Goal: Task Accomplishment & Management: Complete application form

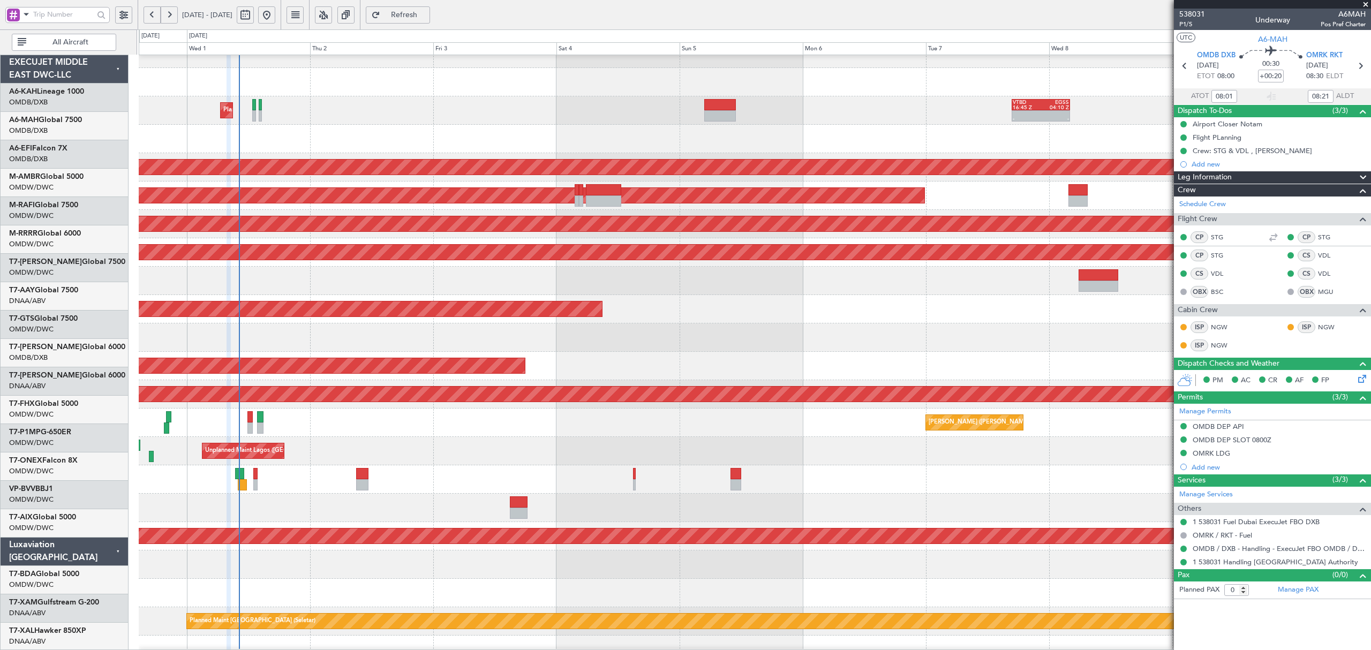
scroll to position [214, 0]
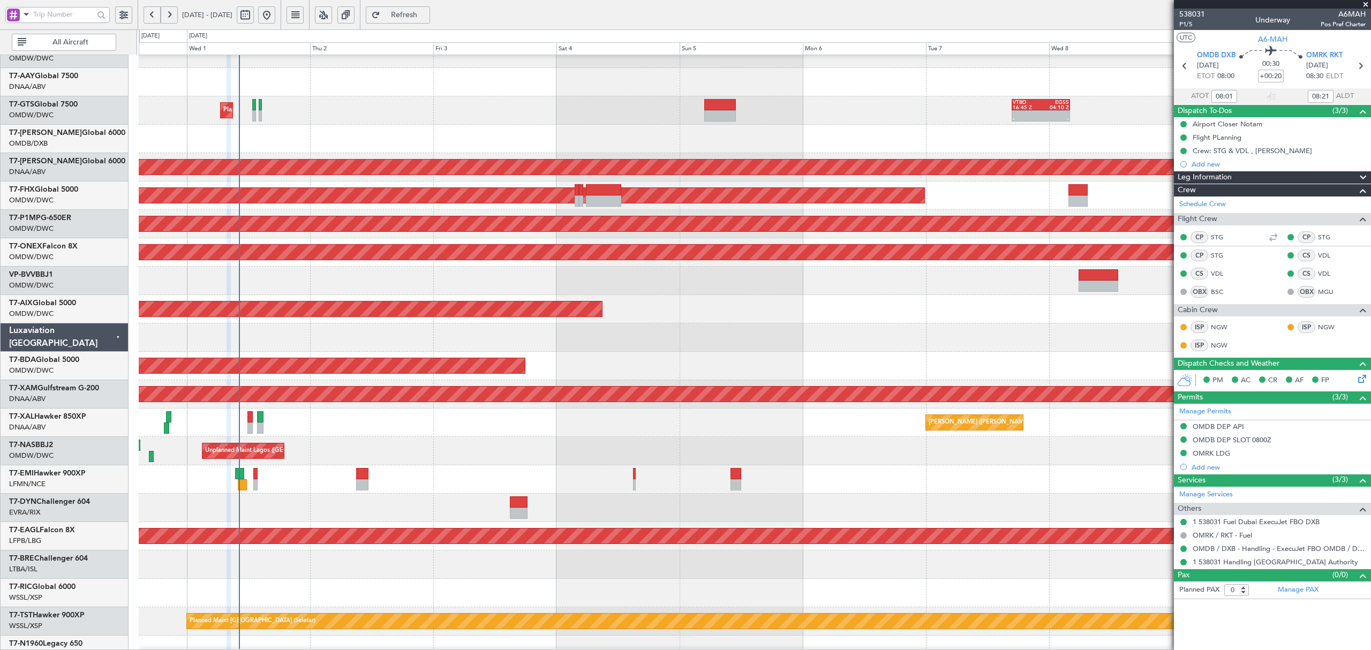
click at [29, 19] on span at bounding box center [26, 13] width 13 height 13
click at [36, 67] on span "A/C (Reg. or Type)" at bounding box center [54, 71] width 59 height 11
click at [37, 13] on input "text" at bounding box center [63, 14] width 61 height 16
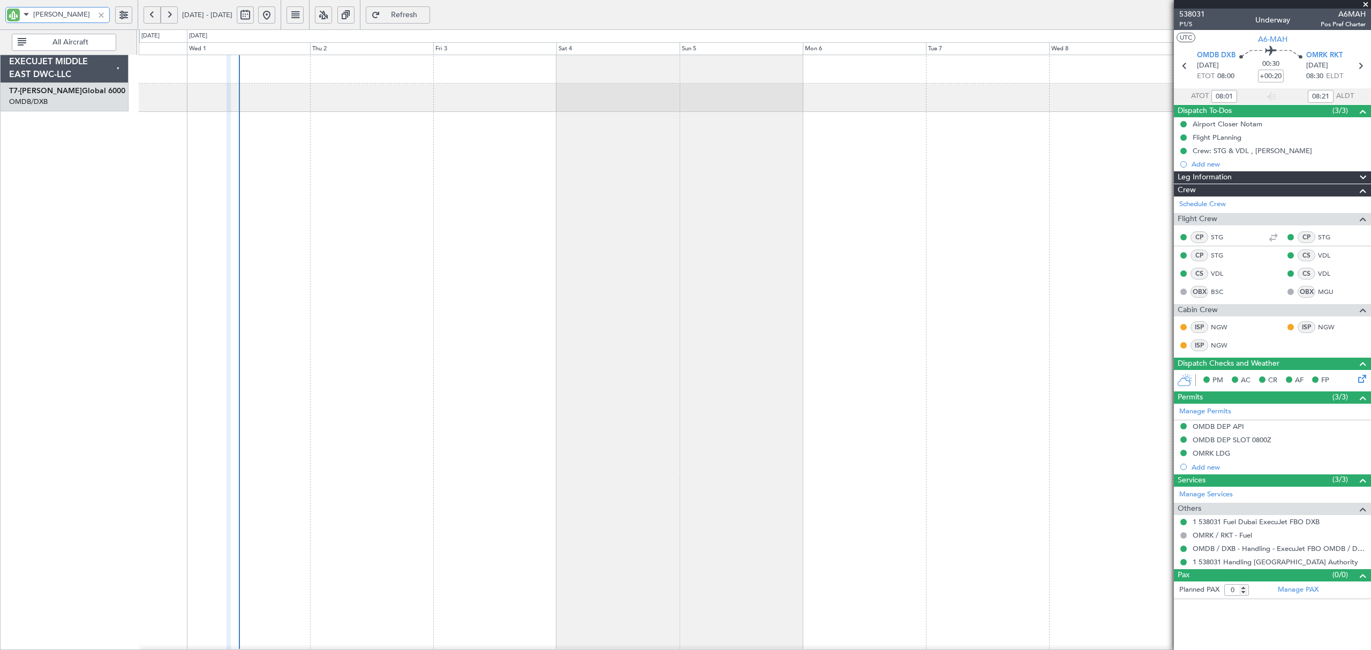
scroll to position [0, 0]
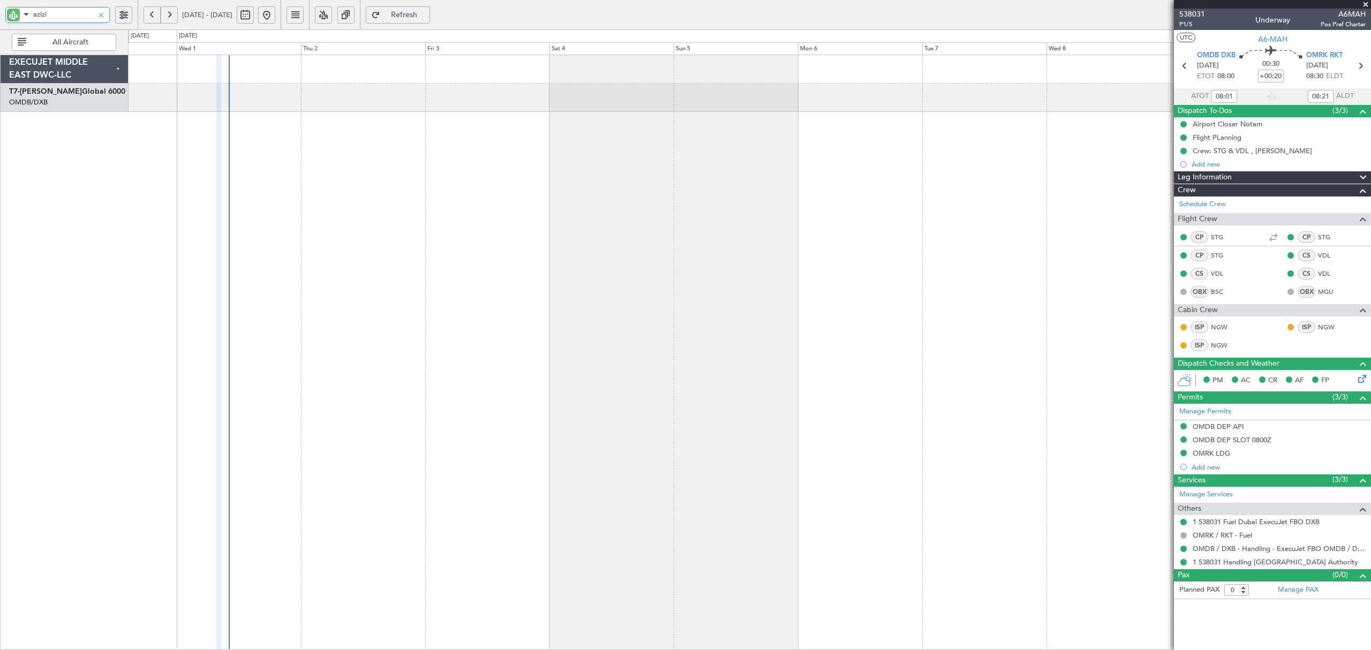
type input "azizi"
click at [151, 13] on button at bounding box center [152, 14] width 17 height 17
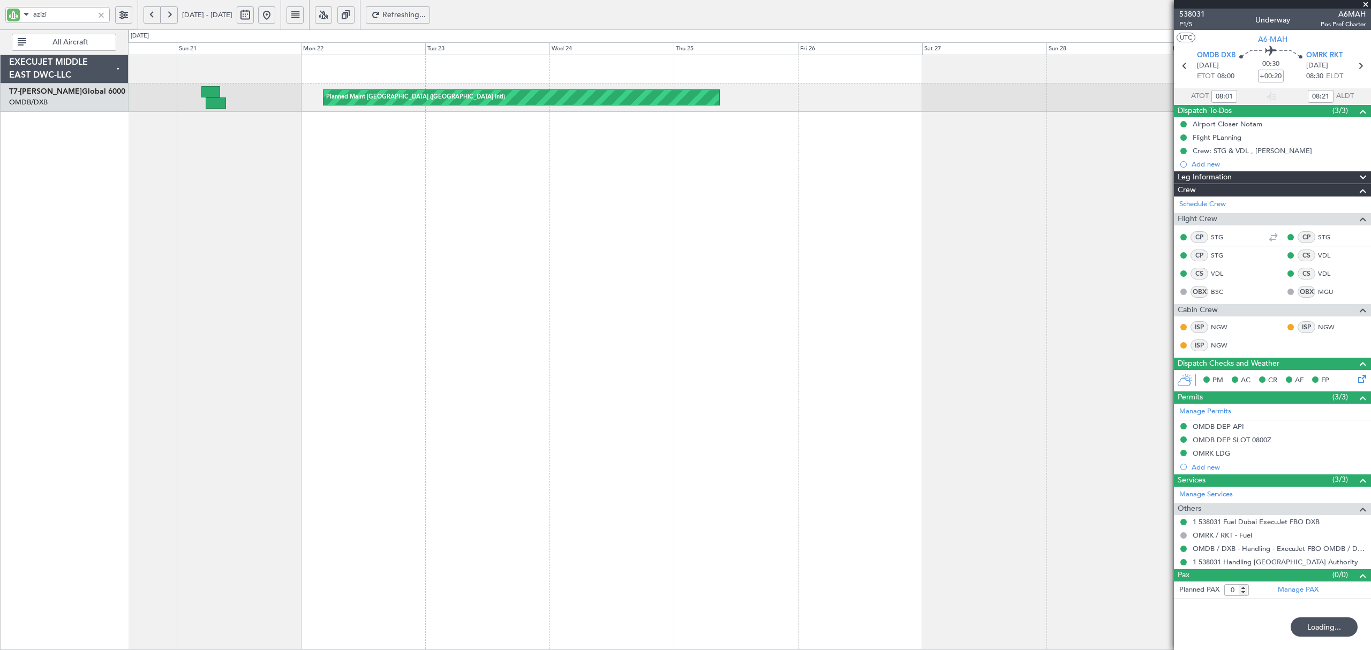
click at [151, 13] on button at bounding box center [152, 14] width 17 height 17
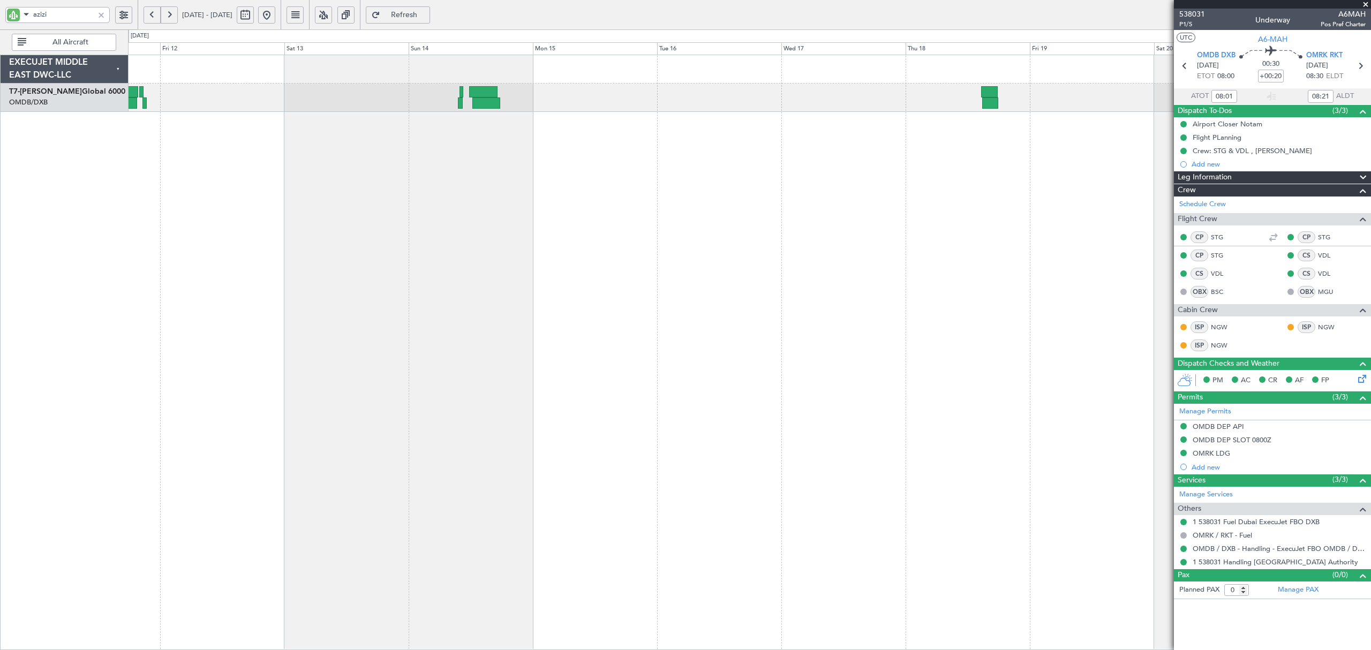
click at [604, 139] on div "Planned Maint [GEOGRAPHIC_DATA] ([GEOGRAPHIC_DATA] Intl)" at bounding box center [749, 352] width 1242 height 595
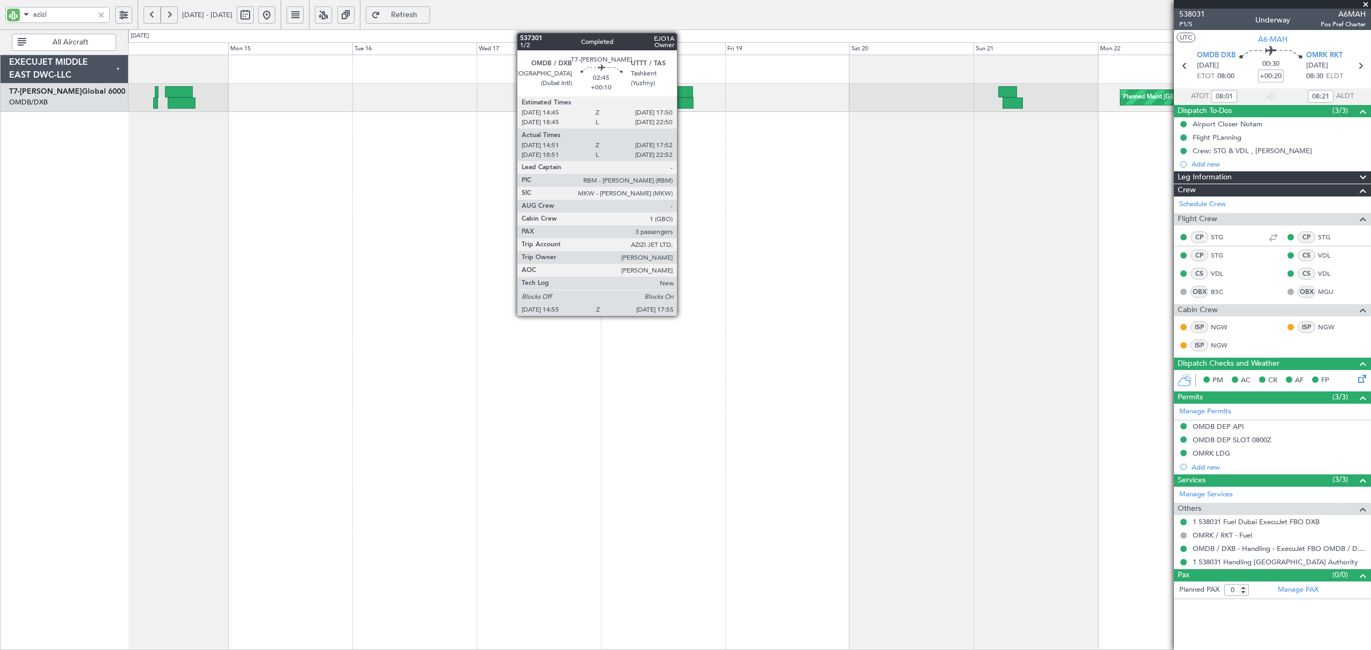
click at [682, 101] on div at bounding box center [685, 102] width 16 height 11
click at [685, 105] on div at bounding box center [685, 102] width 16 height 11
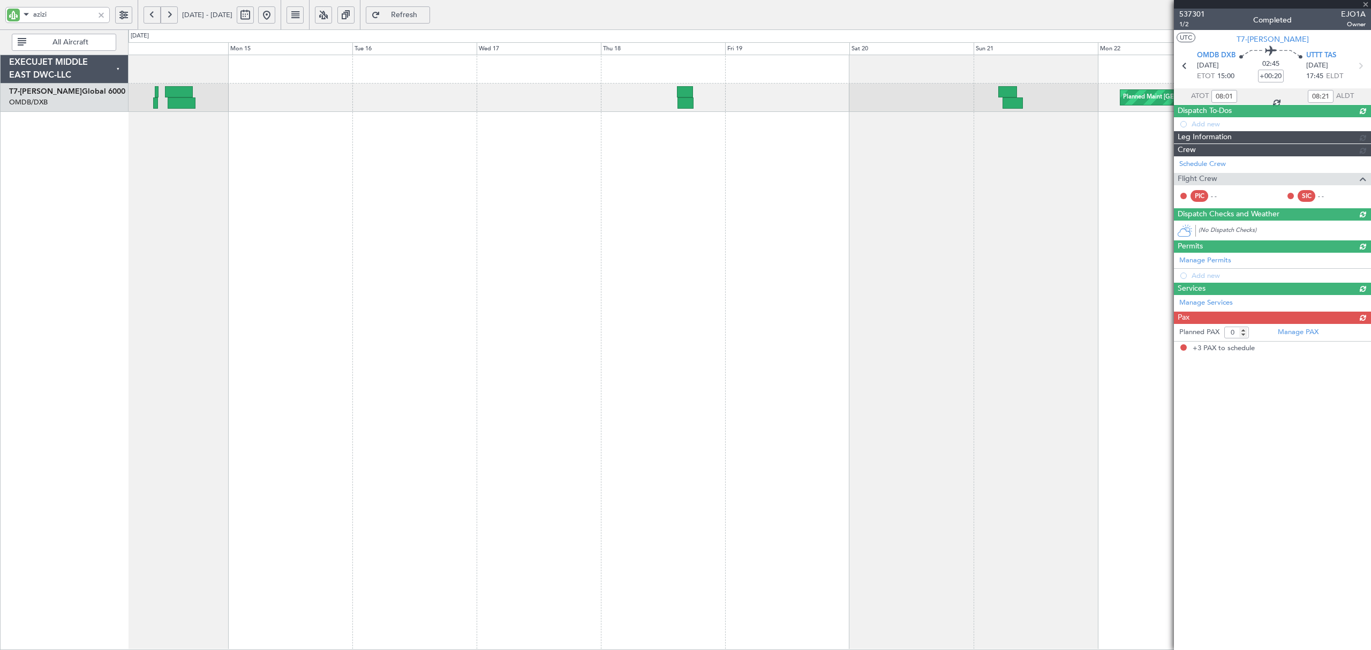
type input "+00:10"
type input "15:06"
type input "17:47"
type input "3"
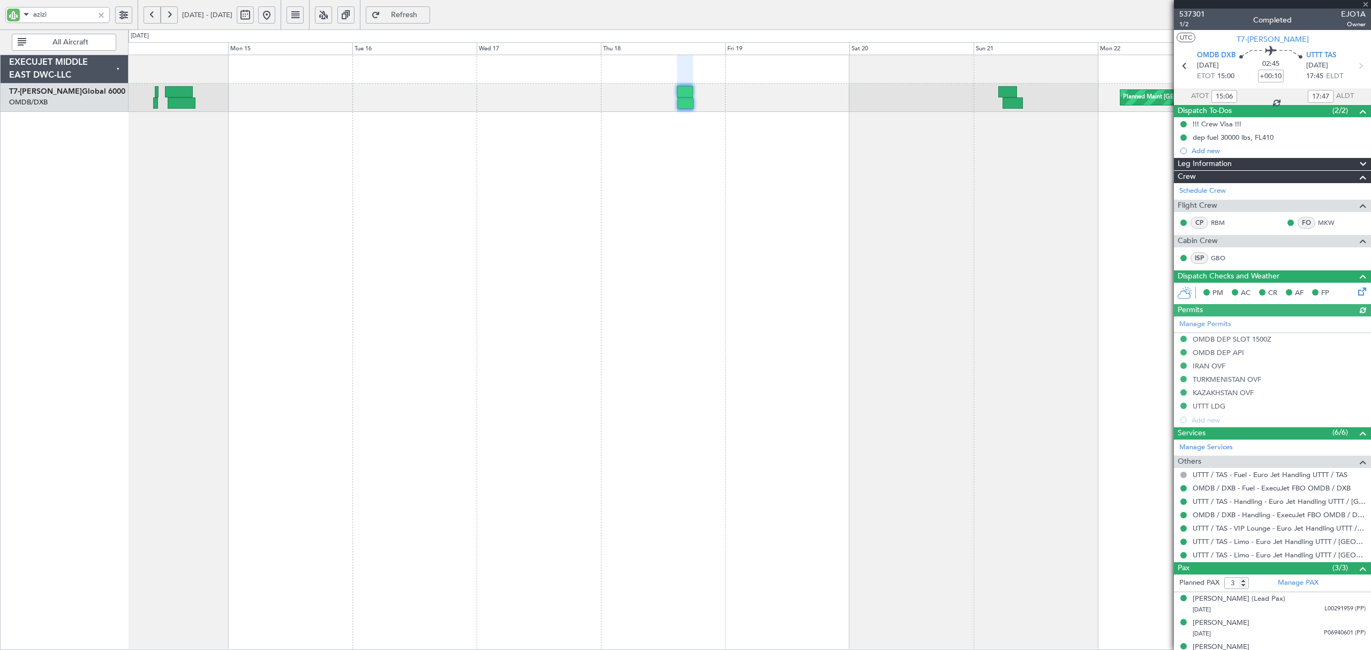
type input "Dherander Fithani (DHF)"
type input "7332"
type input "Dherander Fithani (DHF)"
type input "7332"
type input "Dherander Fithani (DHF)"
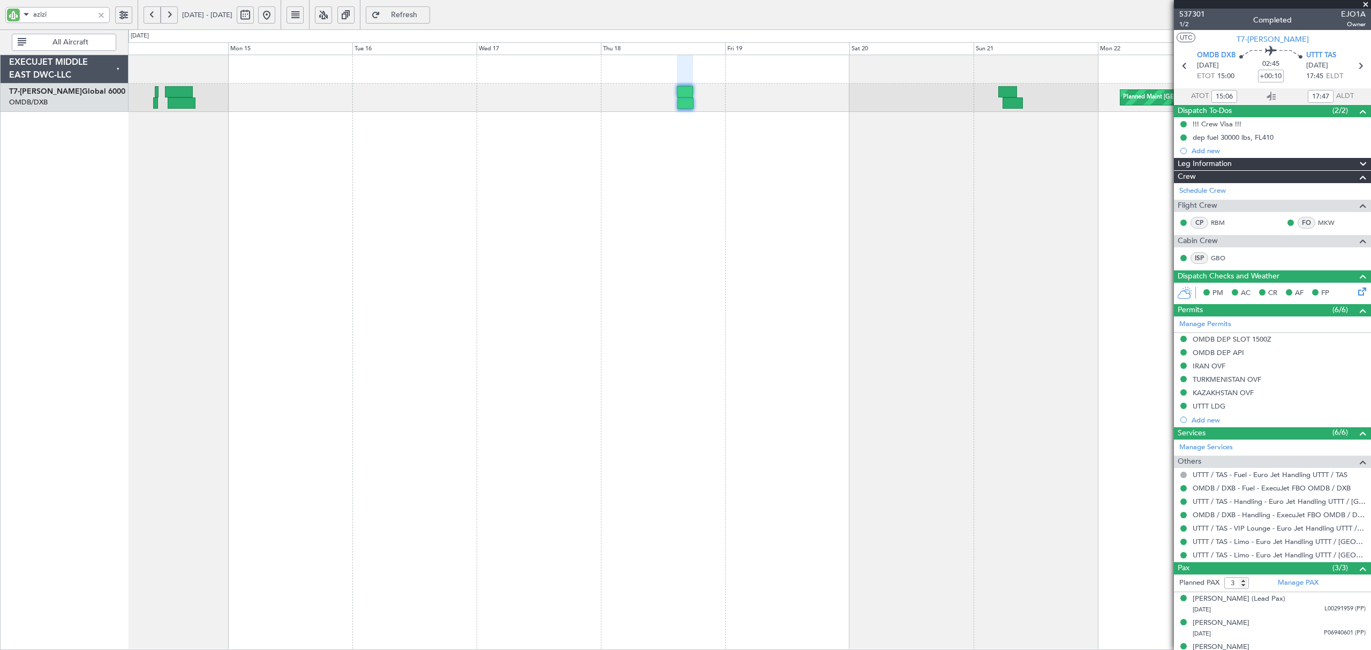
type input "7332"
type input "Dherander Fithani (DHF)"
type input "7332"
type input "Dherander Fithani (DHF)"
type input "7332"
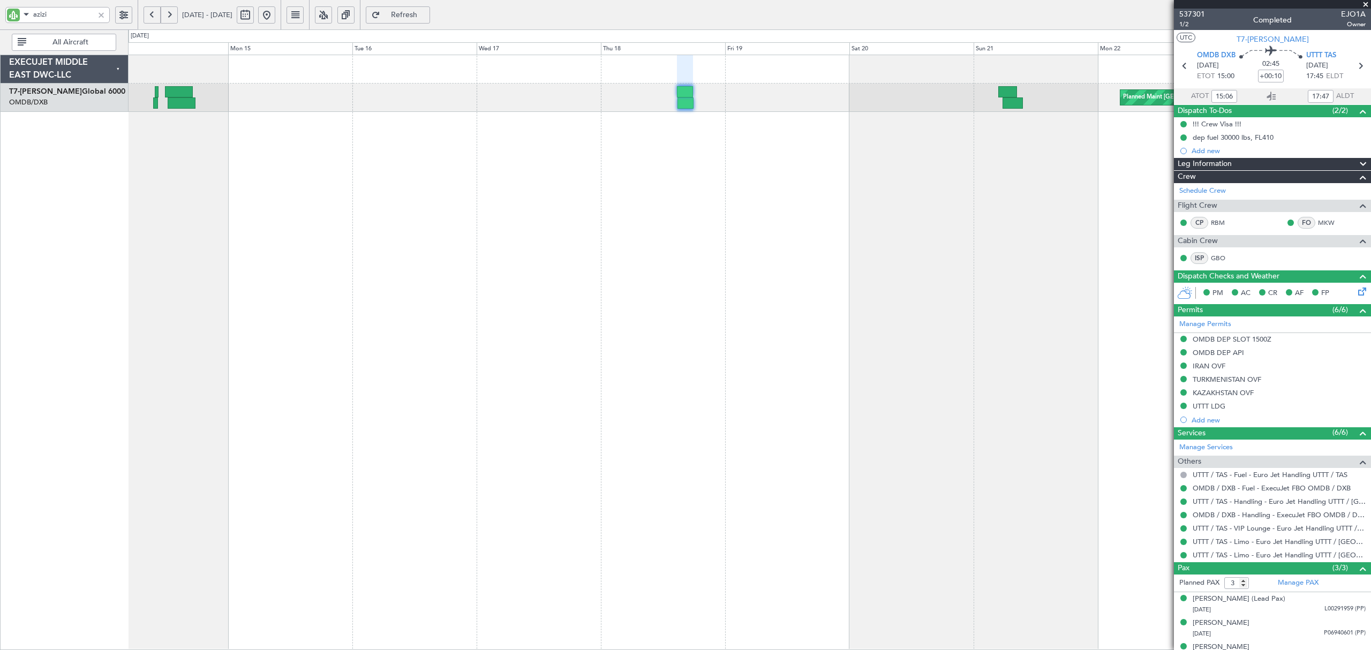
type input "Dherander Fithani (DHF)"
type input "7332"
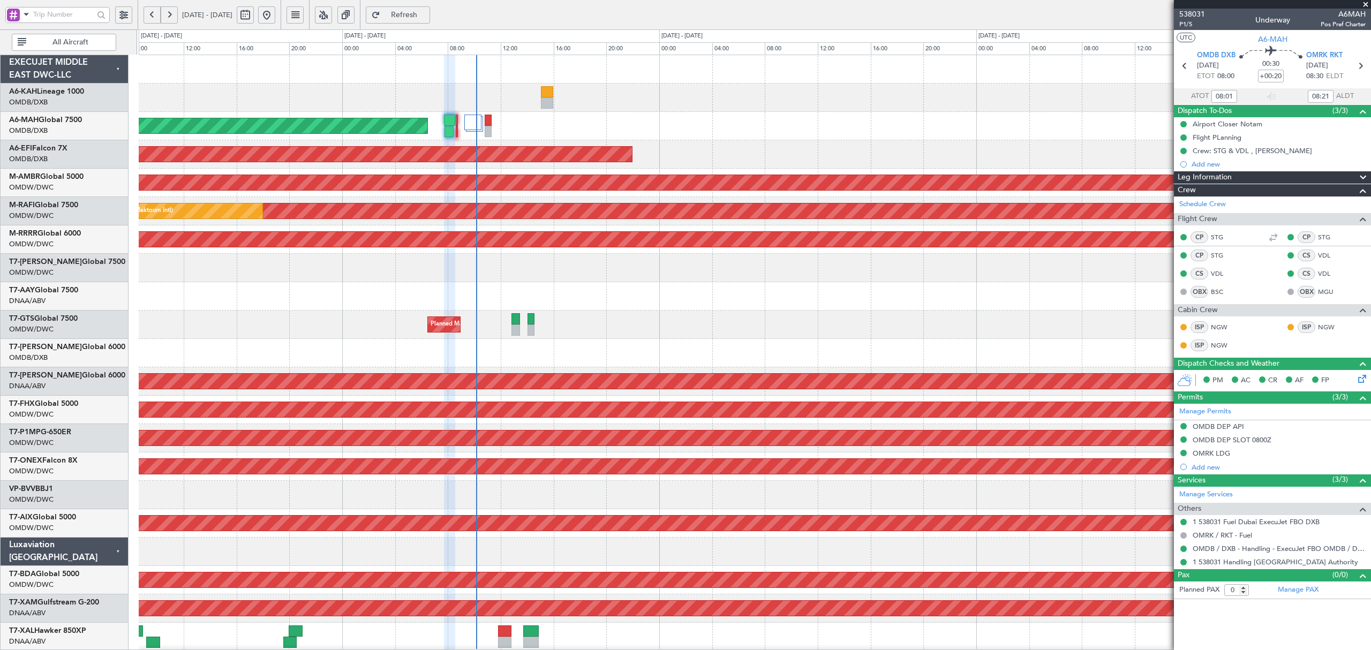
click at [29, 18] on span at bounding box center [26, 13] width 13 height 13
click at [40, 70] on span "A/C (Reg. or Type)" at bounding box center [54, 71] width 59 height 11
click at [54, 13] on input "text" at bounding box center [63, 14] width 61 height 16
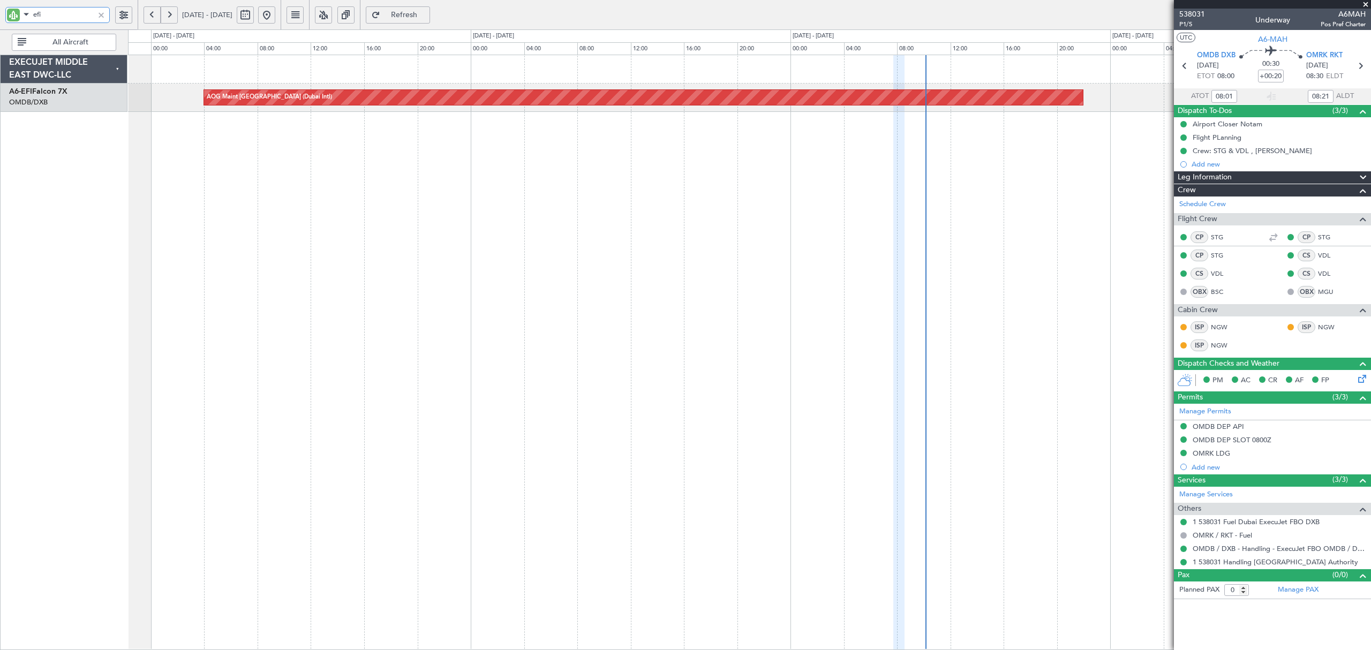
click at [705, 166] on div "AOG Maint [GEOGRAPHIC_DATA] (Dubai Intl) VIDP 11:20 Z OMDB 14:40 Z 13:03 Z 16:2…" at bounding box center [749, 352] width 1242 height 595
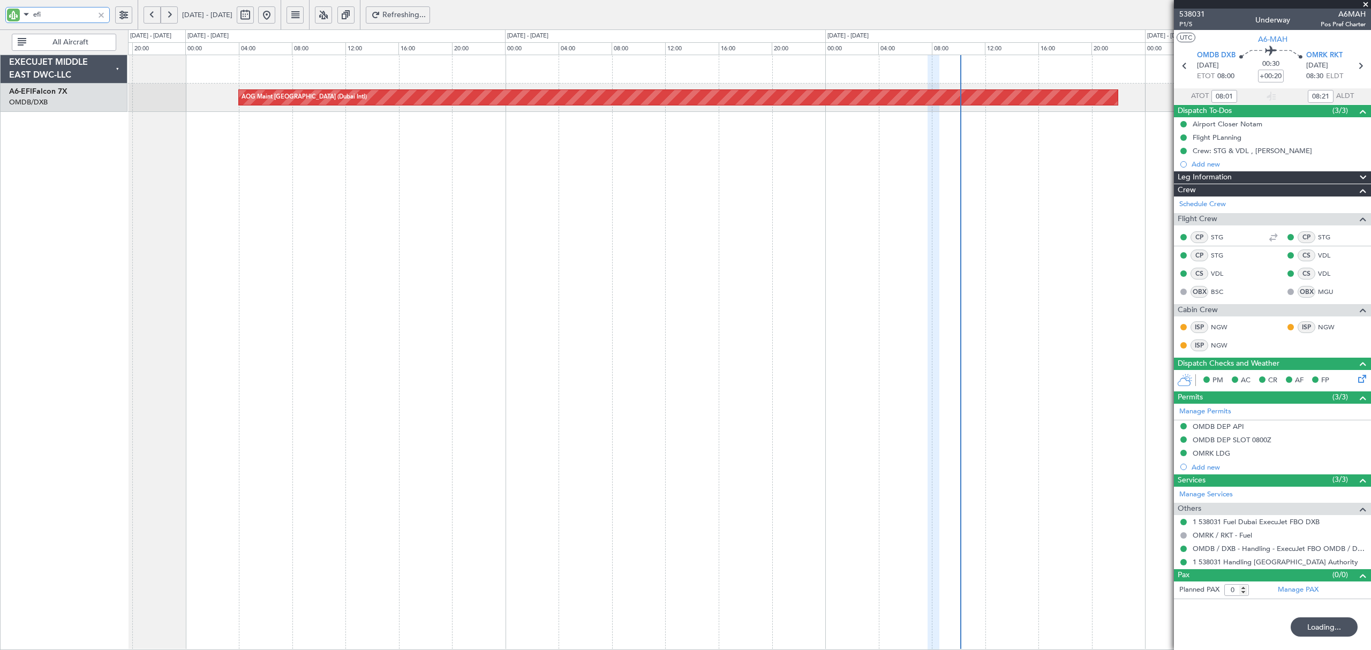
type input "efi"
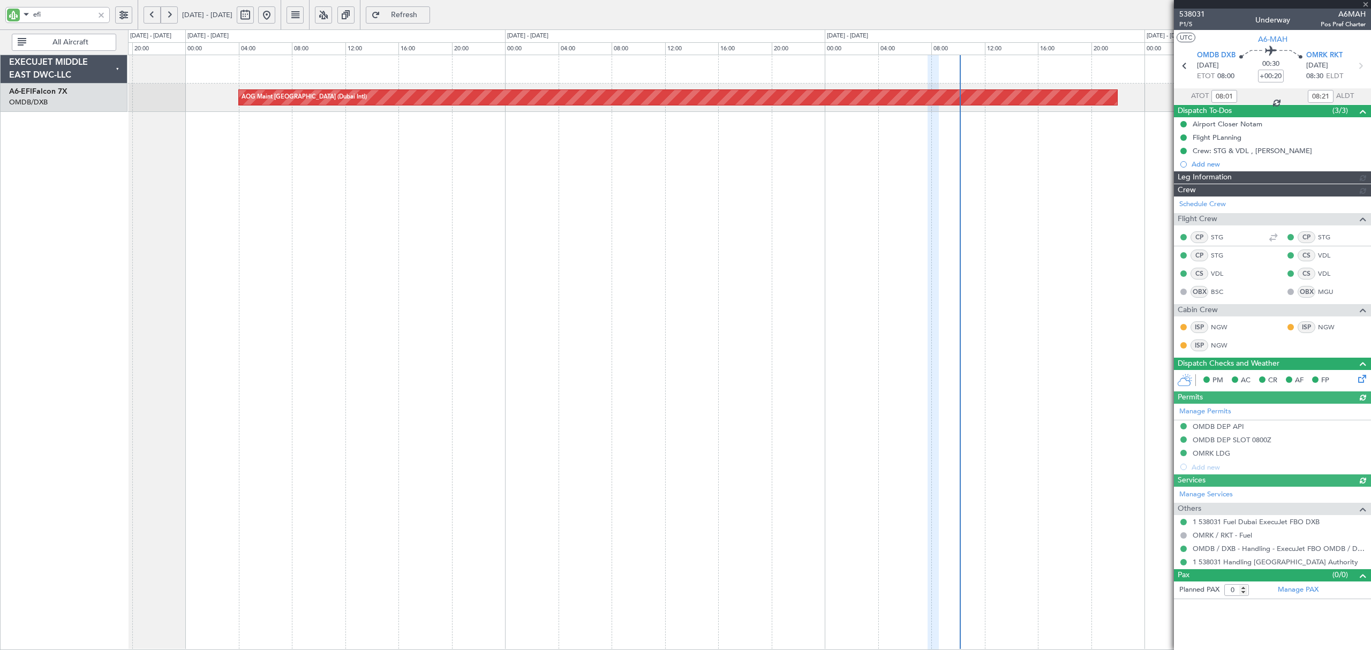
type input "[PERSON_NAME] (ANI)"
type input "7395"
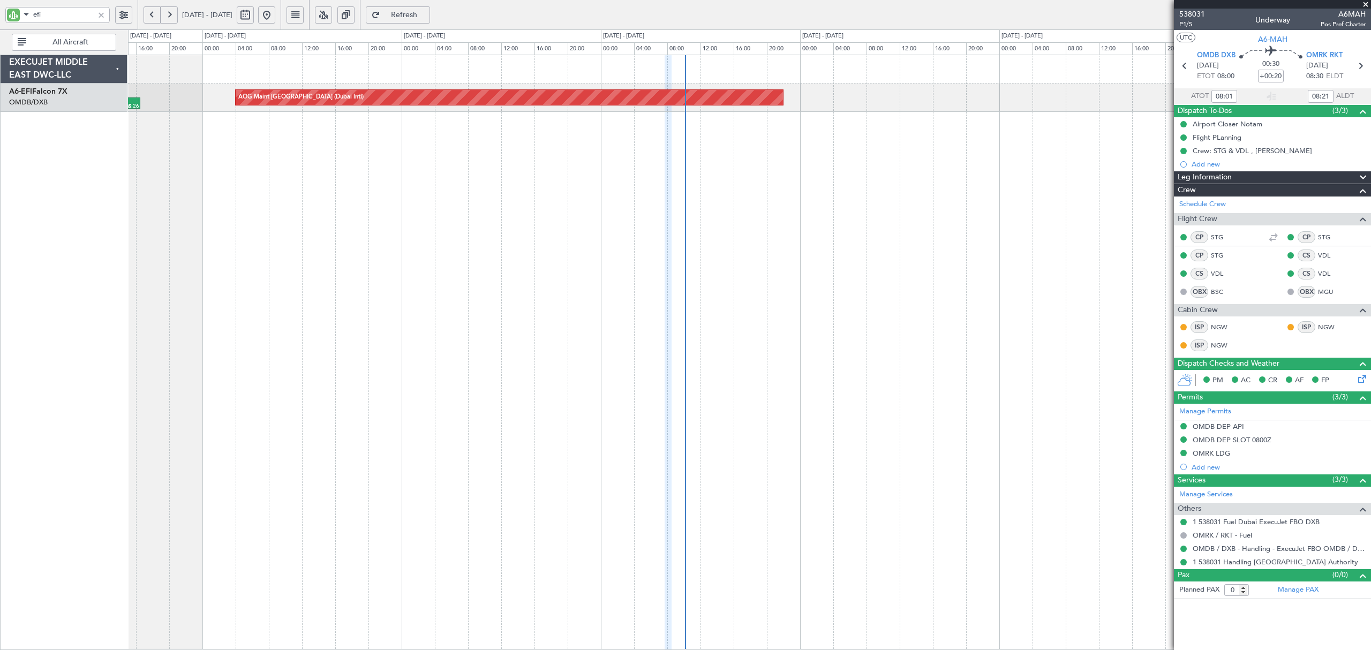
click at [155, 12] on button at bounding box center [152, 14] width 17 height 17
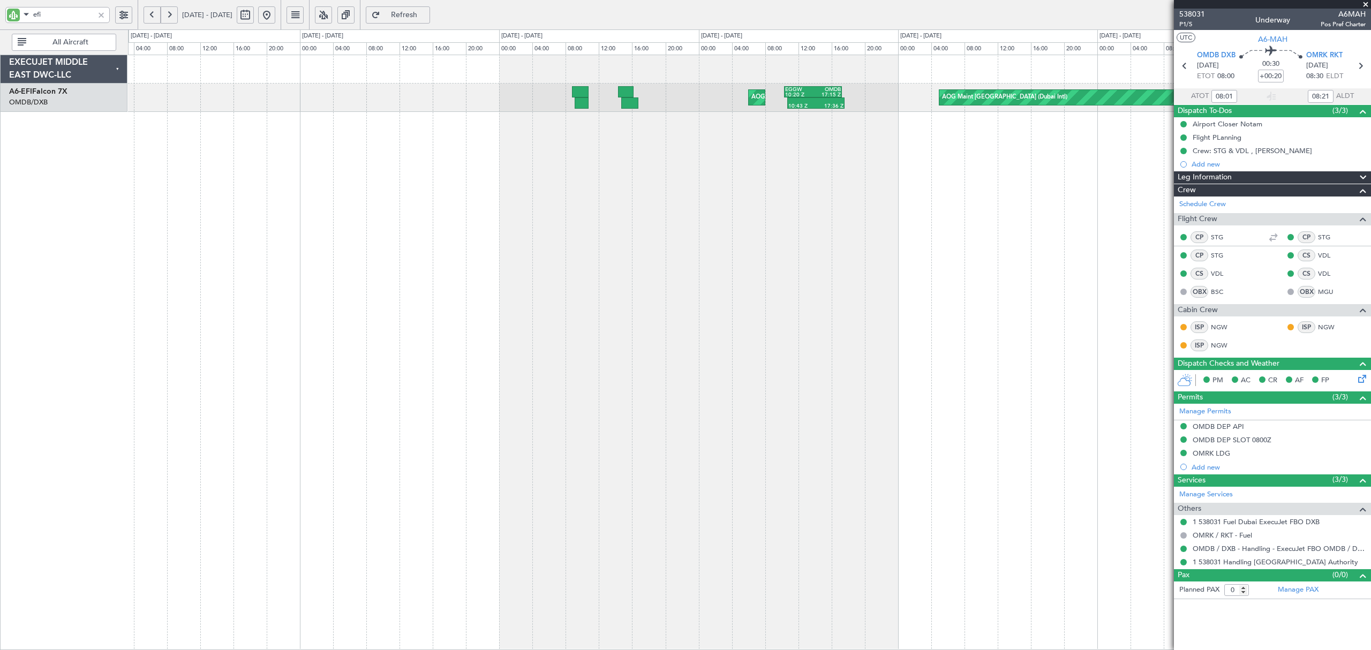
click at [1157, 262] on div "AOG Maint [GEOGRAPHIC_DATA] (Dubai Intl) 10:43 Z 17:36 Z EGGW 10:20 Z OMDB 17:1…" at bounding box center [749, 352] width 1242 height 595
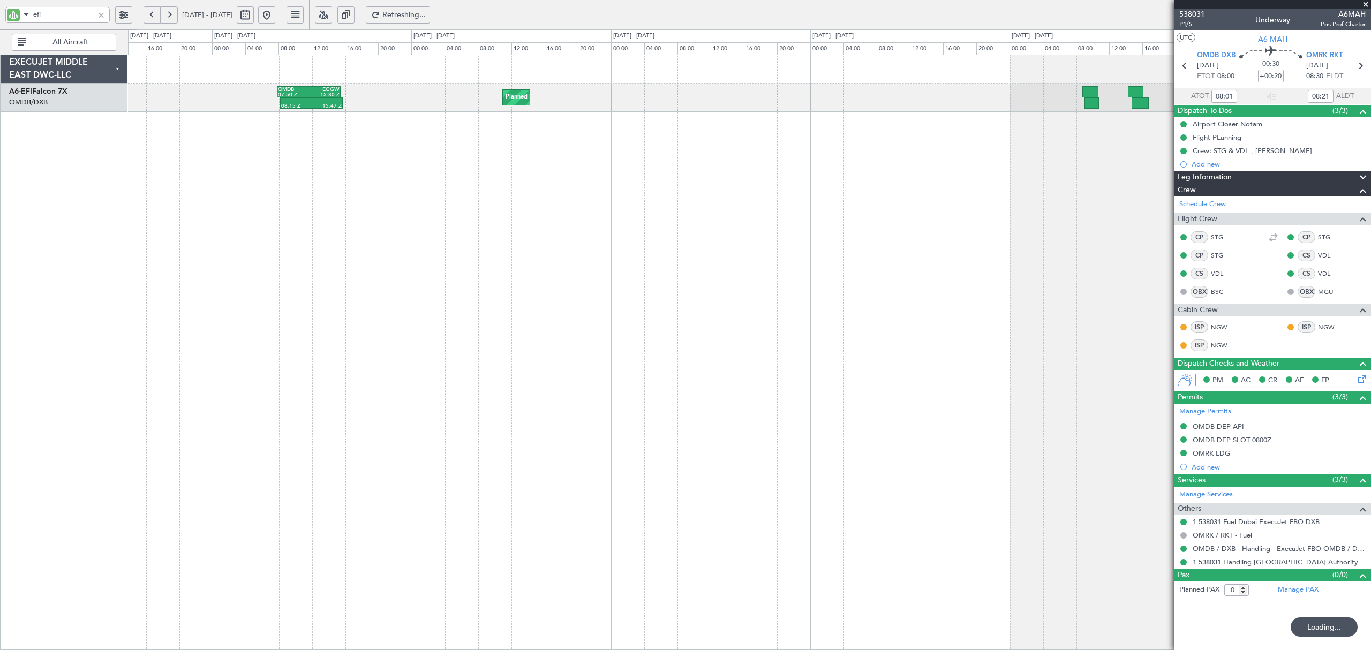
click at [1057, 179] on div "10:43 Z 17:36 Z EGGW 10:20 Z OMDB 17:15 Z AOG Maint Planned Maint [GEOGRAPHIC_D…" at bounding box center [749, 352] width 1242 height 595
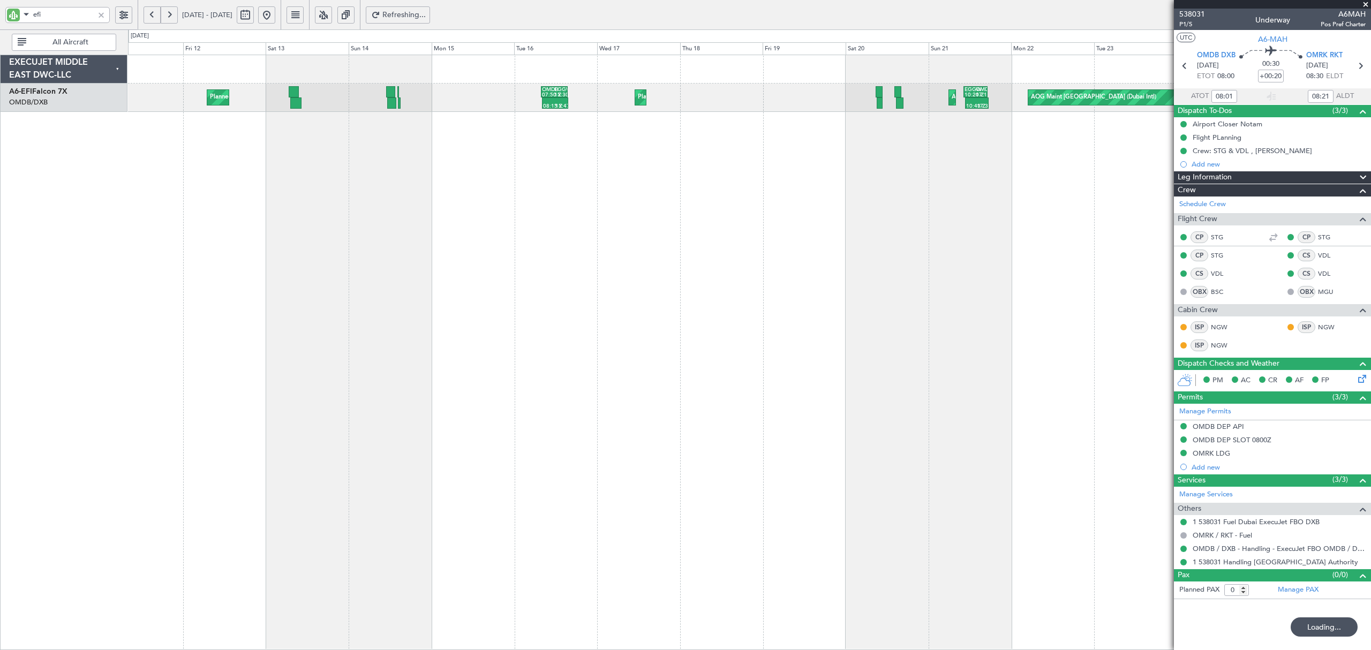
click at [476, 157] on div "AOG Maint [GEOGRAPHIC_DATA] (Dubai Intl) AOG Maint Planned Maint [GEOGRAPHIC_DA…" at bounding box center [749, 352] width 1242 height 595
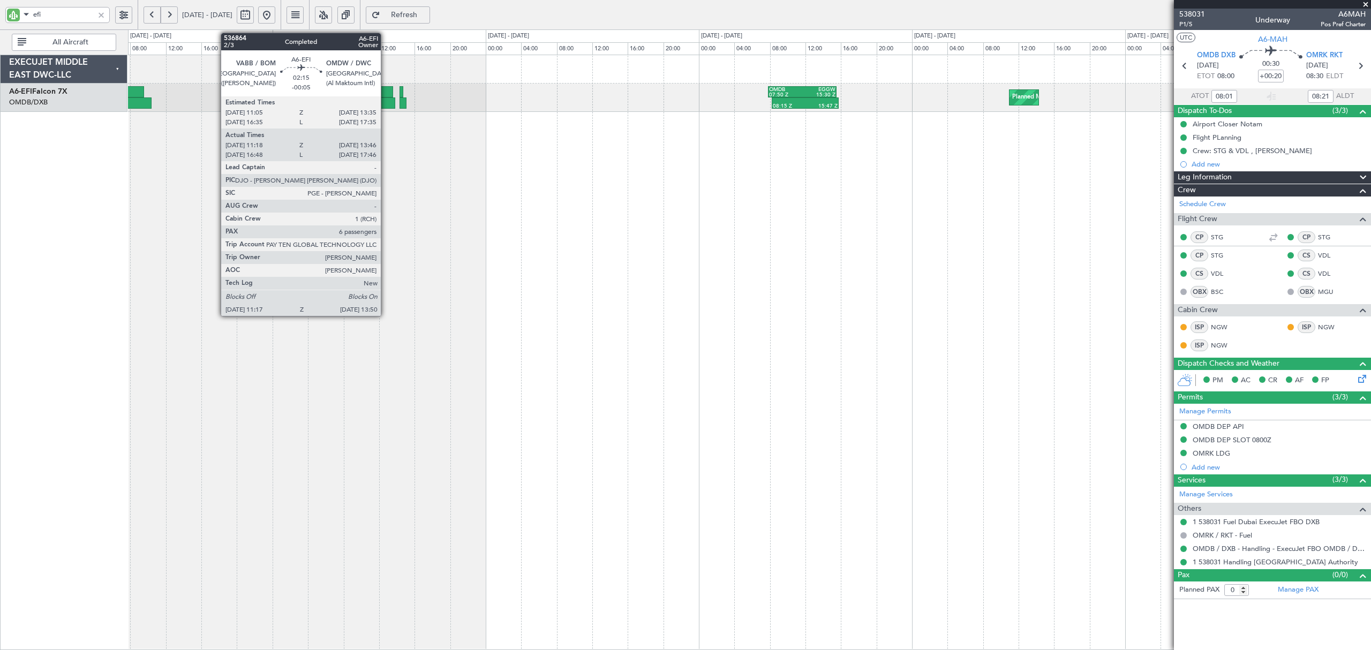
click at [386, 103] on div at bounding box center [383, 102] width 23 height 11
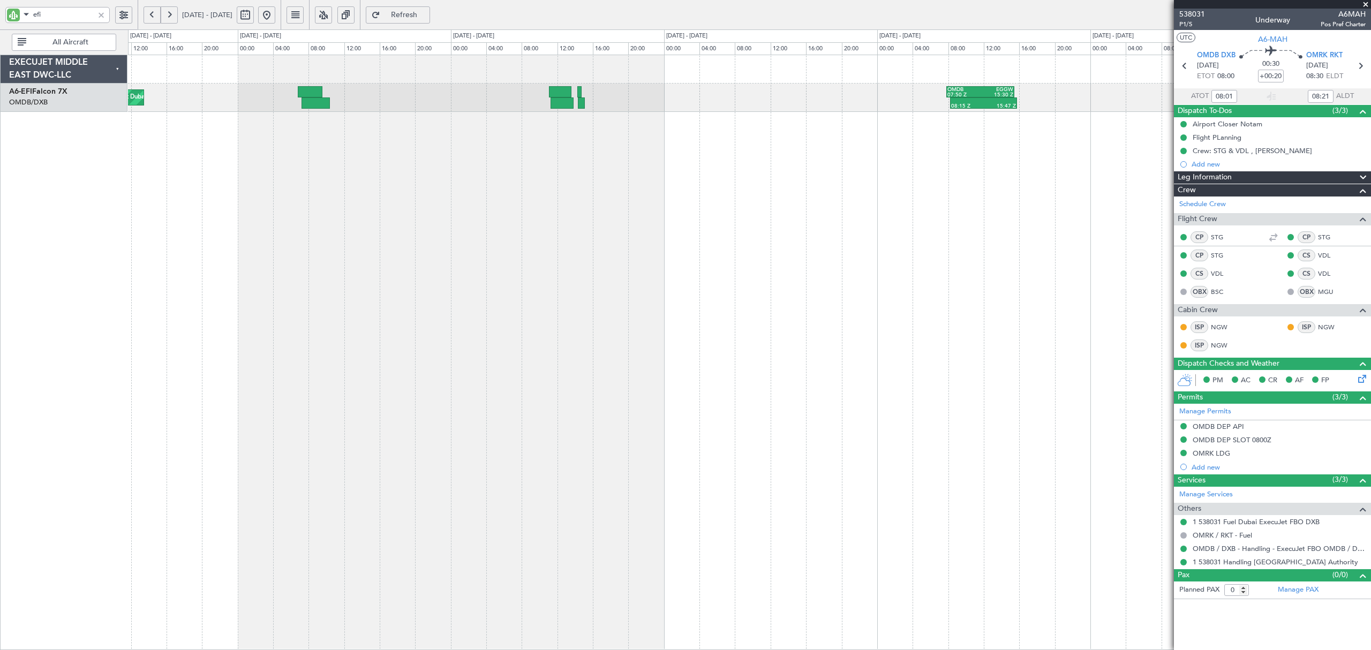
click at [521, 149] on div "Planned Maint [GEOGRAPHIC_DATA] ([GEOGRAPHIC_DATA]) 08:15 Z 15:47 Z OMDB 07:50 …" at bounding box center [749, 352] width 1242 height 595
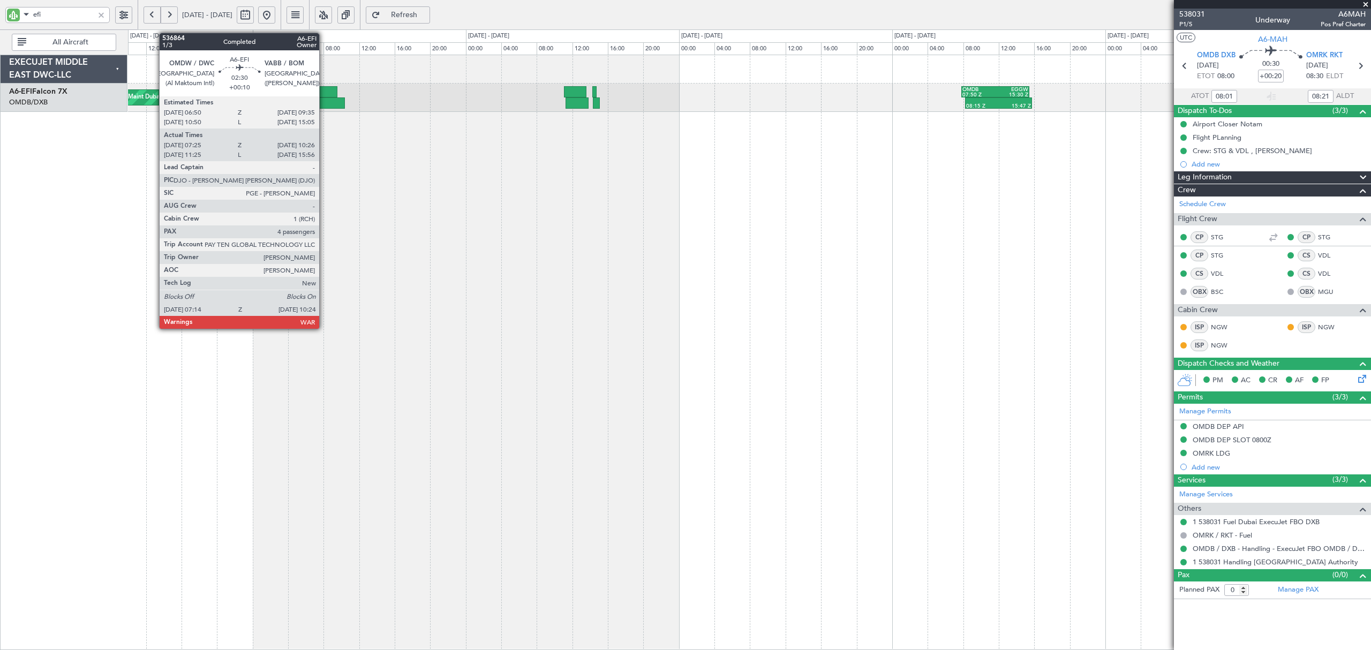
click at [324, 107] on div at bounding box center [330, 102] width 28 height 11
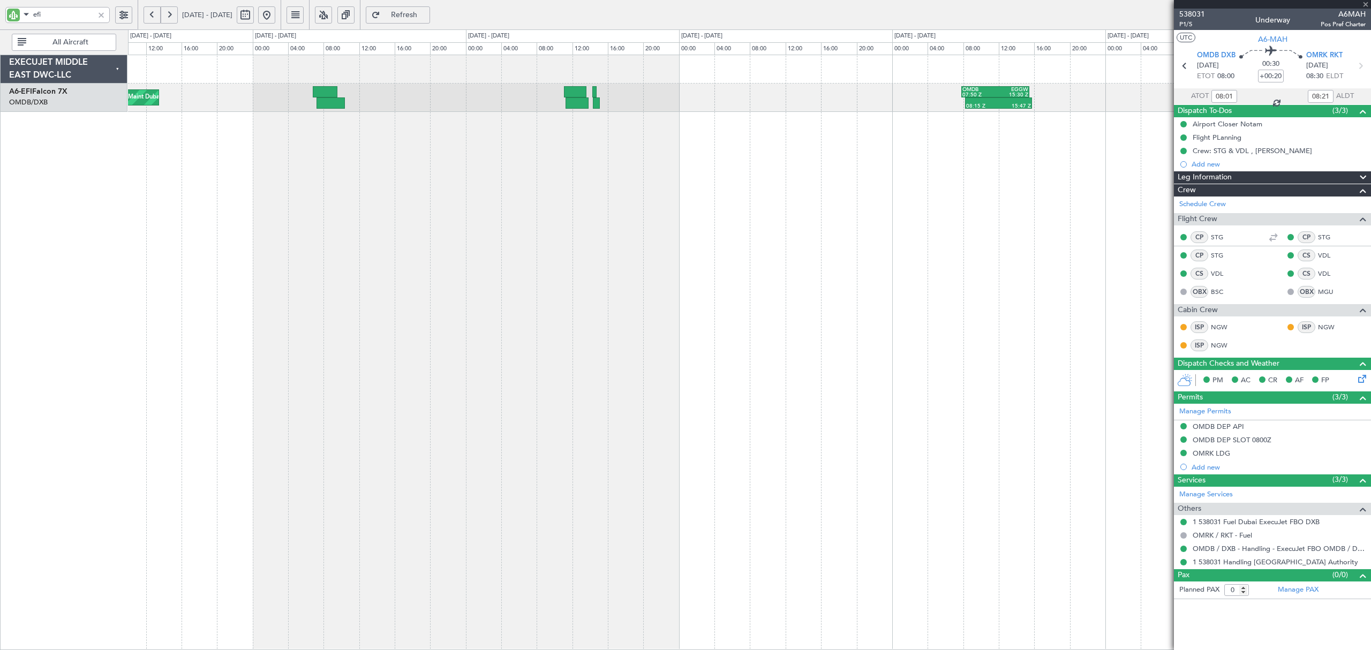
click at [325, 103] on div at bounding box center [330, 102] width 28 height 11
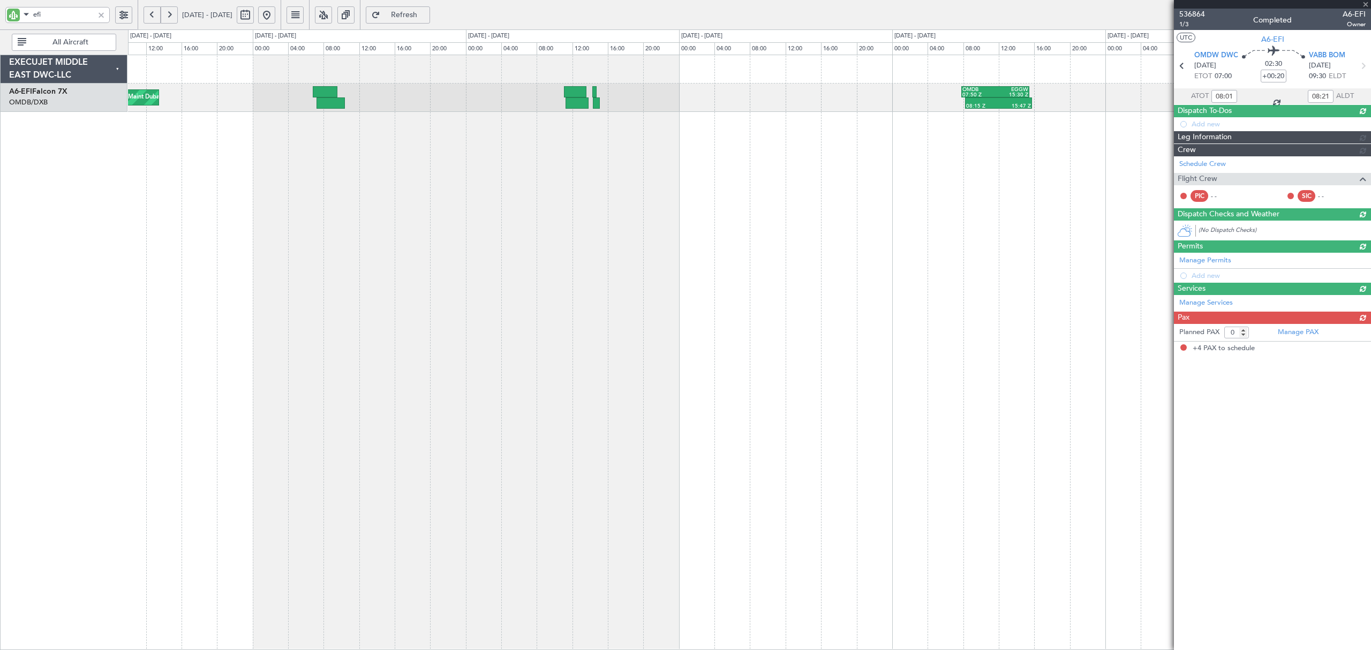
type input "+00:10"
type input "07:35"
type input "10:21"
type input "4"
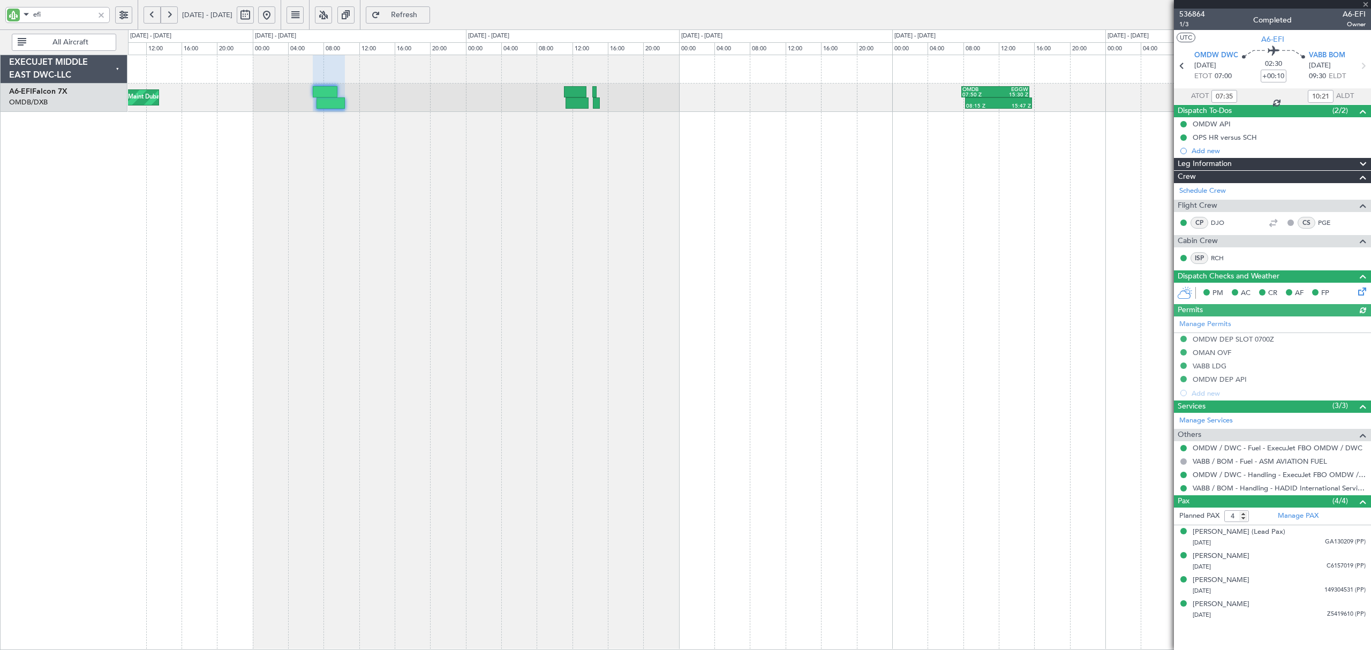
type input "[PERSON_NAME] (ANI)"
type input "7274"
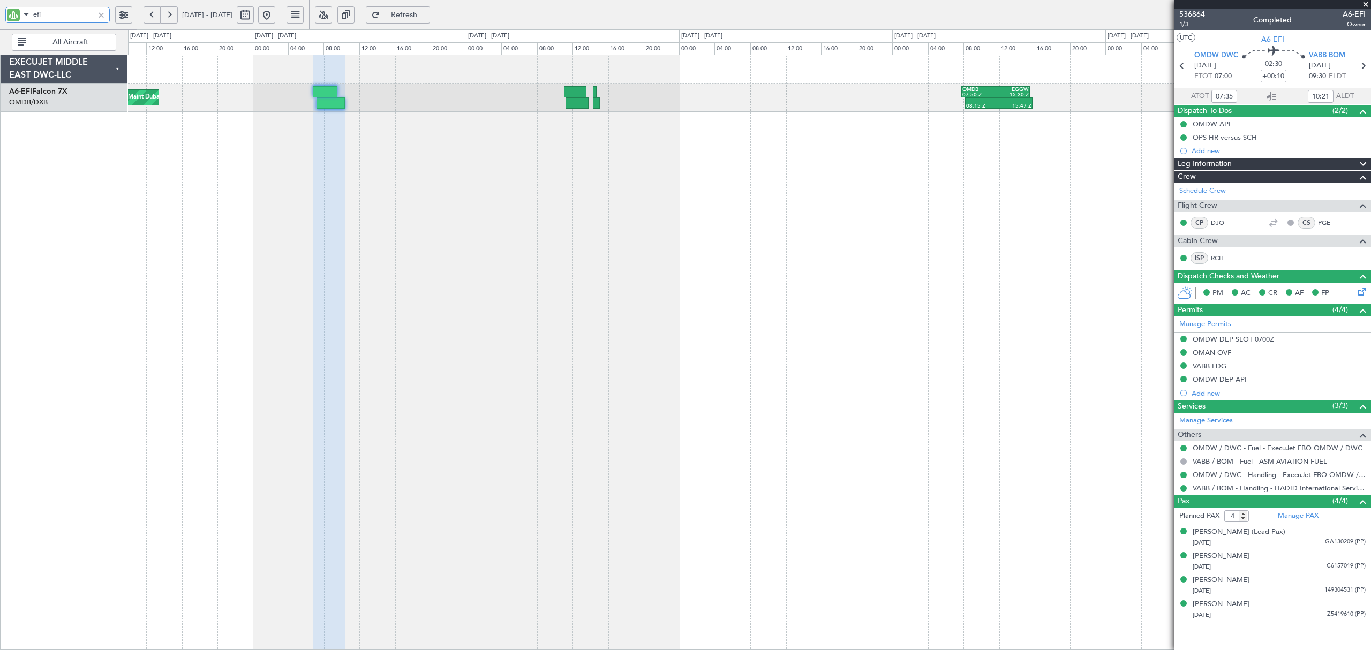
drag, startPoint x: 62, startPoint y: 14, endPoint x: -4, endPoint y: 17, distance: 65.9
click at [0, 17] on html "efi [DATE] - [DATE] Refresh Quick Links All Aircraft Planned Maint [GEOGRAPHIC_…" at bounding box center [685, 325] width 1371 height 650
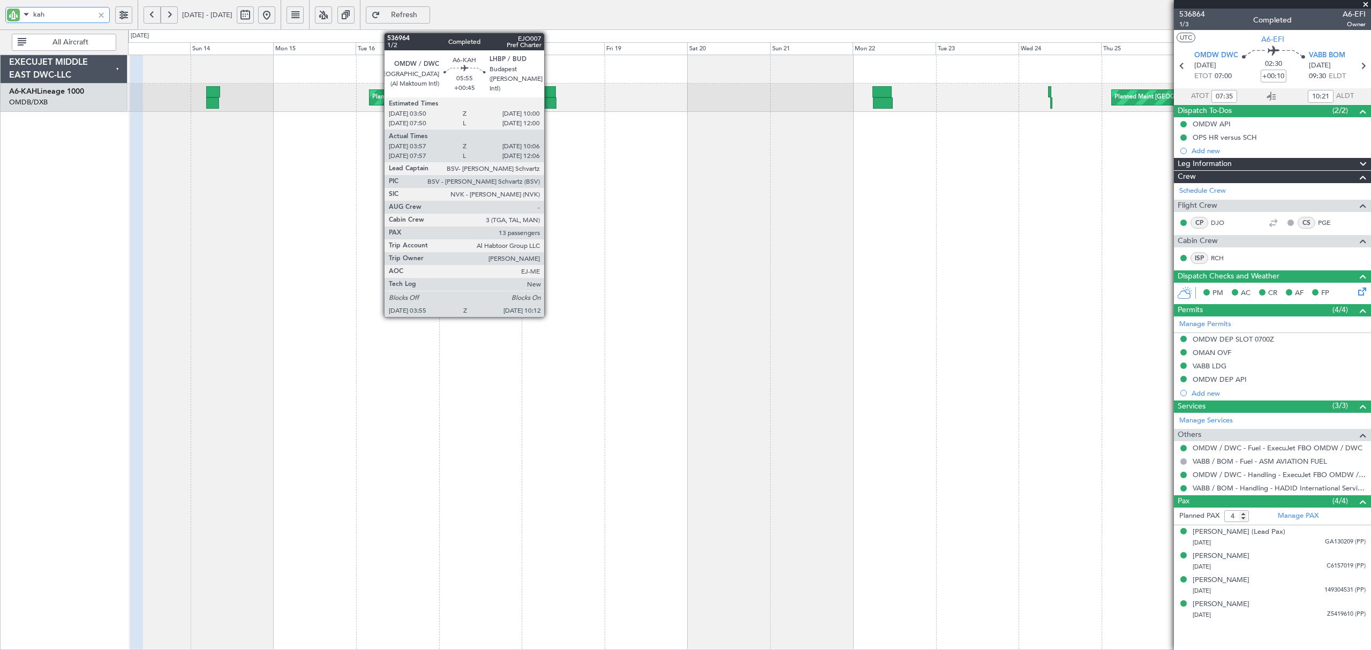
click at [548, 100] on div at bounding box center [545, 102] width 22 height 11
type input "kah"
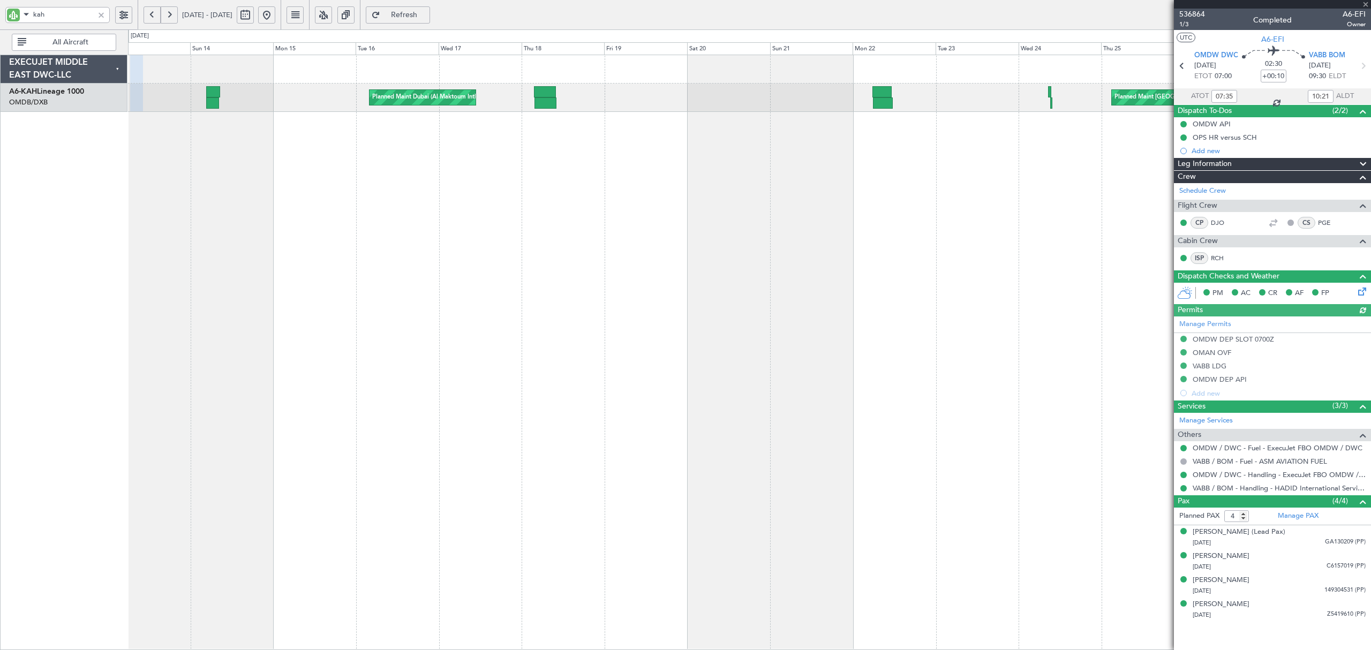
type input "[PERSON_NAME] (ANI)"
type input "7274"
drag, startPoint x: 65, startPoint y: 16, endPoint x: -25, endPoint y: 19, distance: 89.5
click at [0, 19] on html "kah [DATE] - [DATE] Refresh Quick Links All Aircraft Planned Maint [GEOGRAPHIC_…" at bounding box center [685, 325] width 1371 height 650
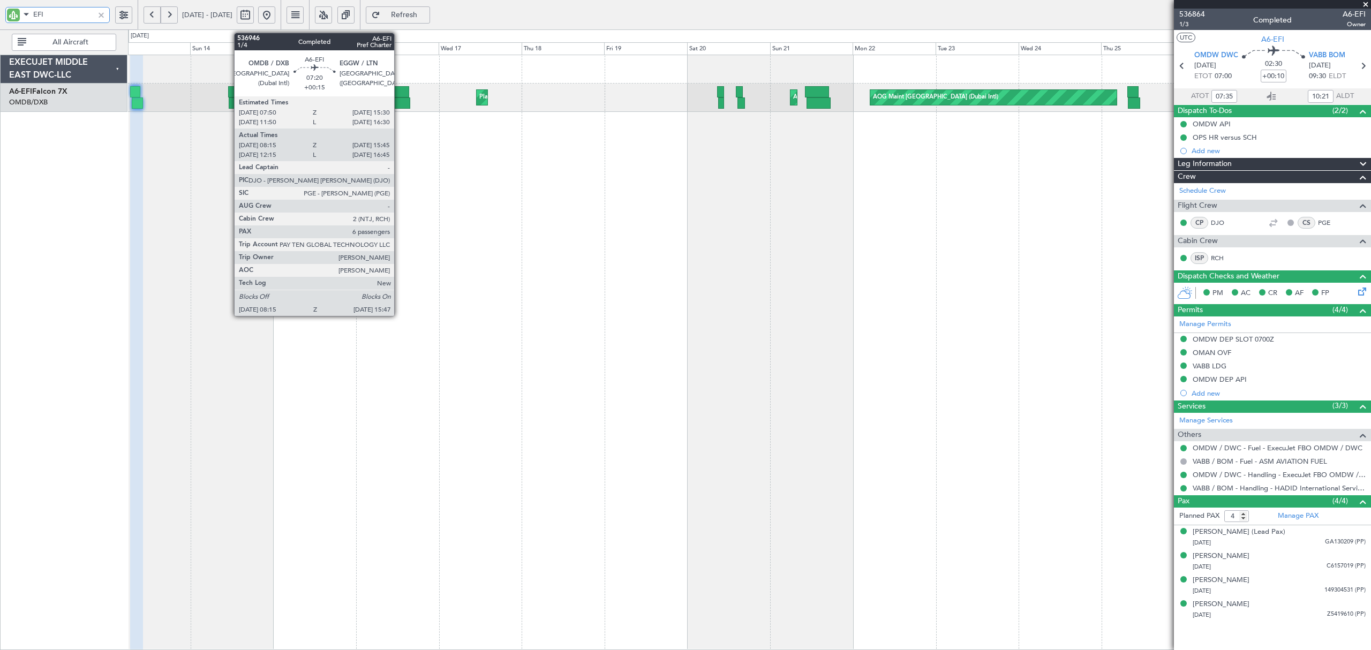
click at [399, 97] on div at bounding box center [395, 91] width 27 height 11
type input "EFI"
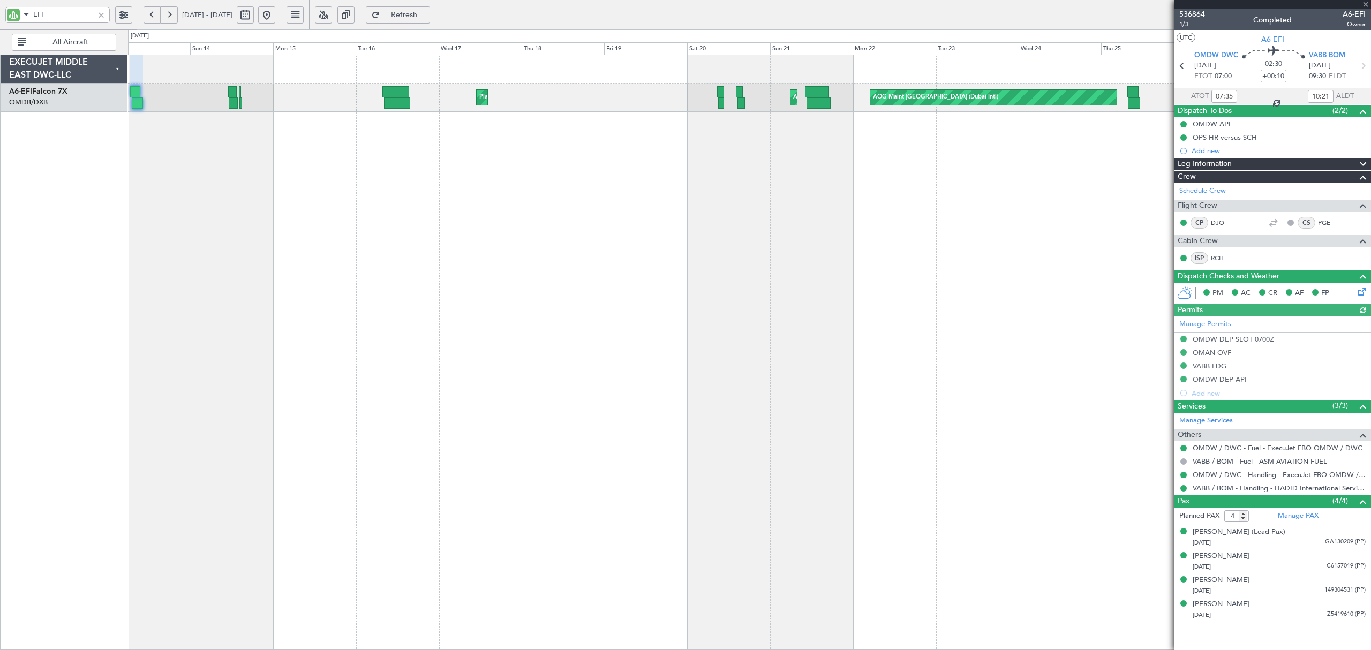
type input "[PERSON_NAME] (ANI)"
type input "7274"
drag, startPoint x: 26, startPoint y: 18, endPoint x: 3, endPoint y: 25, distance: 24.6
click at [3, 25] on div "EFI" at bounding box center [69, 14] width 138 height 29
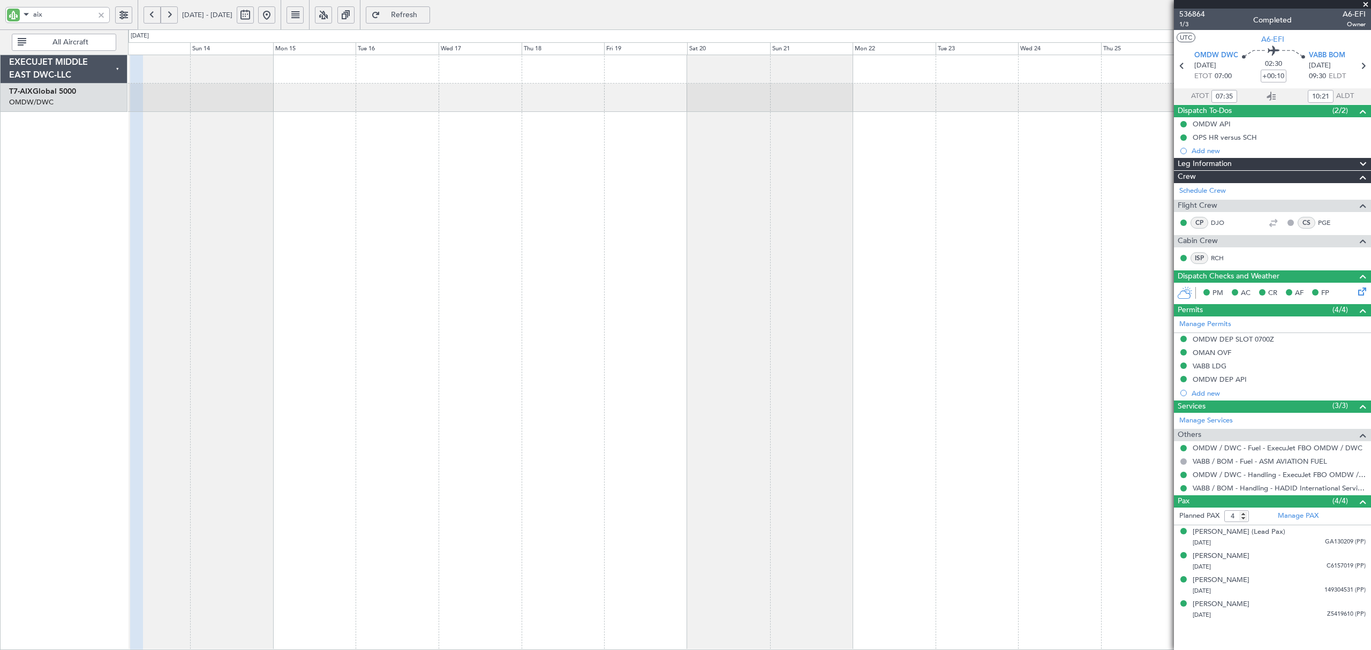
click at [153, 16] on button at bounding box center [152, 14] width 17 height 17
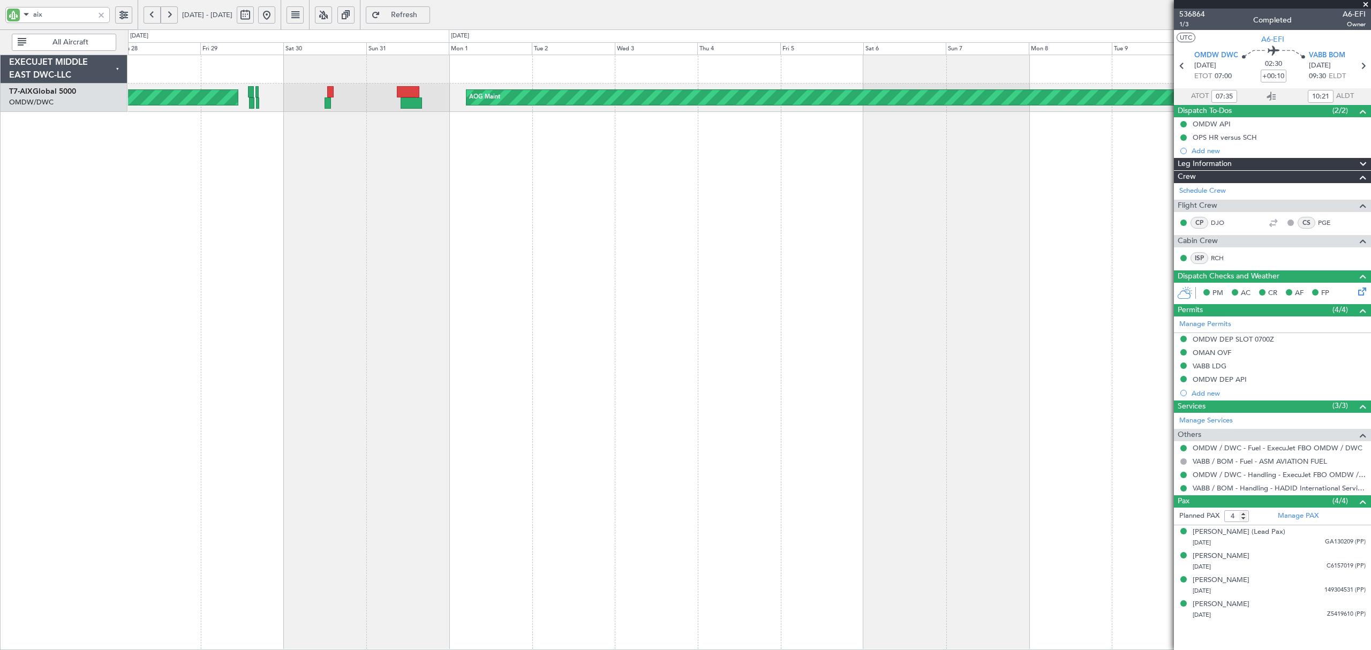
click at [277, 130] on div "AOG Maint Unplanned Maint [GEOGRAPHIC_DATA] Oberpfaffenhofen" at bounding box center [749, 352] width 1242 height 595
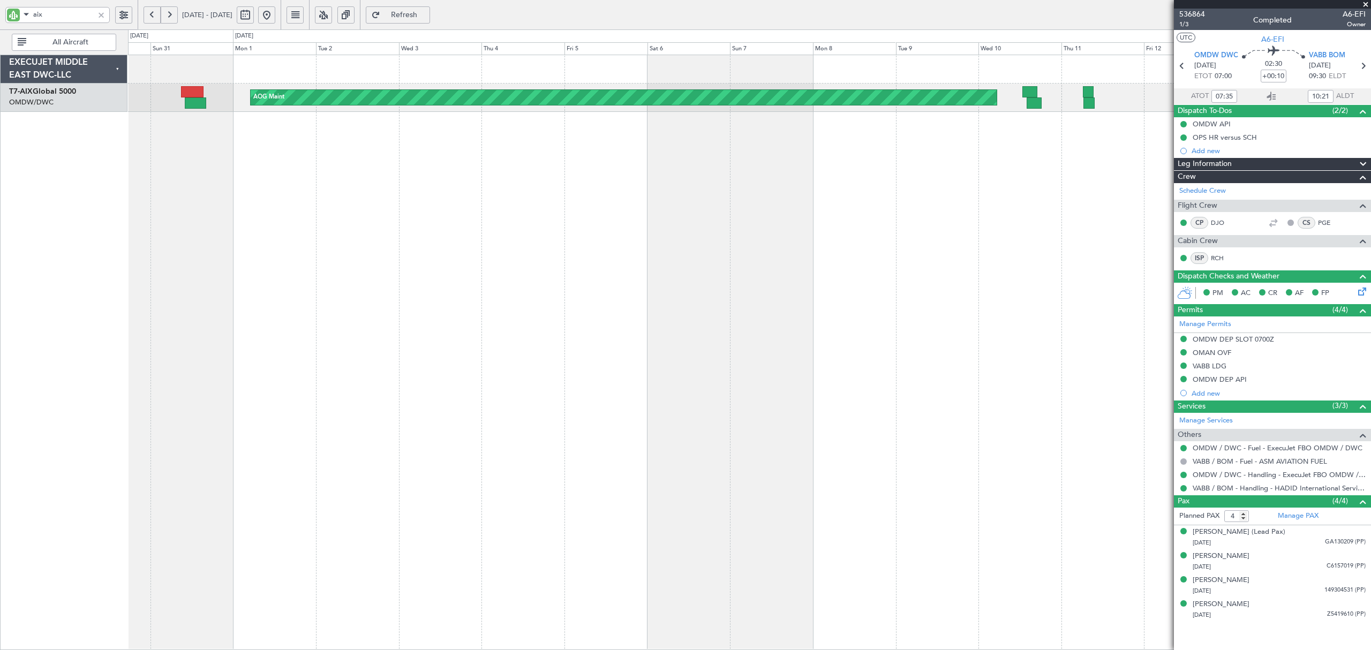
click at [49, 170] on div "AOG Maint Unplanned Maint [GEOGRAPHIC_DATA] Oberpfaffenhofen EXECUJET MIDDLE EA…" at bounding box center [685, 339] width 1371 height 621
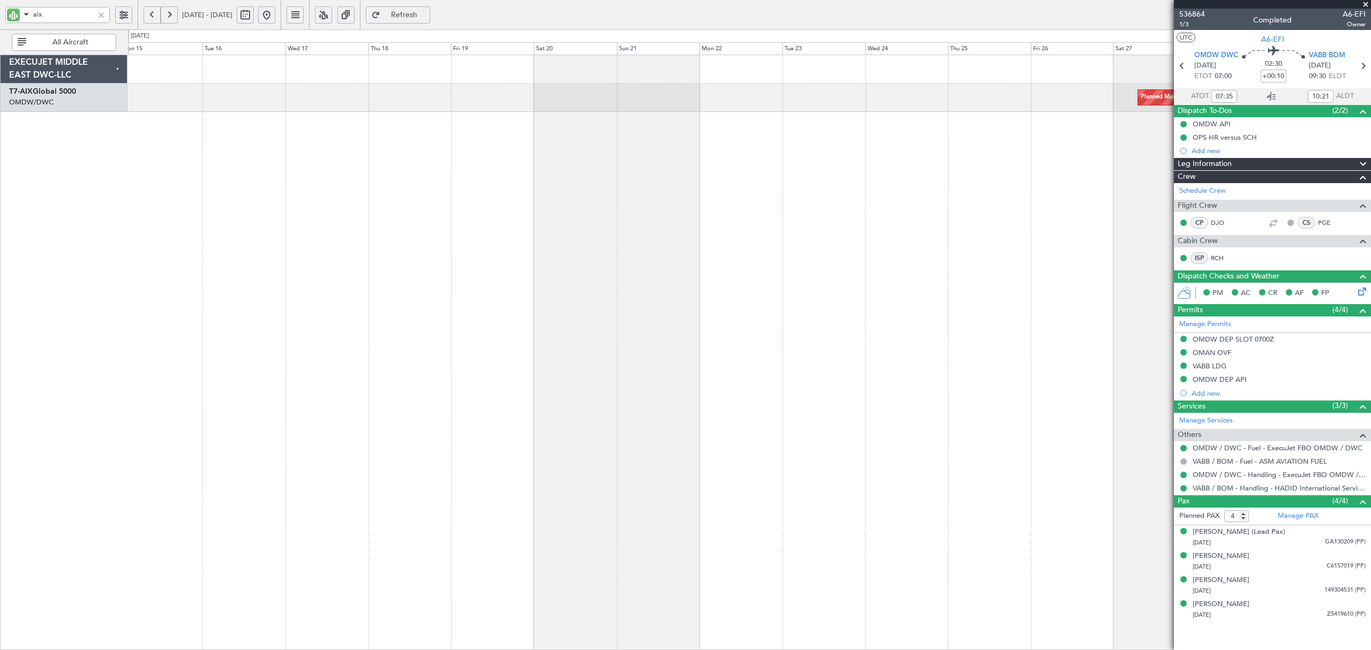
click at [47, 168] on div "Planned Maint Dubai (Al Maktoum Intl) EXECUJET MIDDLE EAST DWC-LLC T7-AIX Globa…" at bounding box center [685, 339] width 1371 height 621
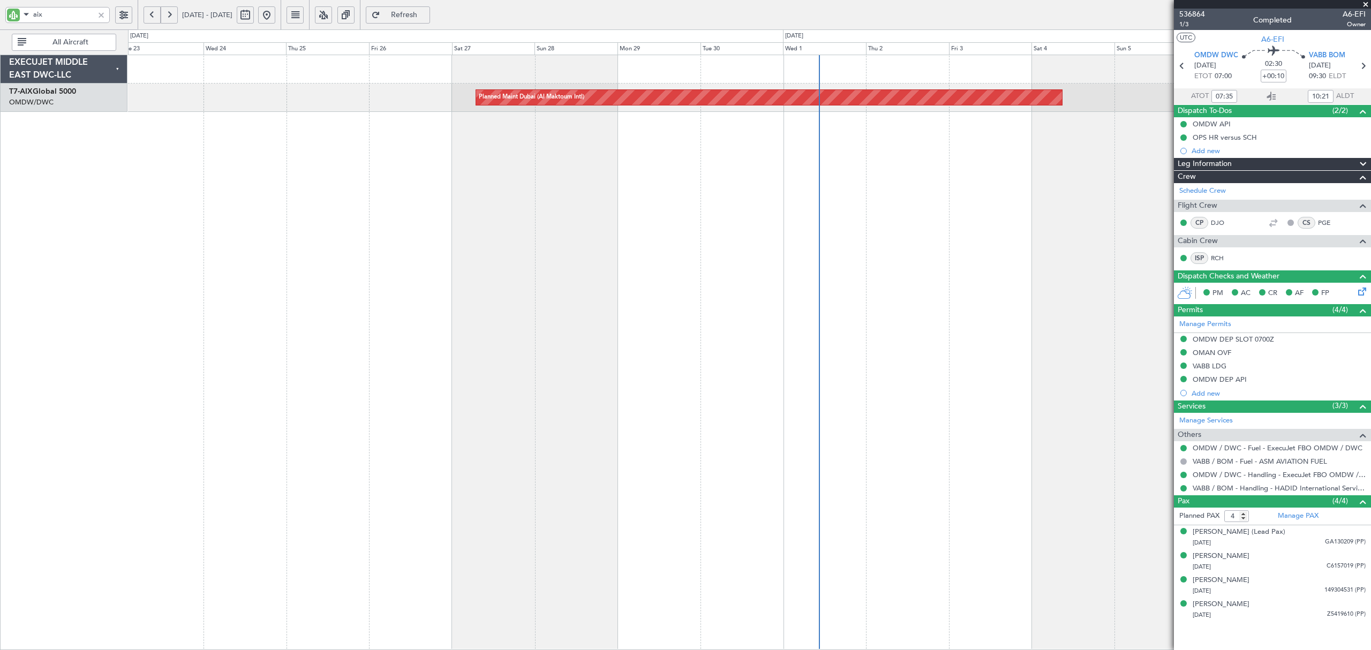
click at [96, 145] on div "Planned Maint Dubai (Al Maktoum Intl) EXECUJET MIDDLE EAST DWC-LLC T7-AIX Globa…" at bounding box center [685, 339] width 1371 height 621
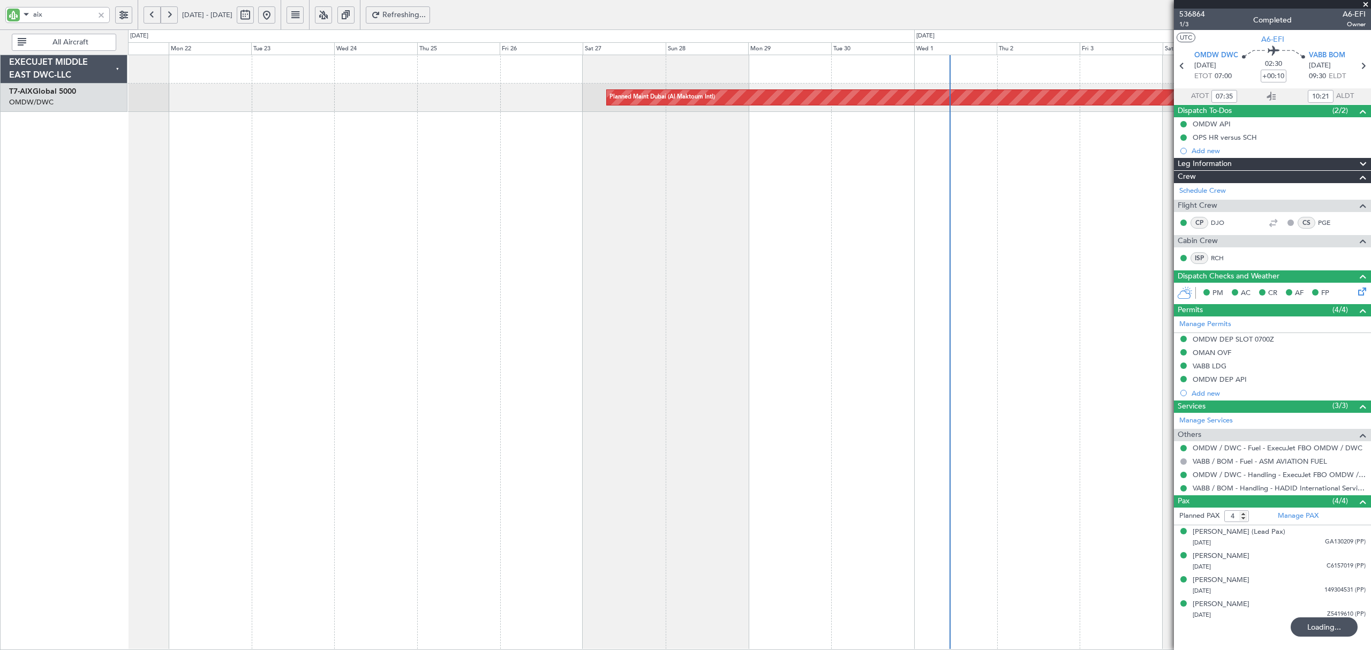
click at [917, 135] on div "Planned Maint Dubai (Al Maktoum Intl)" at bounding box center [749, 352] width 1242 height 595
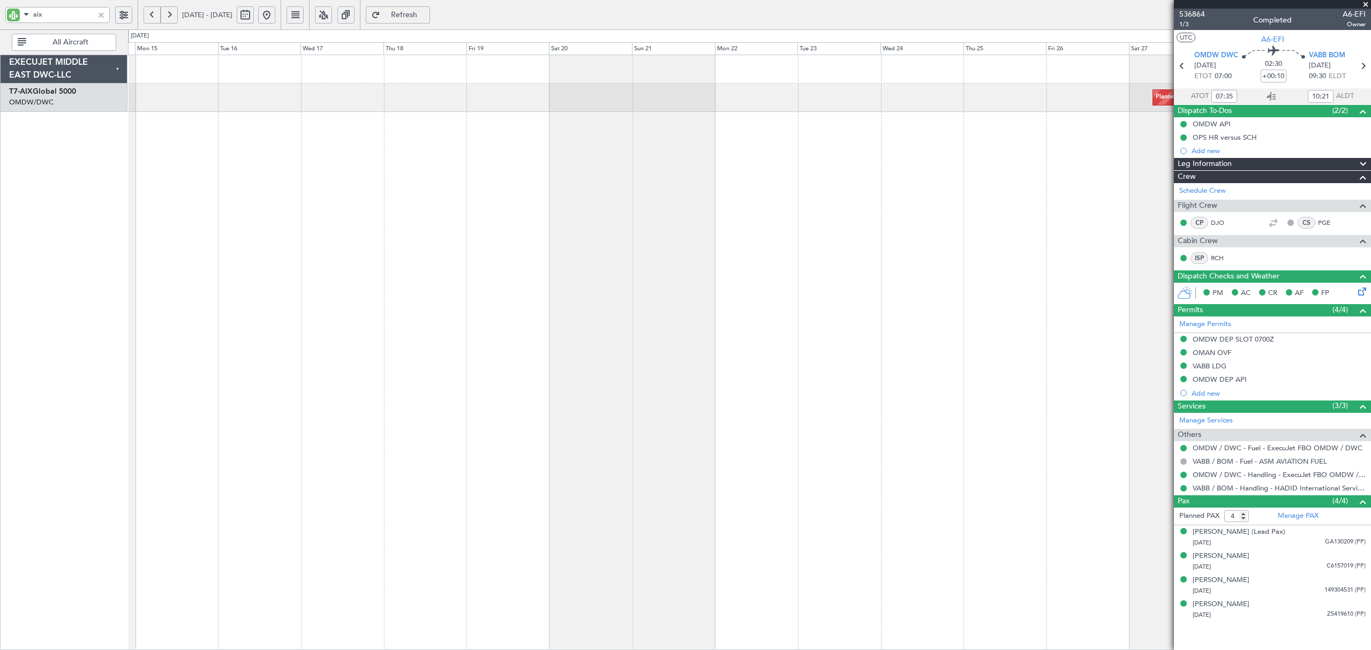
click at [572, 157] on div "Planned Maint Dubai (Al Maktoum Intl)" at bounding box center [749, 352] width 1242 height 595
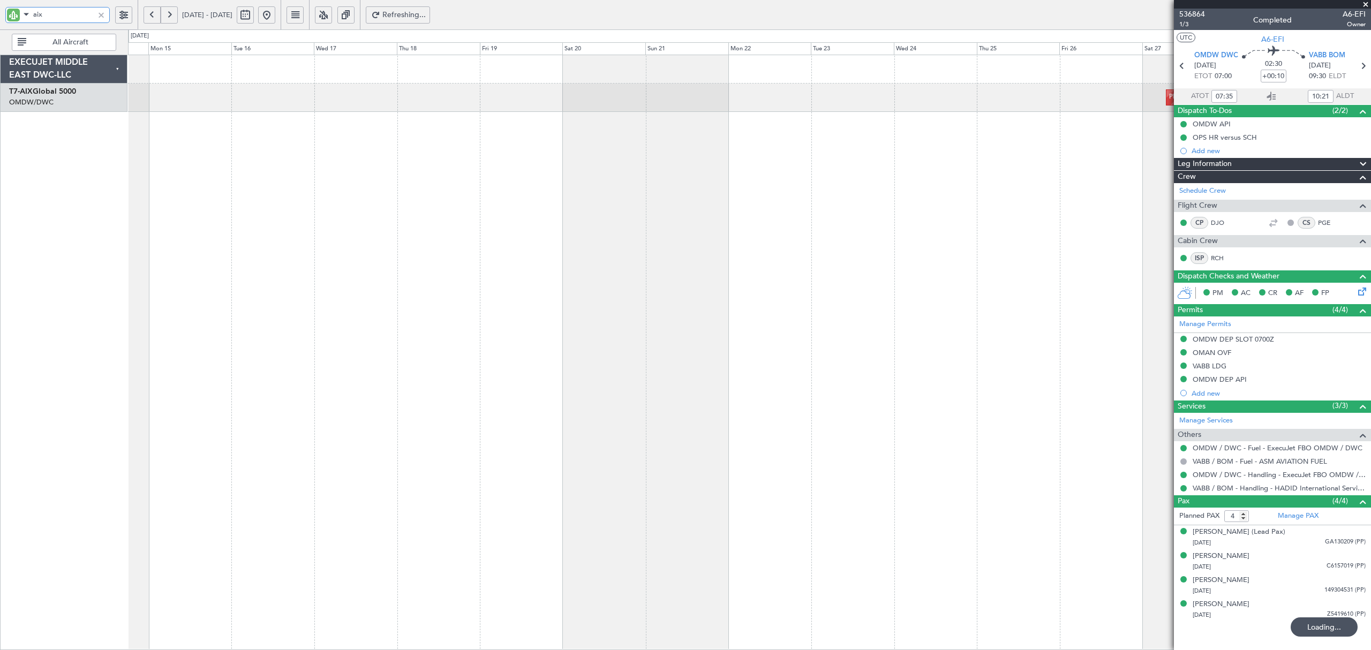
drag, startPoint x: 46, startPoint y: 14, endPoint x: 3, endPoint y: 18, distance: 43.0
click at [3, 18] on div "aix" at bounding box center [69, 14] width 138 height 29
type input "ef"
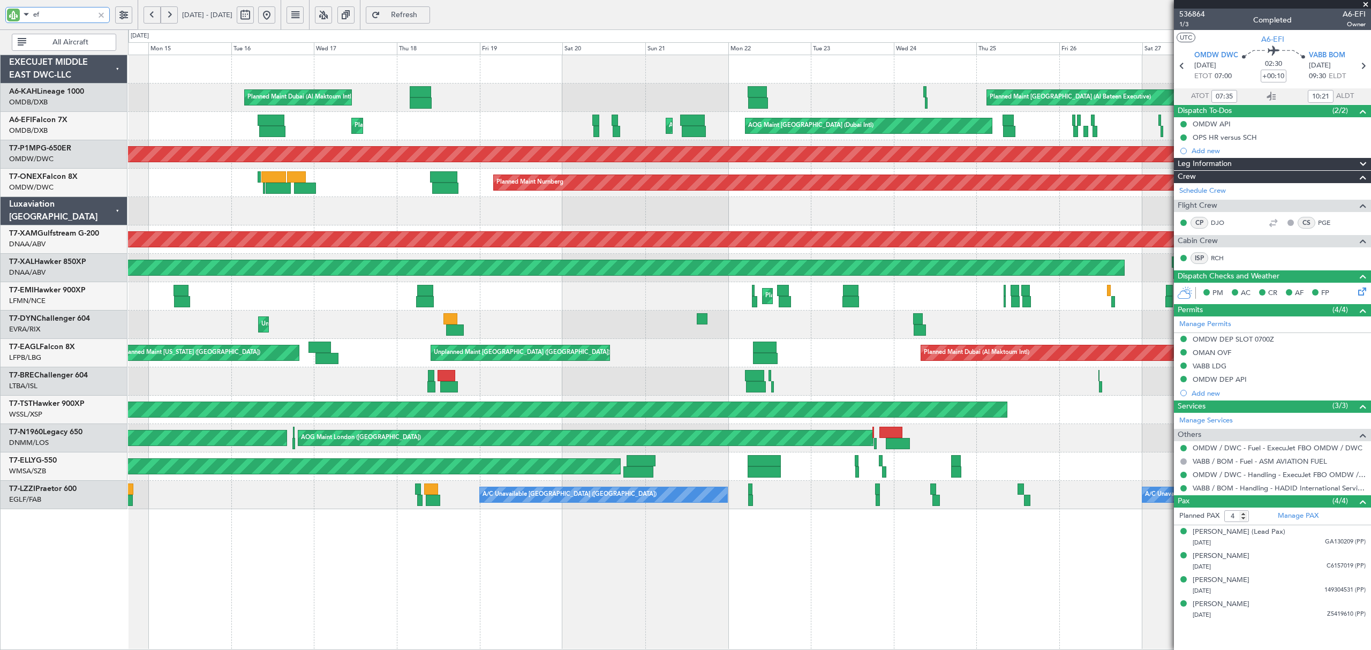
type input "efi"
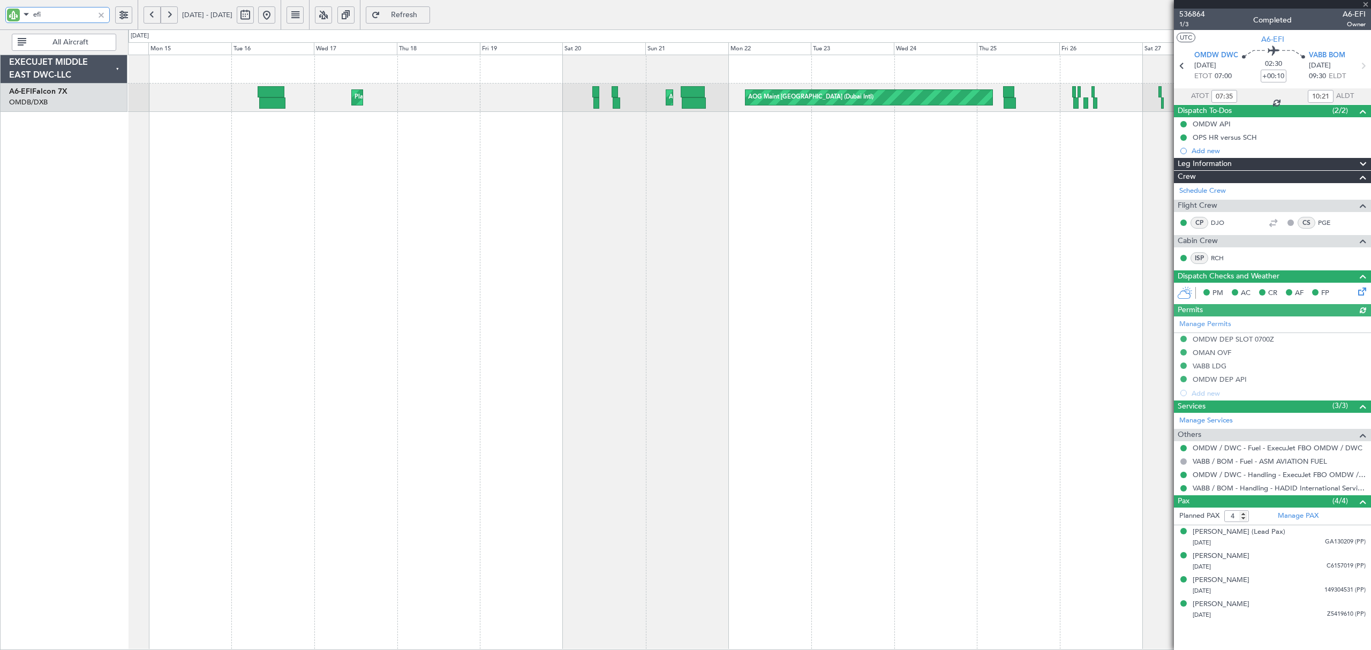
type input "[PERSON_NAME] (ANI)"
type input "7274"
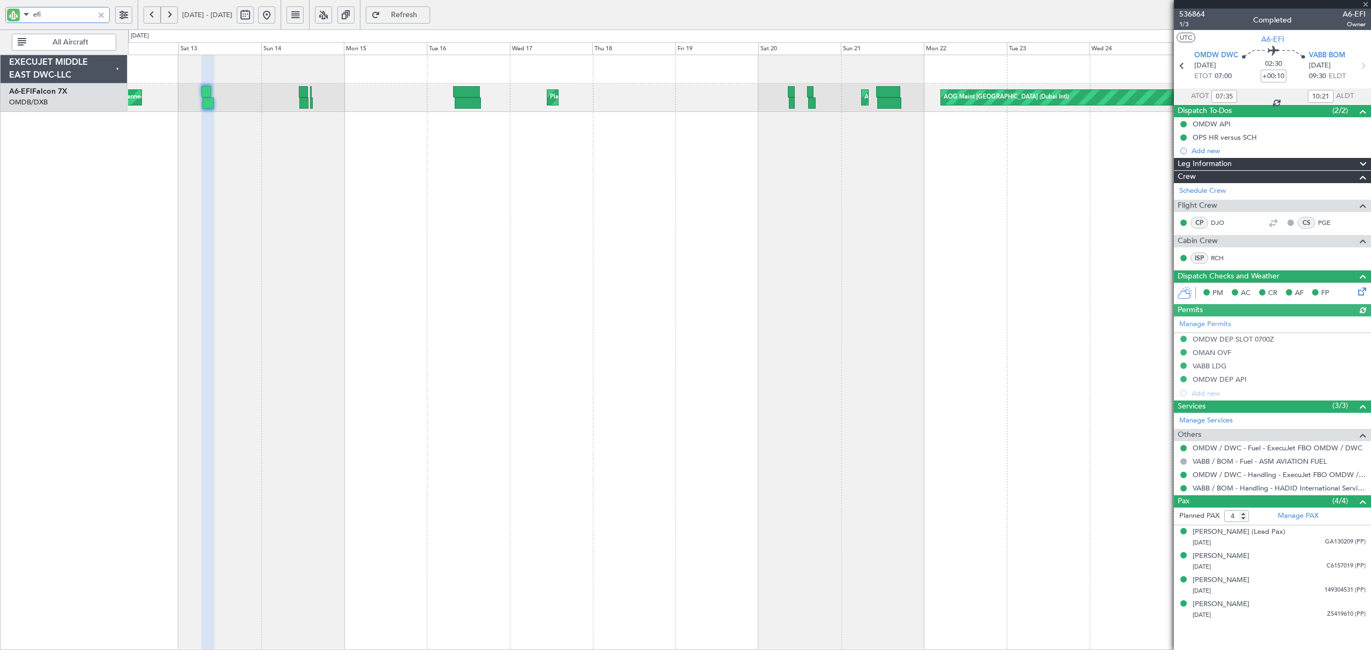
click at [889, 135] on div "AOG Maint [GEOGRAPHIC_DATA] (Dubai Intl) AOG Maint Planned Maint [GEOGRAPHIC_DA…" at bounding box center [749, 352] width 1242 height 595
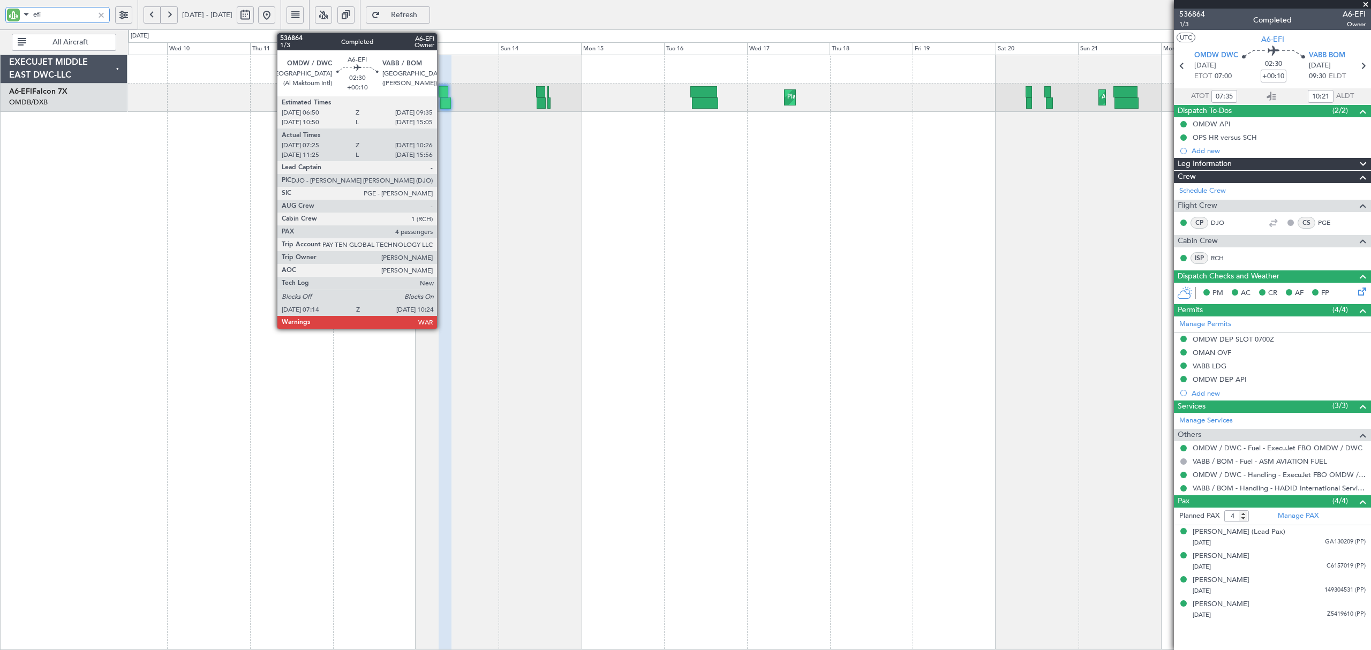
click at [442, 103] on div at bounding box center [445, 102] width 11 height 11
type input "efi"
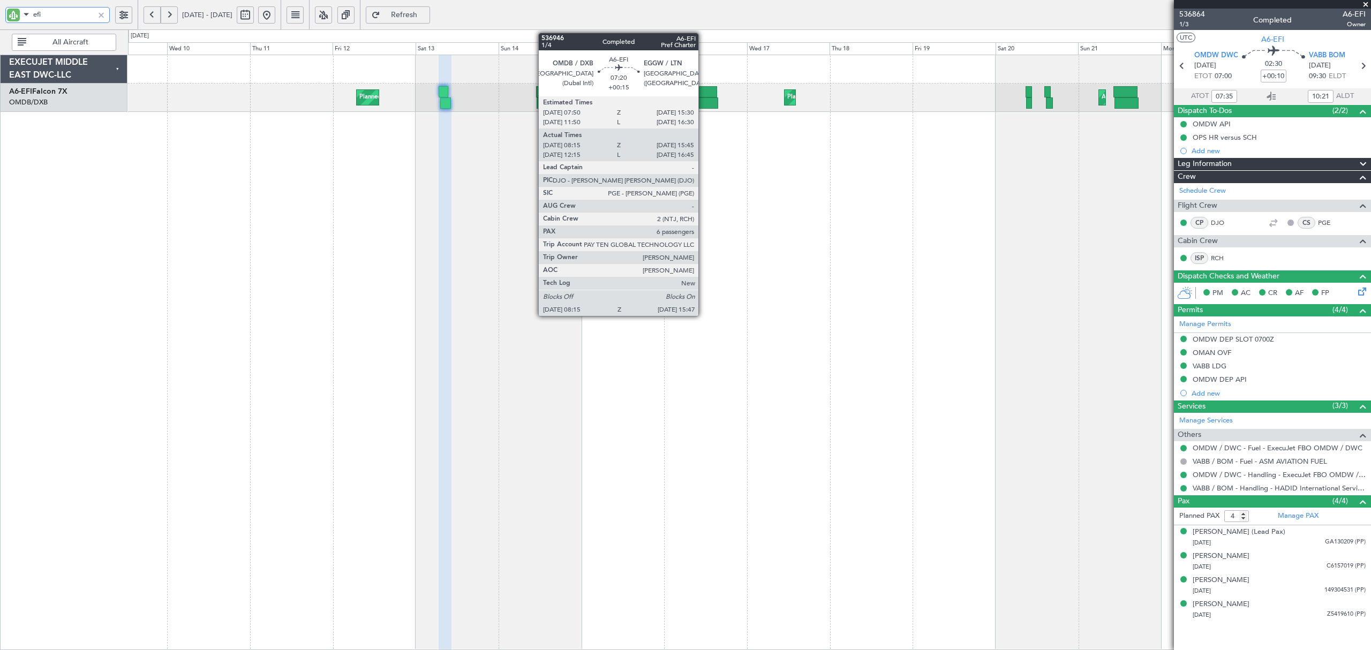
click at [702, 105] on div at bounding box center [705, 102] width 26 height 11
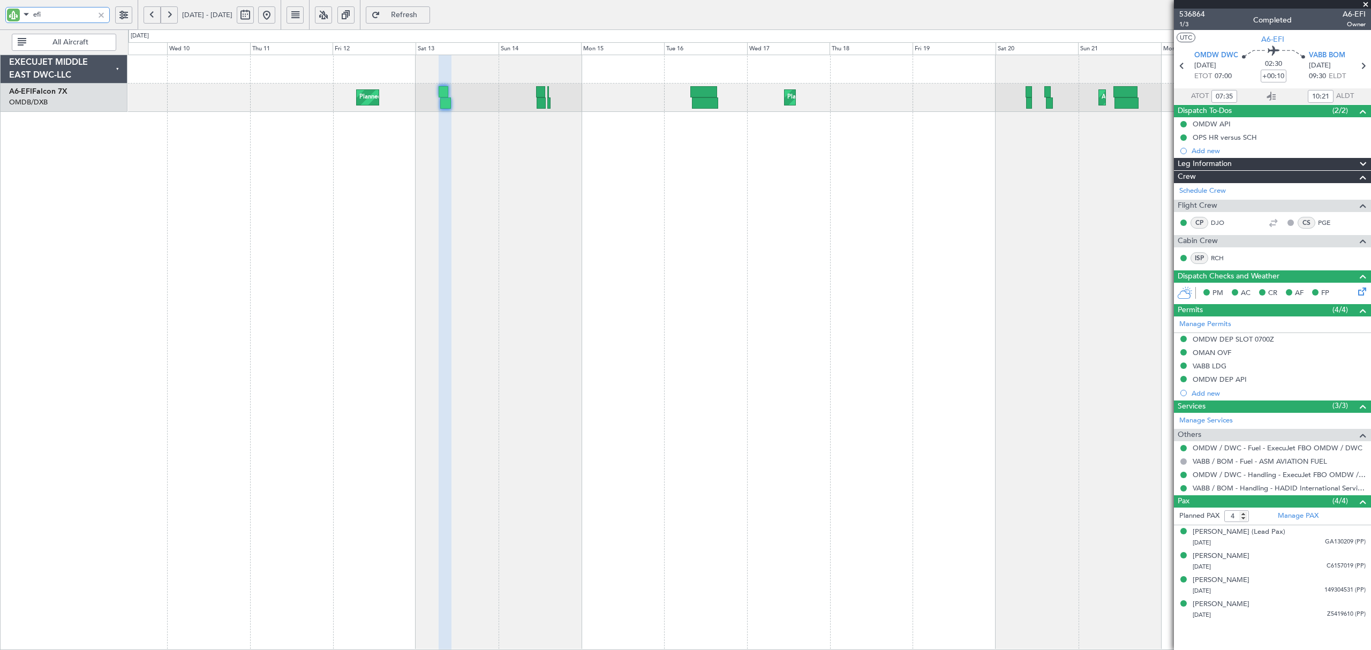
type input "[PERSON_NAME] (ANI)"
type input "7274"
drag, startPoint x: 64, startPoint y: 16, endPoint x: -51, endPoint y: 9, distance: 115.8
click at [0, 9] on html "efi [DATE] - [DATE] Refresh Quick Links All Aircraft AOG Maint [GEOGRAPHIC_DATA…" at bounding box center [685, 325] width 1371 height 650
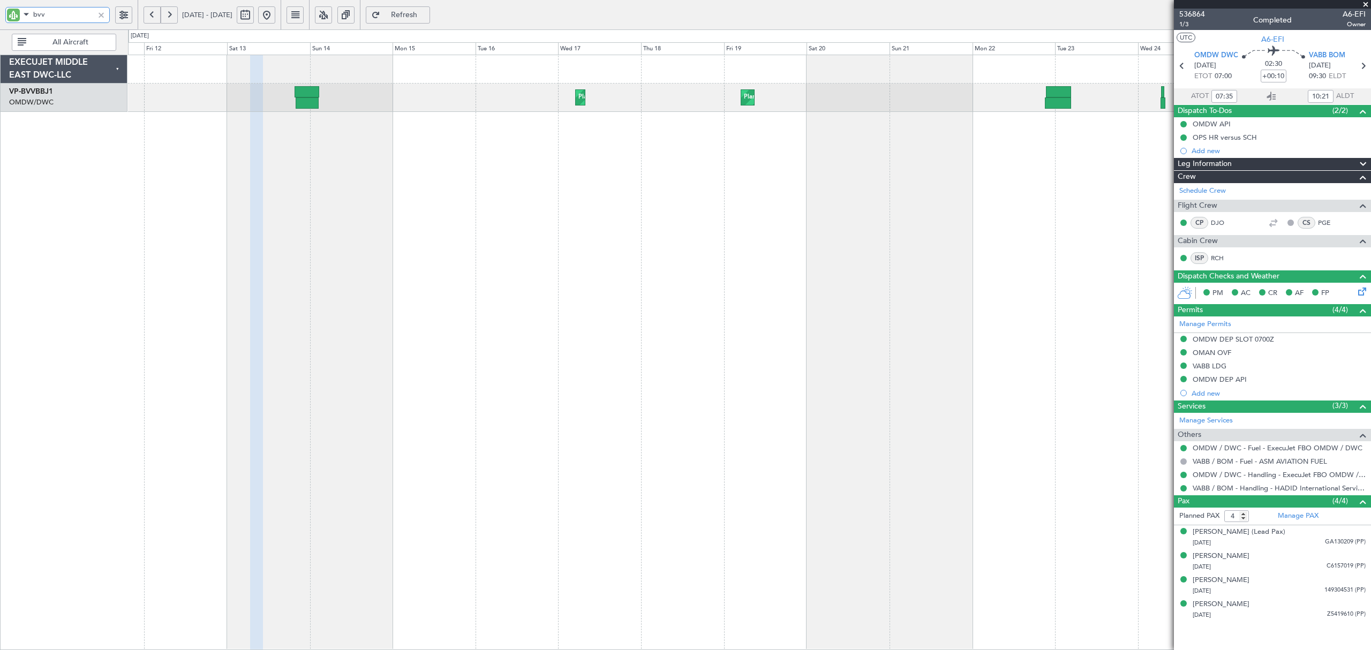
click at [710, 133] on div "Planned Maint Dubai (Al Maktoum Intl) Planned Maint [GEOGRAPHIC_DATA] (Al Makto…" at bounding box center [749, 352] width 1242 height 595
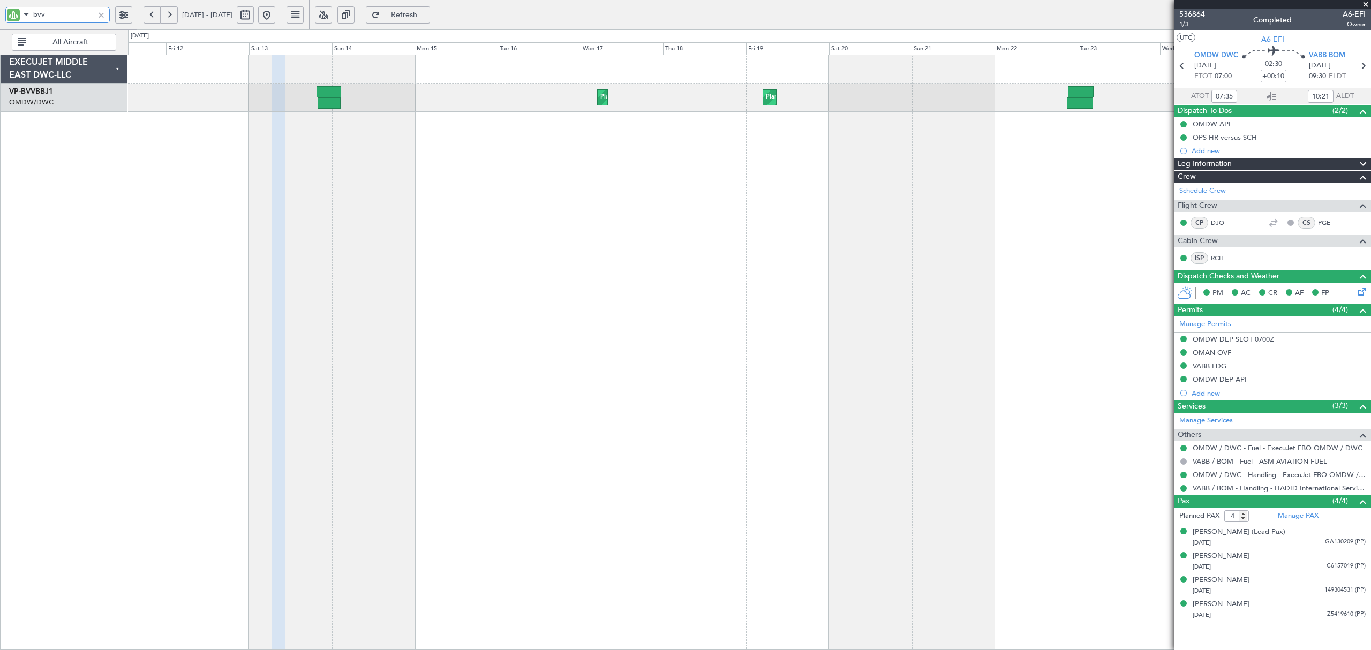
click at [346, 142] on div "Planned Maint Dubai (Al Maktoum Intl) Planned Maint [GEOGRAPHIC_DATA] (Al Makto…" at bounding box center [749, 352] width 1242 height 595
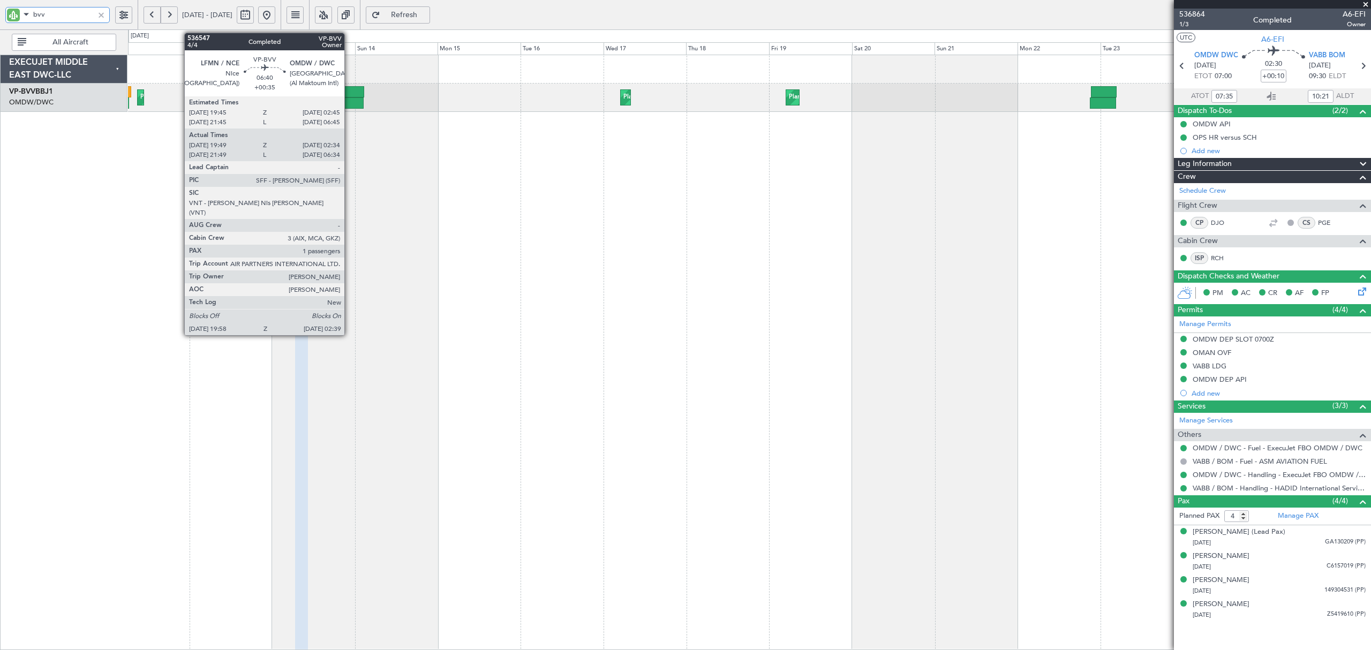
click at [349, 97] on div at bounding box center [353, 102] width 24 height 11
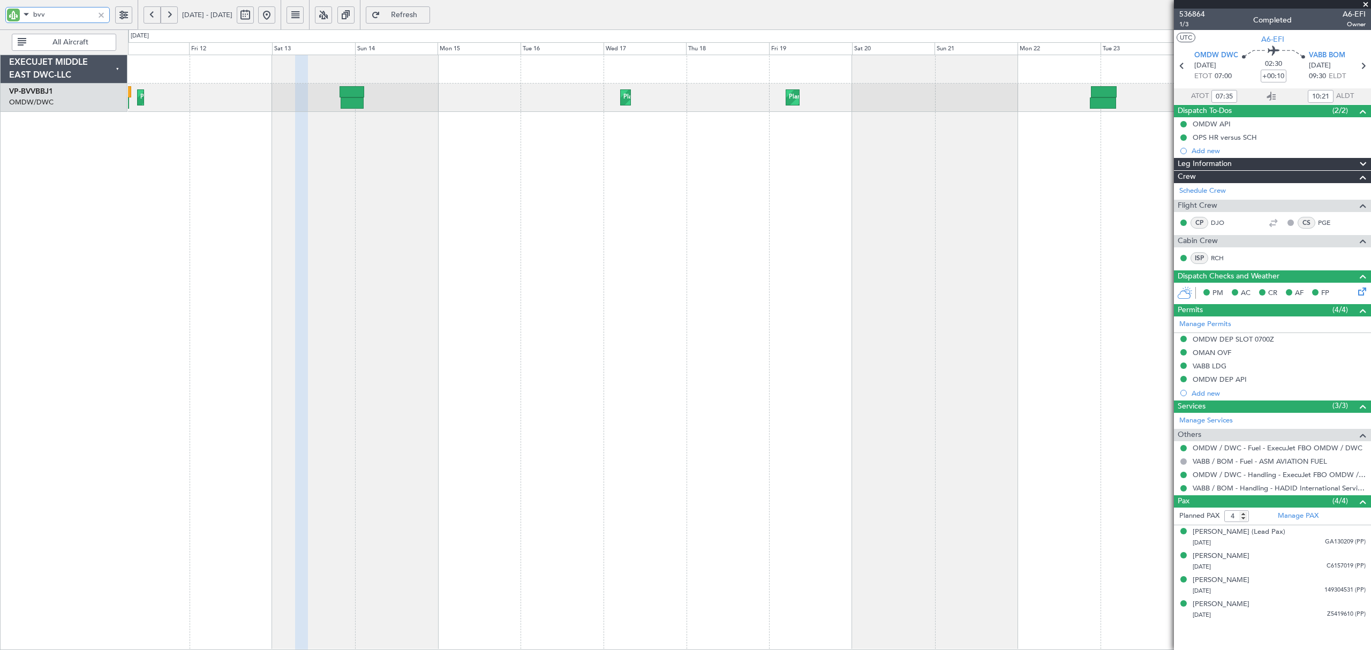
drag, startPoint x: 65, startPoint y: 16, endPoint x: -12, endPoint y: 14, distance: 76.6
click at [0, 14] on html "bvv [DATE] - [DATE] Refresh Quick Links All Aircraft Planned Maint [GEOGRAPHIC_…" at bounding box center [685, 325] width 1371 height 650
type input "gts"
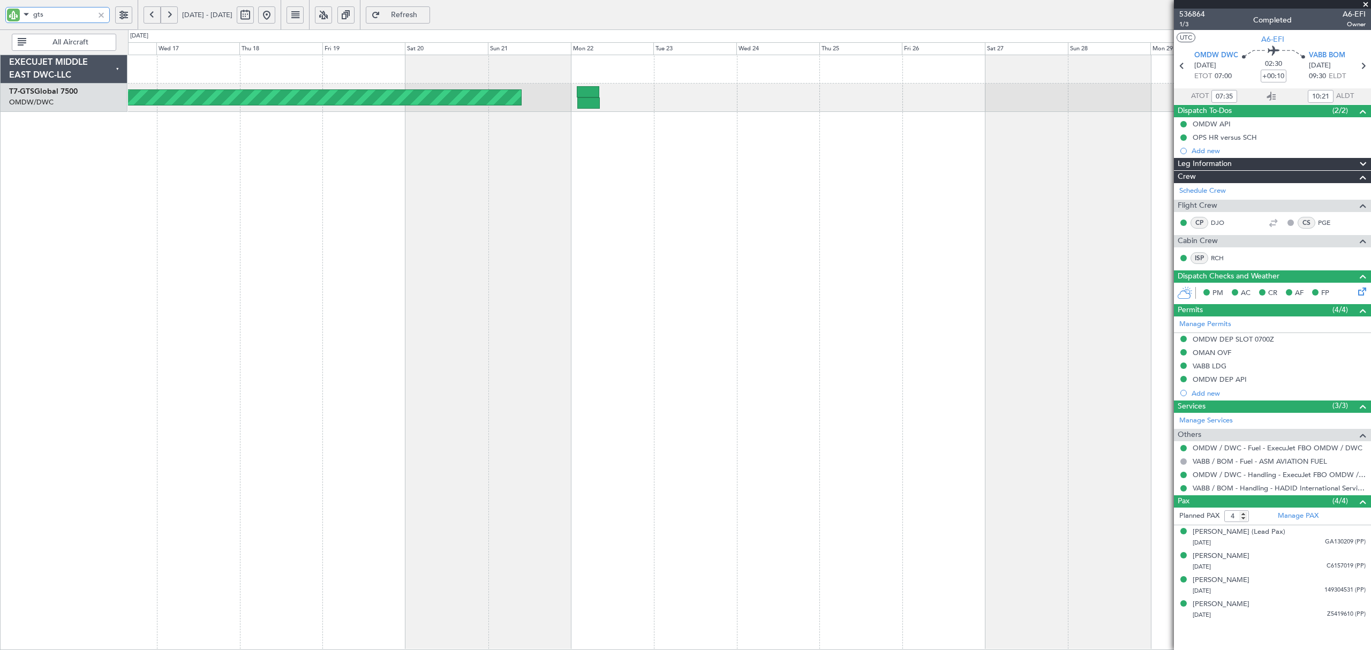
click at [342, 161] on div "AOG Maint [GEOGRAPHIC_DATA] (Seletar) Planned Maint [GEOGRAPHIC_DATA] (Al Makto…" at bounding box center [749, 352] width 1242 height 595
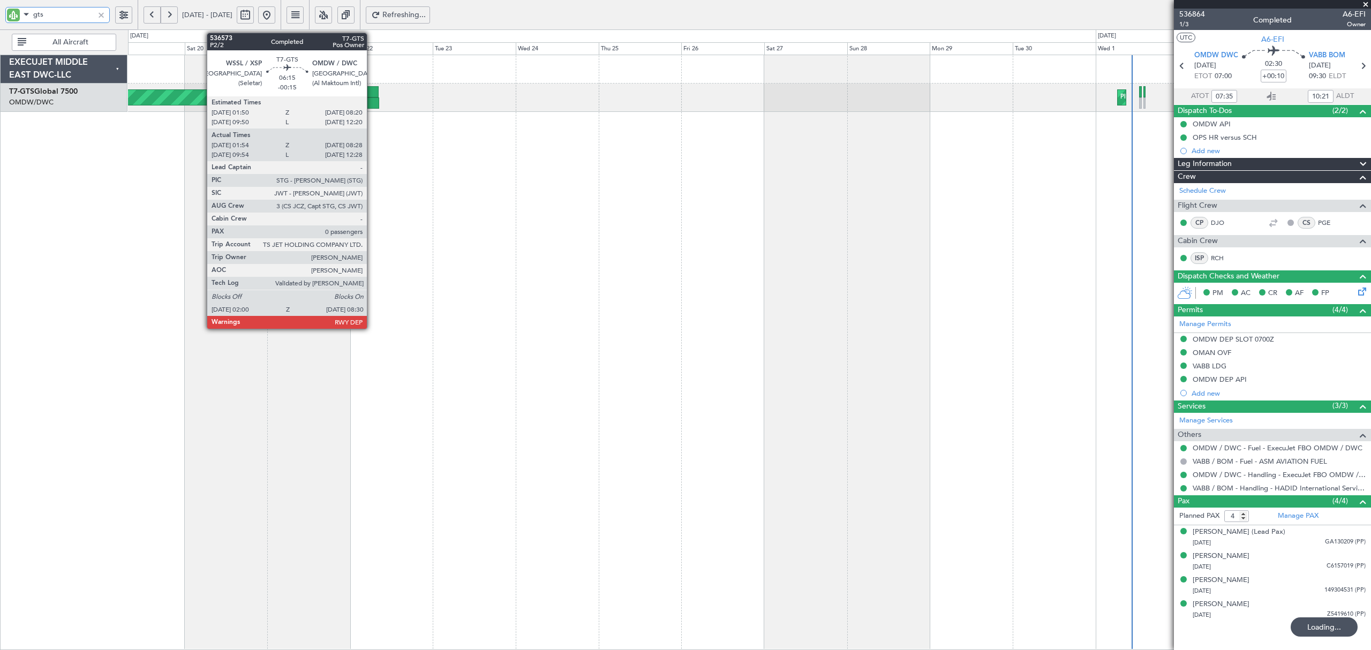
click at [372, 96] on div at bounding box center [367, 91] width 22 height 11
click at [367, 93] on div at bounding box center [367, 91] width 22 height 11
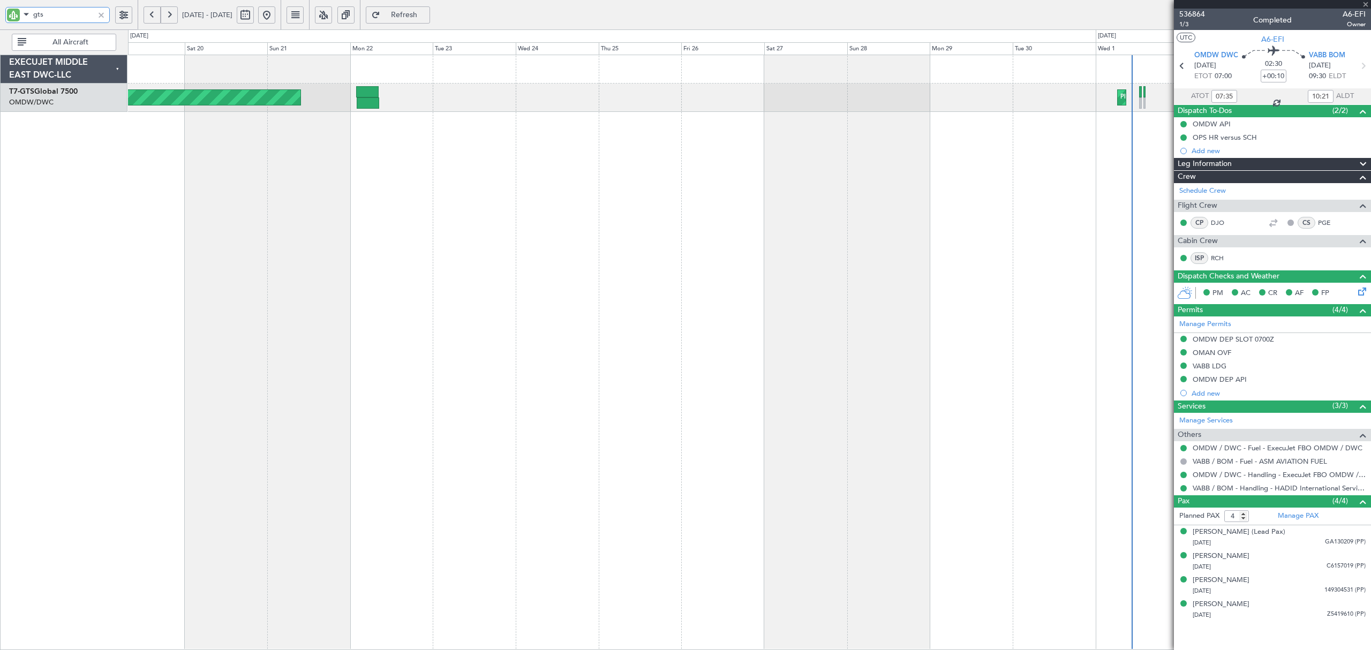
type input "-00:15"
type input "02:04"
type input "08:23"
type input "0"
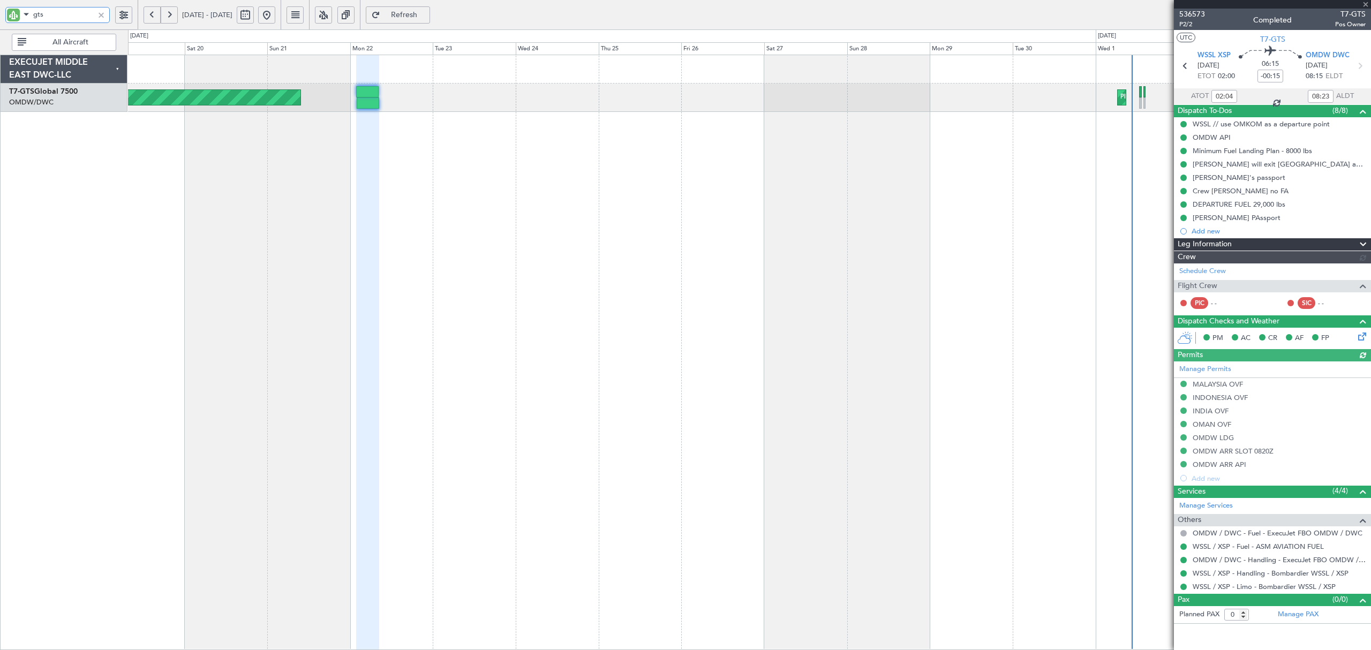
type input "[PERSON_NAME] ([PERSON_NAME])"
type input "7342"
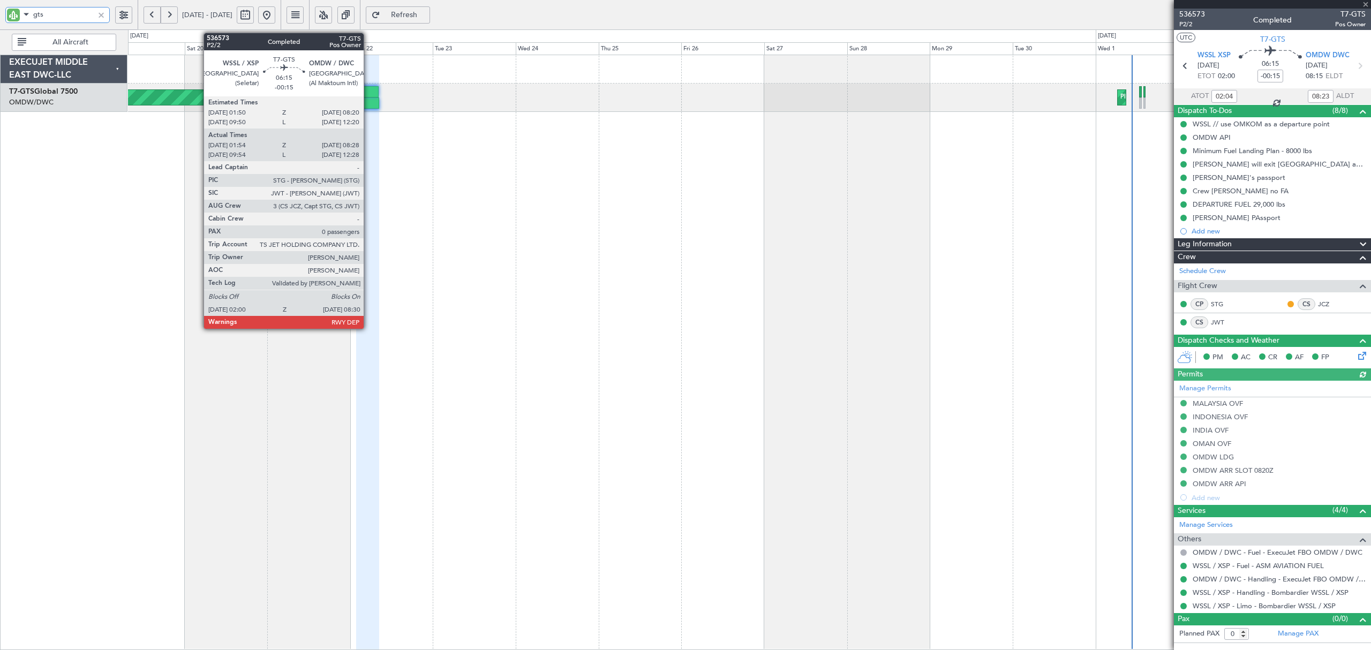
click at [368, 96] on div at bounding box center [367, 91] width 22 height 11
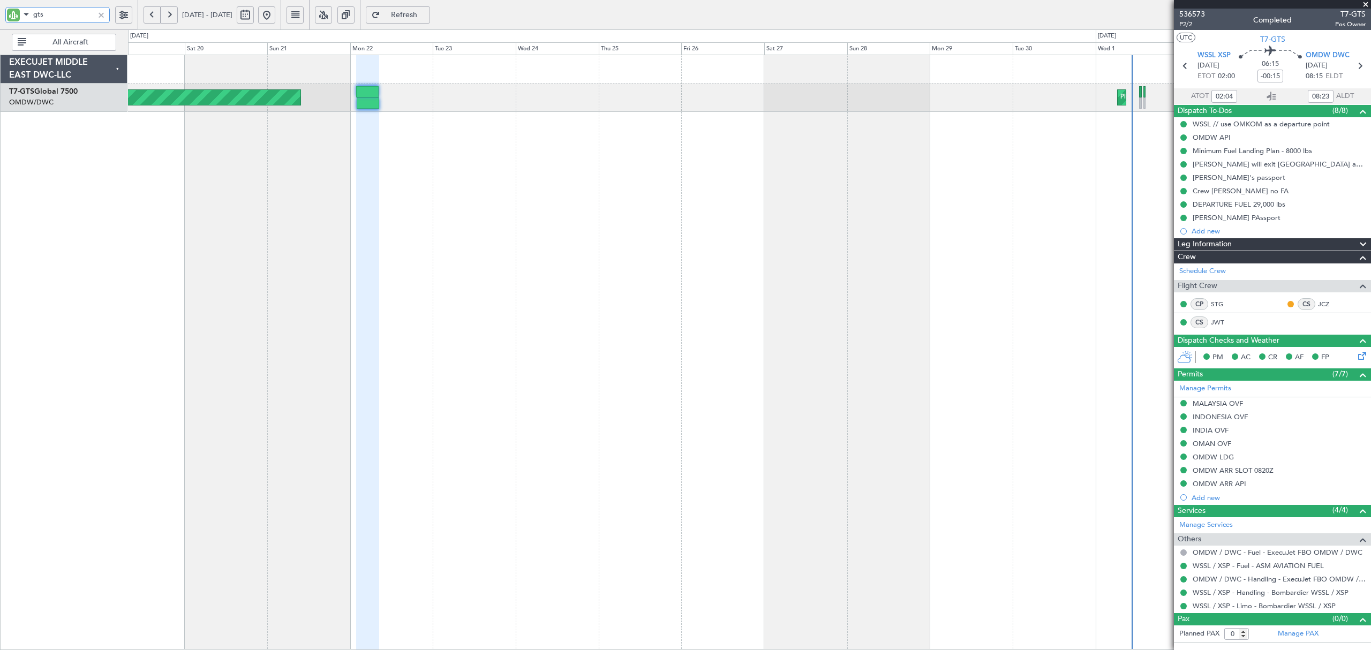
drag, startPoint x: 64, startPoint y: 13, endPoint x: -27, endPoint y: 21, distance: 91.4
click at [0, 21] on html "gts [DATE] - [DATE] Refresh Quick Links All Aircraft Planned Maint [GEOGRAPHIC_…" at bounding box center [685, 325] width 1371 height 650
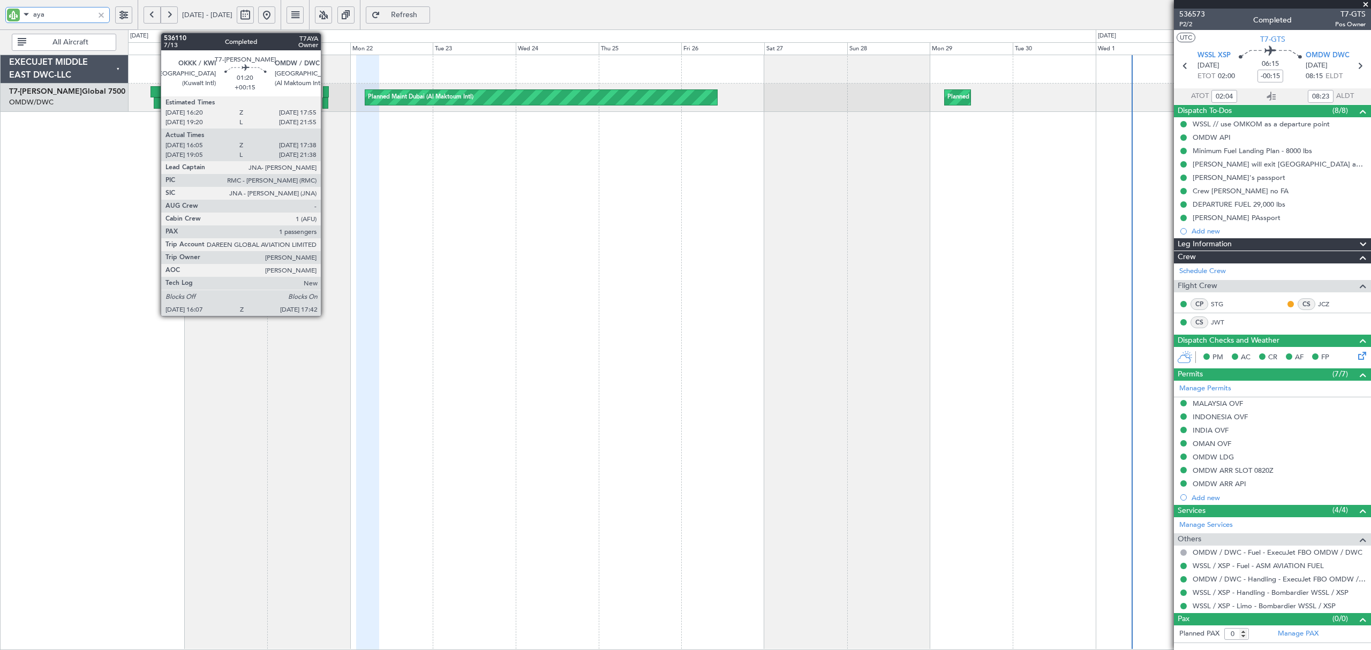
click at [326, 100] on div at bounding box center [325, 102] width 6 height 11
type input "aya"
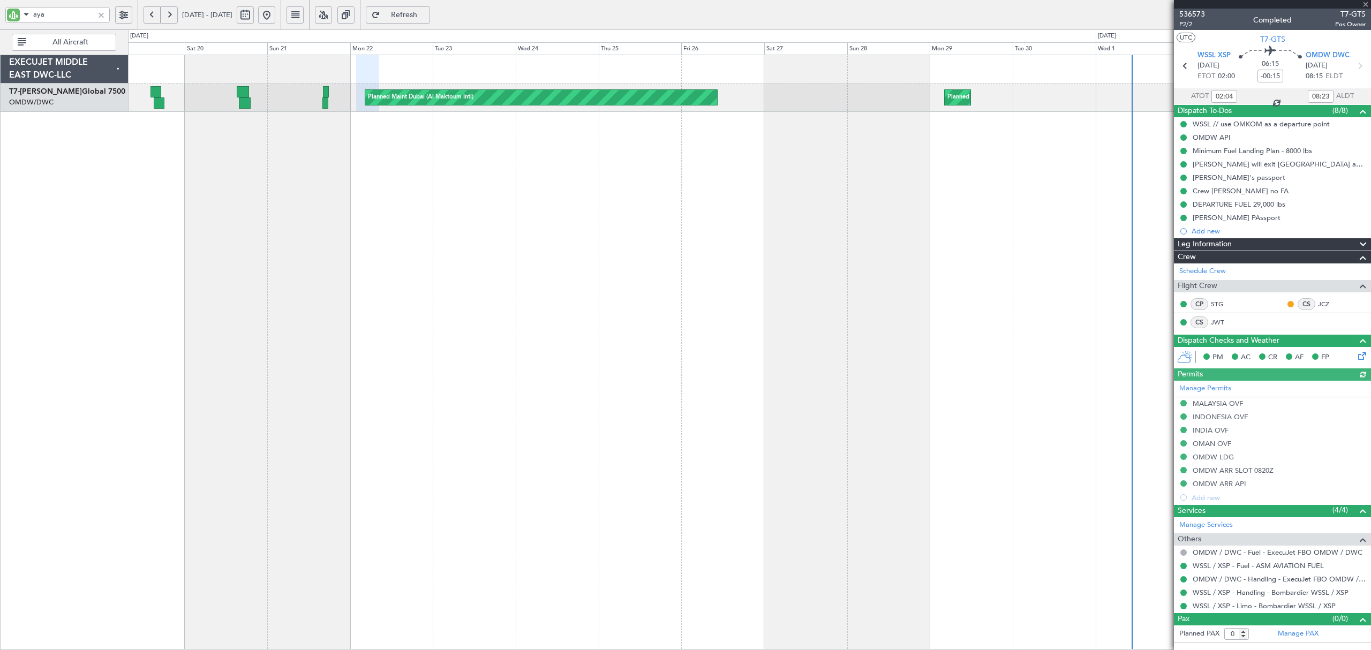
type input "[PERSON_NAME] ([PERSON_NAME])"
type input "7342"
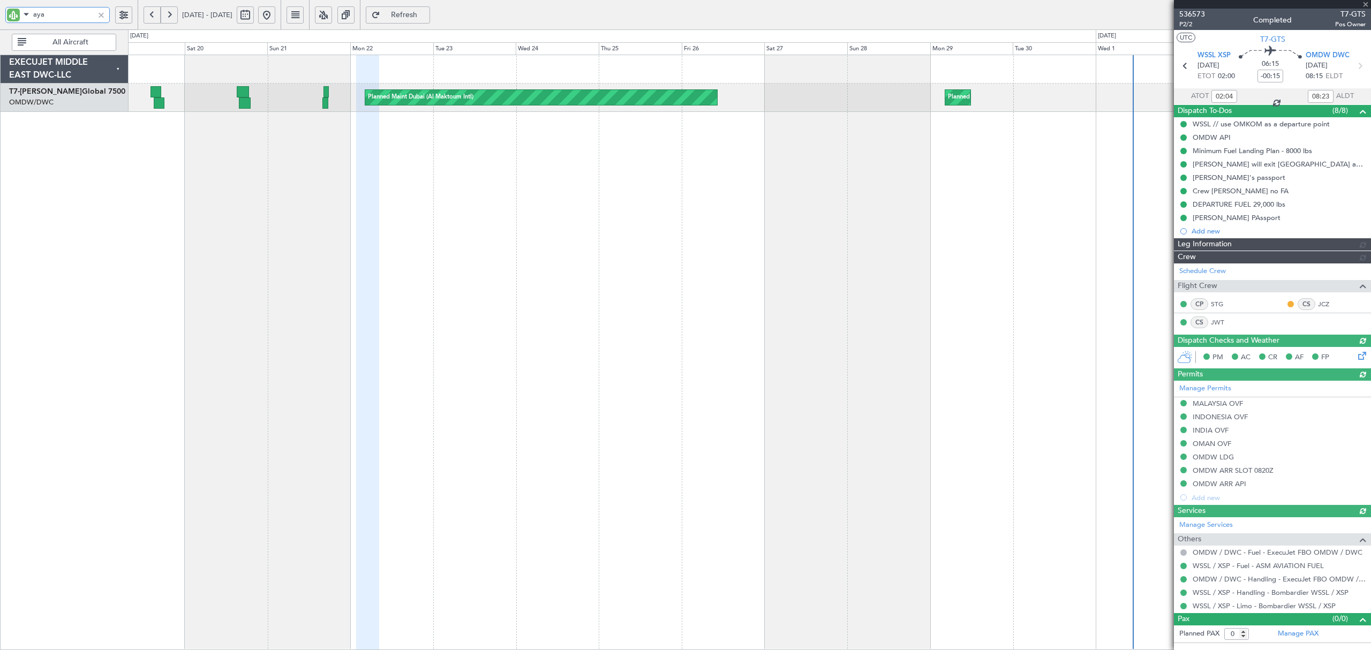
type input "[PERSON_NAME] ([PERSON_NAME])"
type input "7342"
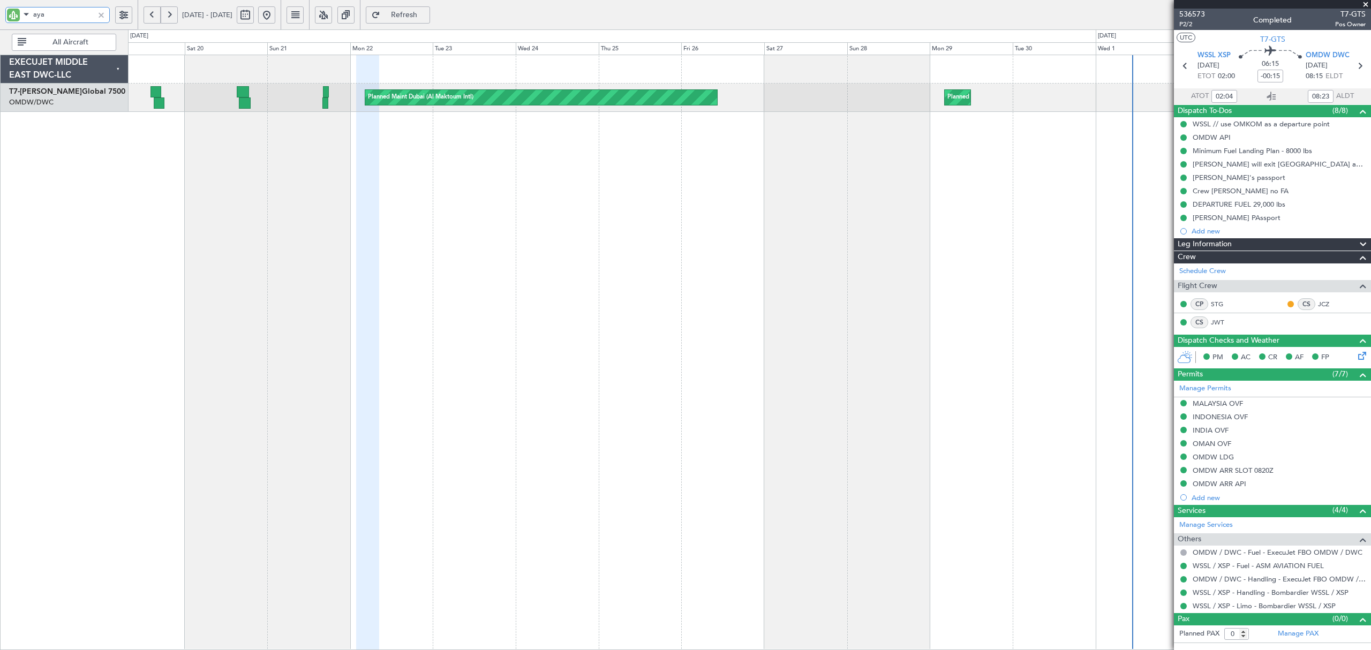
drag, startPoint x: 50, startPoint y: 16, endPoint x: -64, endPoint y: 13, distance: 114.1
click at [0, 13] on html "aya [DATE] - [DATE] Refresh Quick Links All Aircraft Planned Maint [GEOGRAPHIC_…" at bounding box center [685, 325] width 1371 height 650
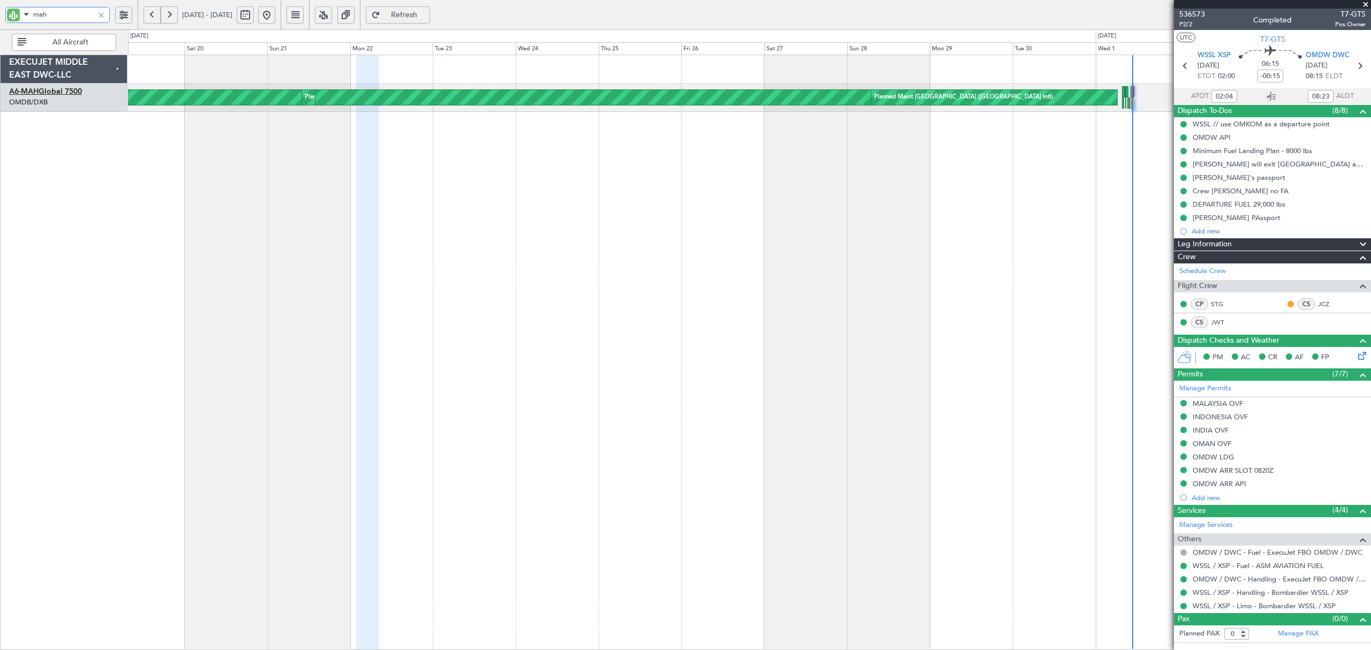
click at [81, 91] on link "A6-MAH Global 7500" at bounding box center [45, 91] width 73 height 7
type input "mah"
type input "[PERSON_NAME] ([PERSON_NAME])"
type input "7342"
click at [389, 179] on div "Planned Maint [GEOGRAPHIC_DATA] ([GEOGRAPHIC_DATA] Intl) Planned Maint [GEOGRAP…" at bounding box center [749, 352] width 1242 height 595
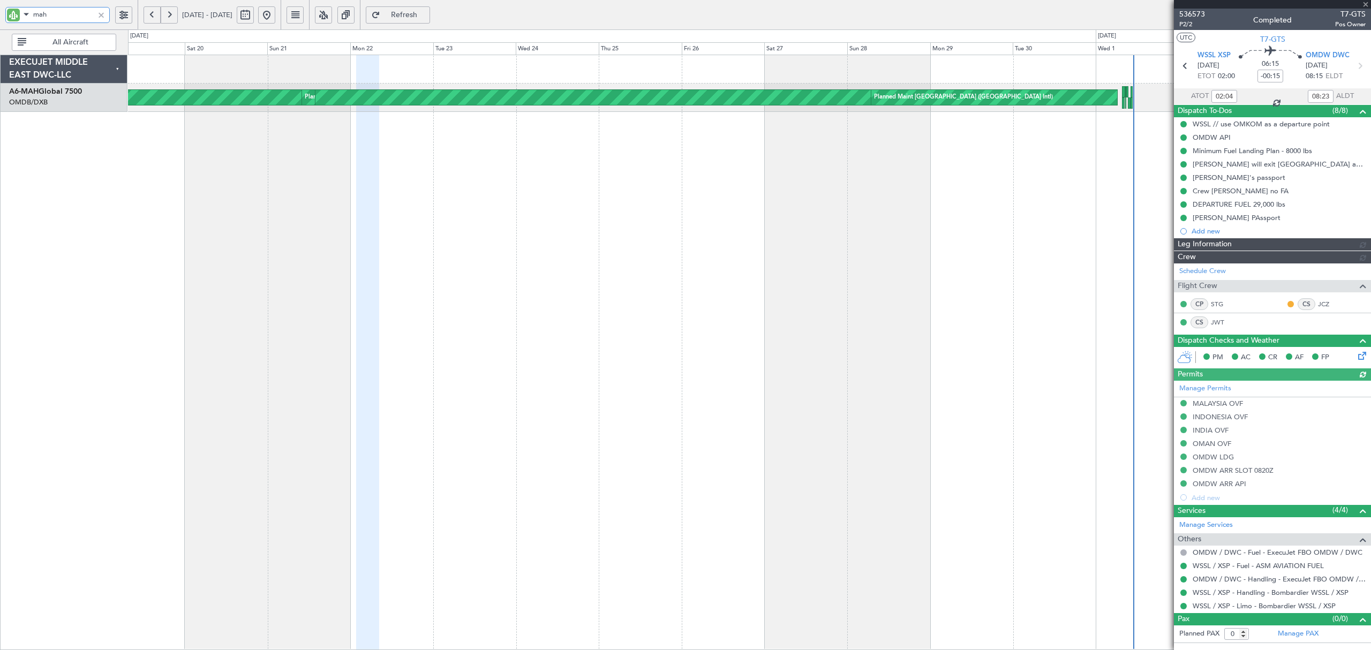
type input "[PERSON_NAME] ([PERSON_NAME])"
type input "7342"
click at [27, 19] on div "mah" at bounding box center [57, 15] width 104 height 16
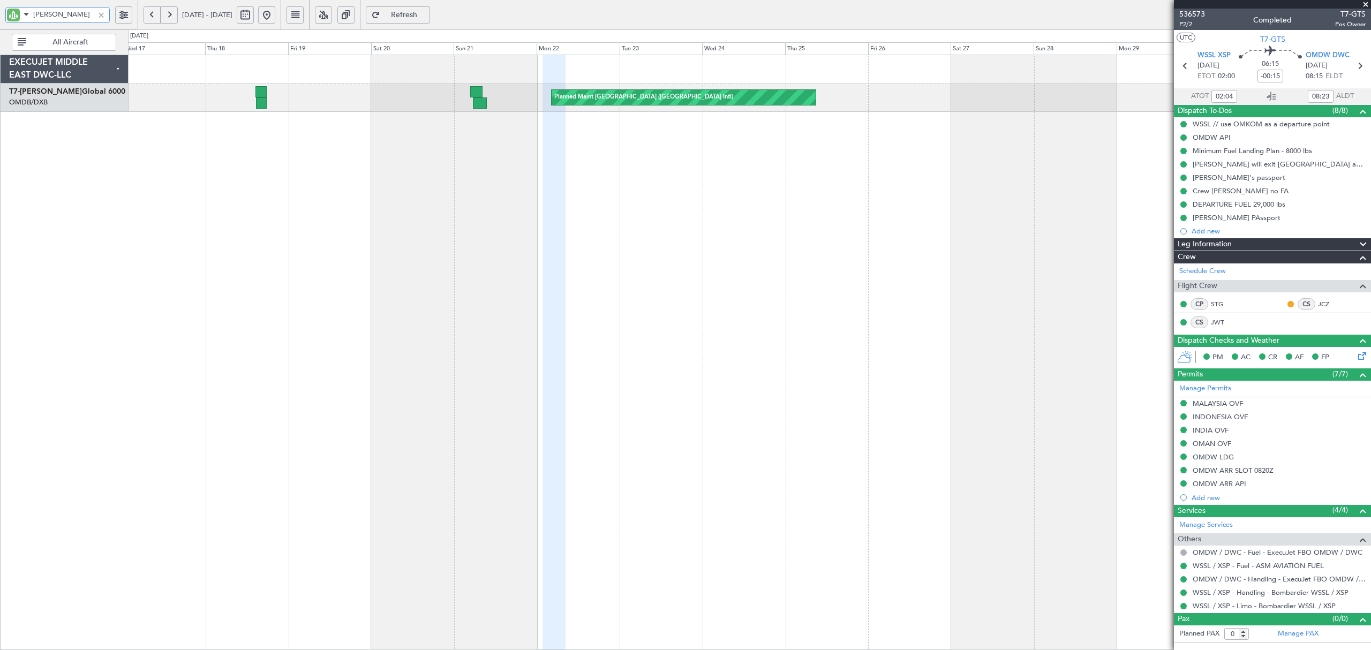
click at [420, 169] on div "Planned Maint [GEOGRAPHIC_DATA] ([GEOGRAPHIC_DATA] Intl)" at bounding box center [749, 352] width 1242 height 595
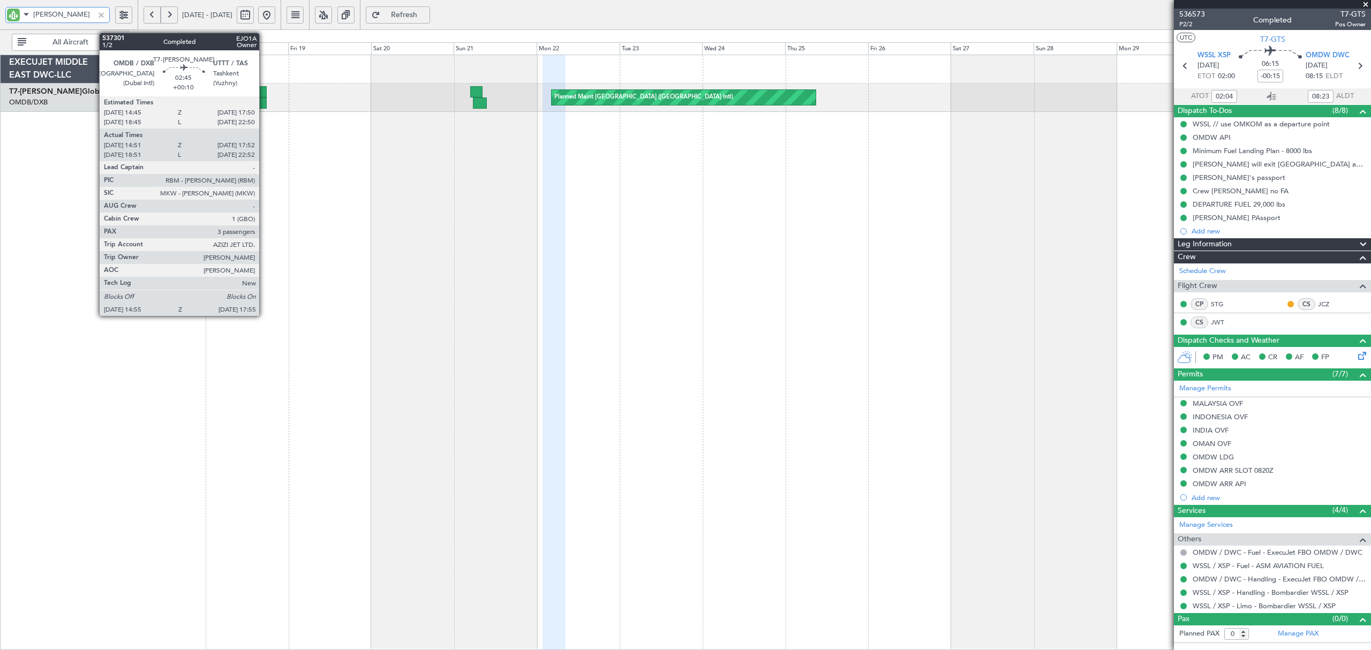
click at [264, 101] on div at bounding box center [261, 102] width 11 height 11
type input "[PERSON_NAME]"
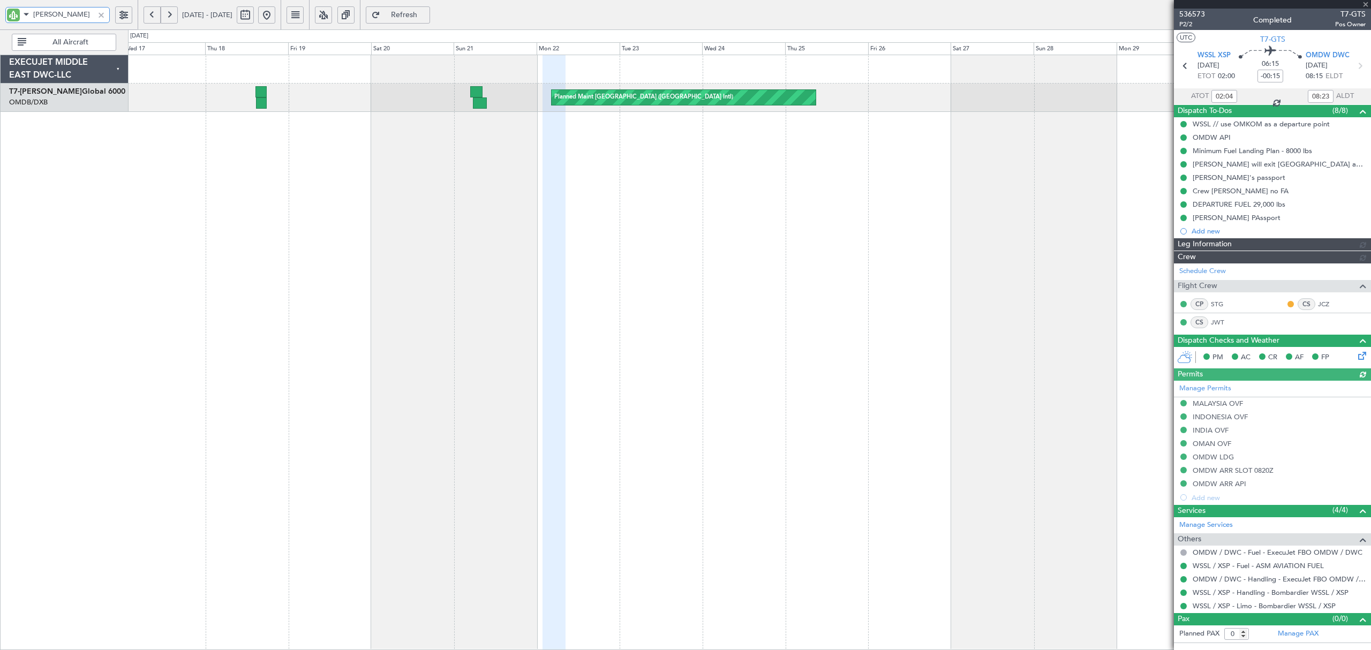
type input "[PERSON_NAME] ([PERSON_NAME])"
type input "7342"
drag, startPoint x: 52, startPoint y: 13, endPoint x: -15, endPoint y: 16, distance: 67.5
click at [0, 16] on html "aziz [DATE] - [DATE] Refresh Quick Links All Aircraft Planned Maint [GEOGRAPHIC…" at bounding box center [685, 325] width 1371 height 650
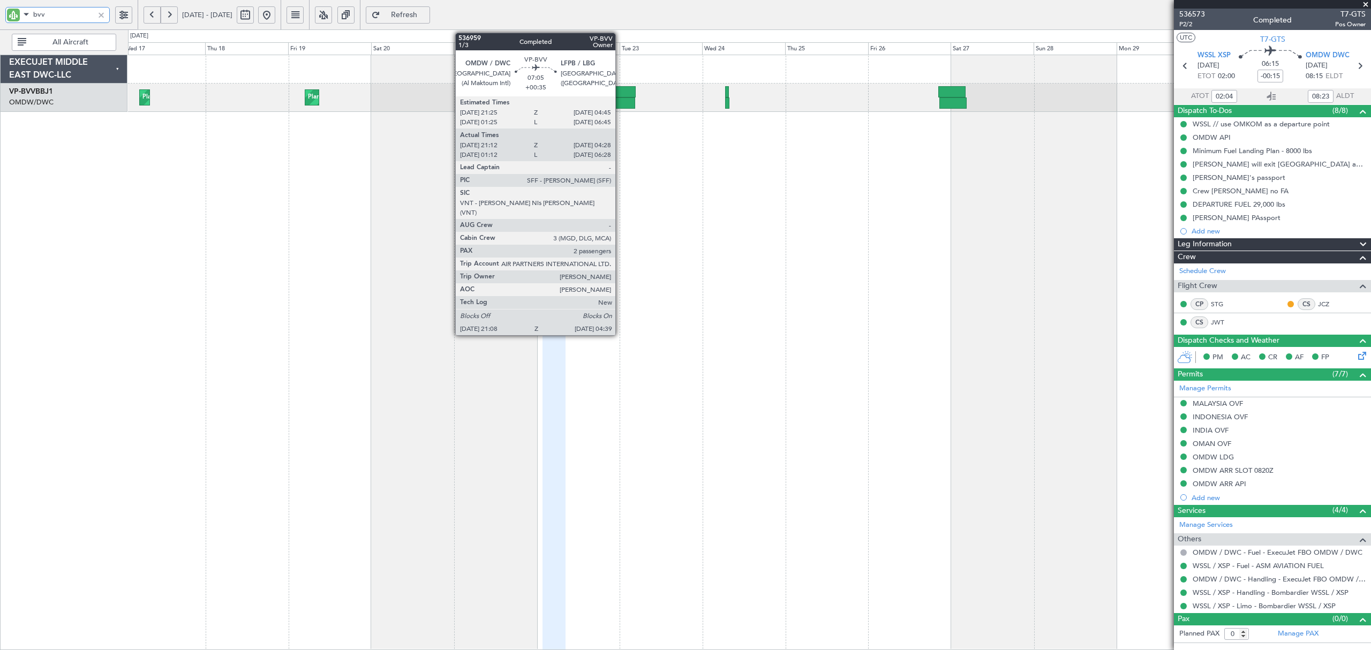
click at [620, 105] on div at bounding box center [622, 102] width 26 height 11
type input "bvv"
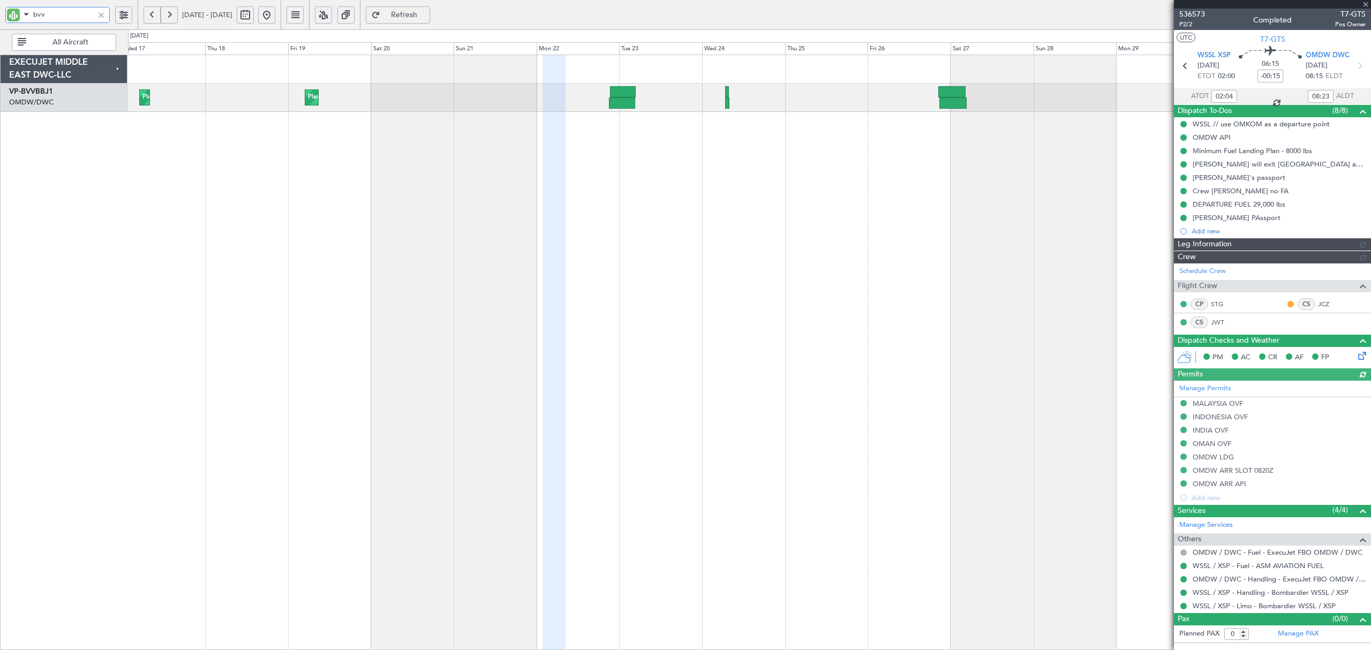
type input "[PERSON_NAME] ([PERSON_NAME])"
type input "7342"
drag, startPoint x: 28, startPoint y: 16, endPoint x: -19, endPoint y: 18, distance: 47.7
click at [0, 18] on html "bvv [DATE] - [DATE] Refresh Quick Links All Aircraft Planned Maint [GEOGRAPHIC_…" at bounding box center [685, 325] width 1371 height 650
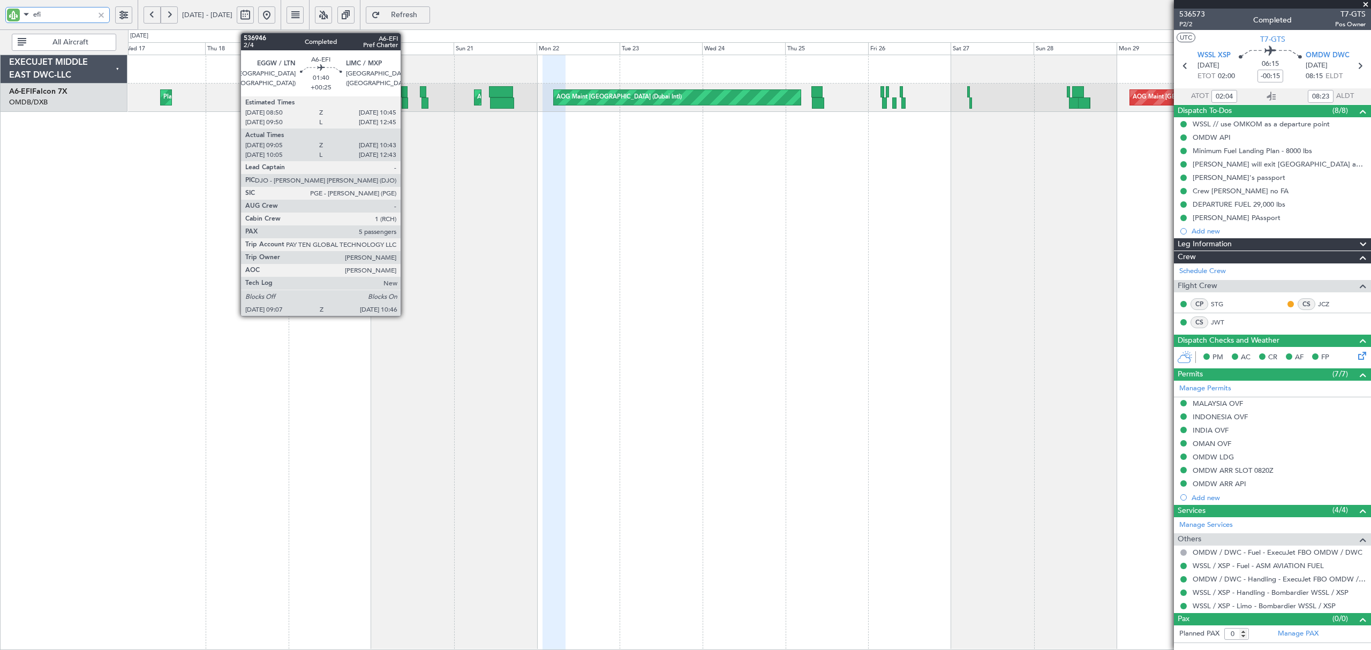
click at [405, 104] on div at bounding box center [405, 102] width 6 height 11
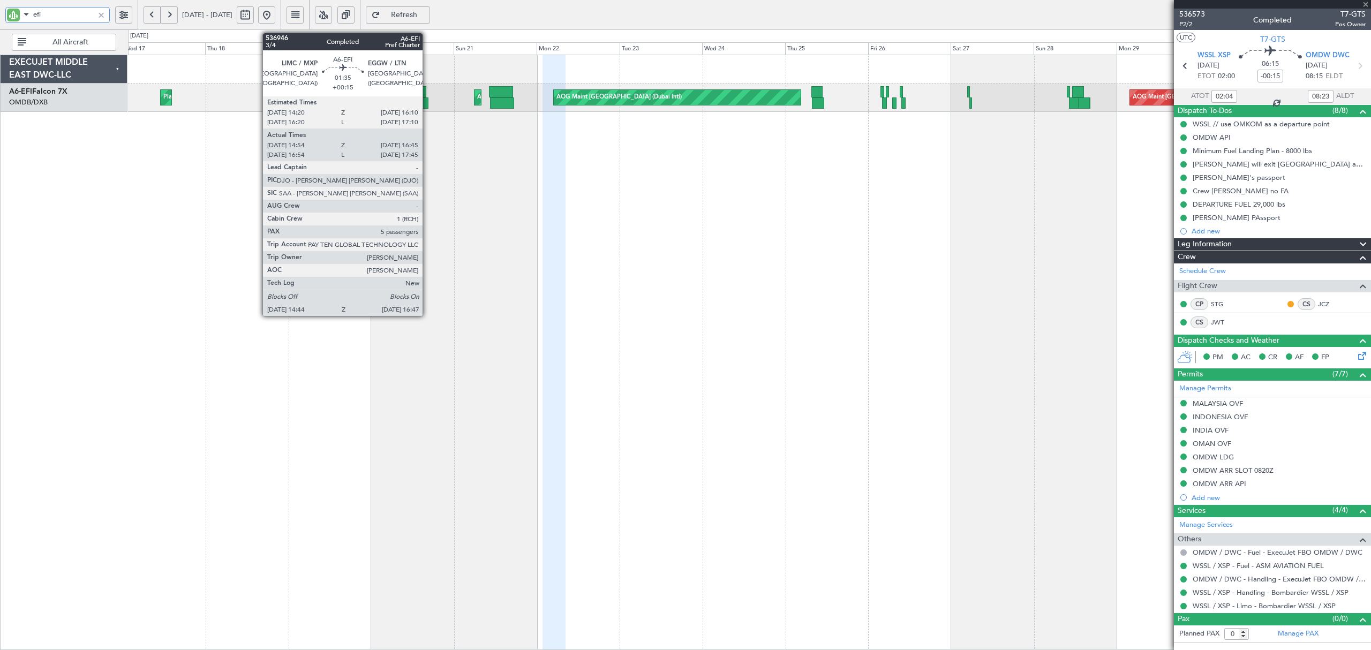
click at [427, 101] on div at bounding box center [424, 102] width 7 height 11
type input "efi"
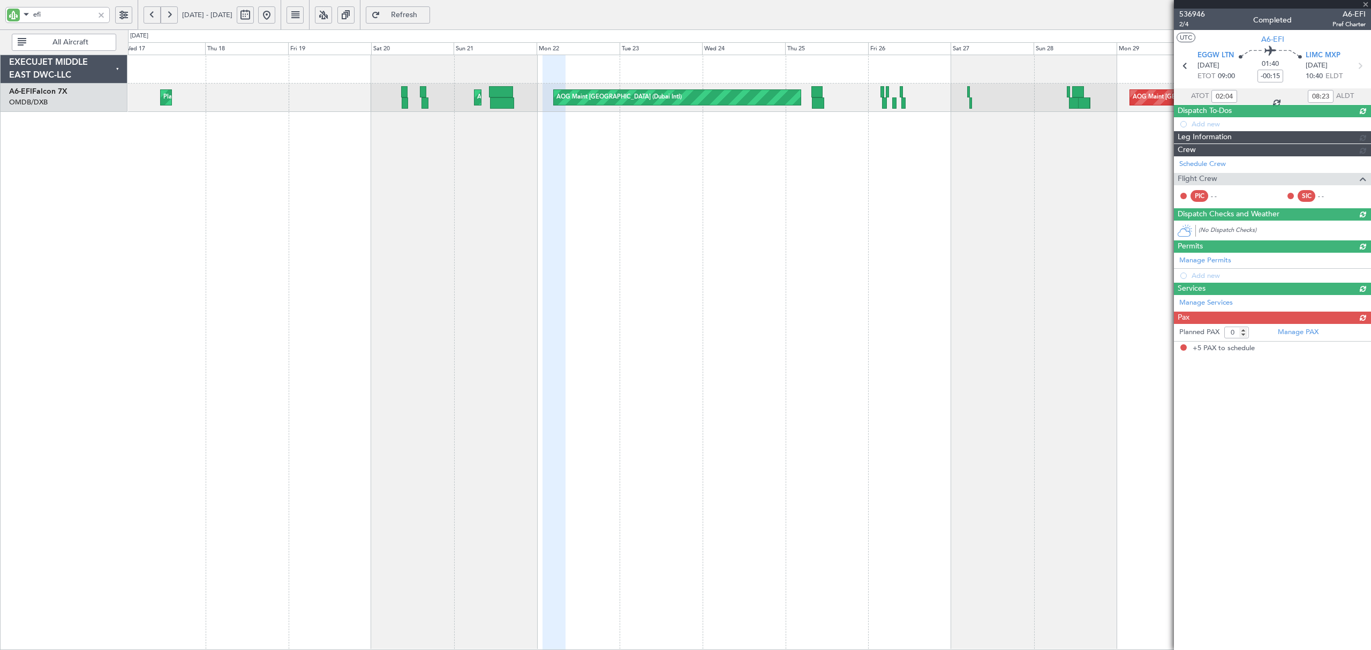
type input "+00:25"
type input "09:15"
type input "10:38"
type input "5"
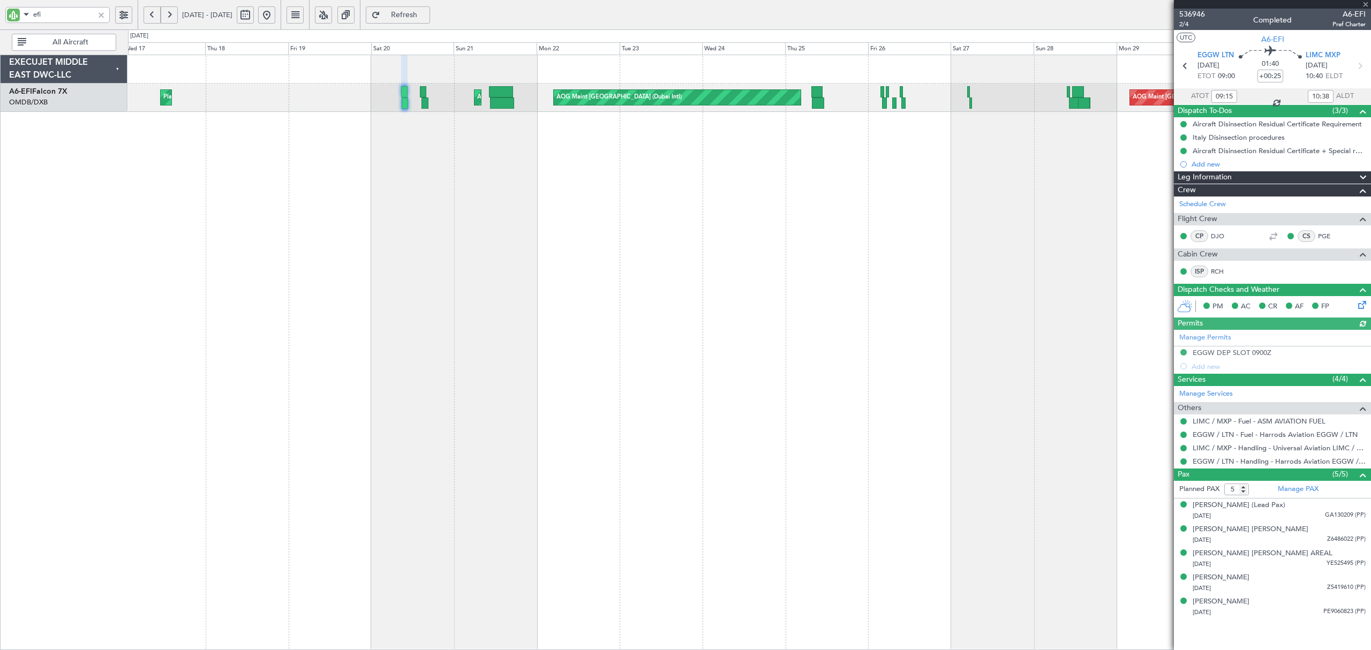
type input "[PERSON_NAME] ([PERSON_NAME])"
type input "7328"
drag, startPoint x: 47, startPoint y: 16, endPoint x: 7, endPoint y: 20, distance: 39.8
click at [9, 20] on div "efi" at bounding box center [57, 15] width 104 height 16
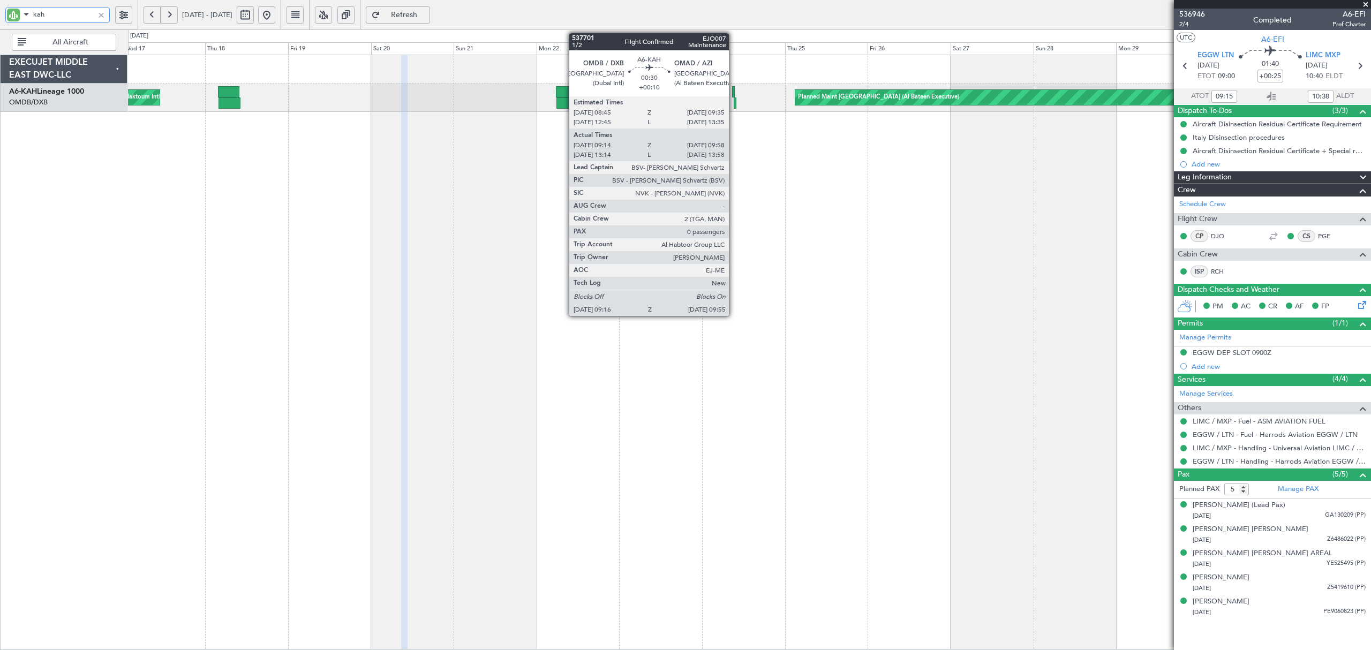
click at [734, 94] on div at bounding box center [733, 91] width 3 height 11
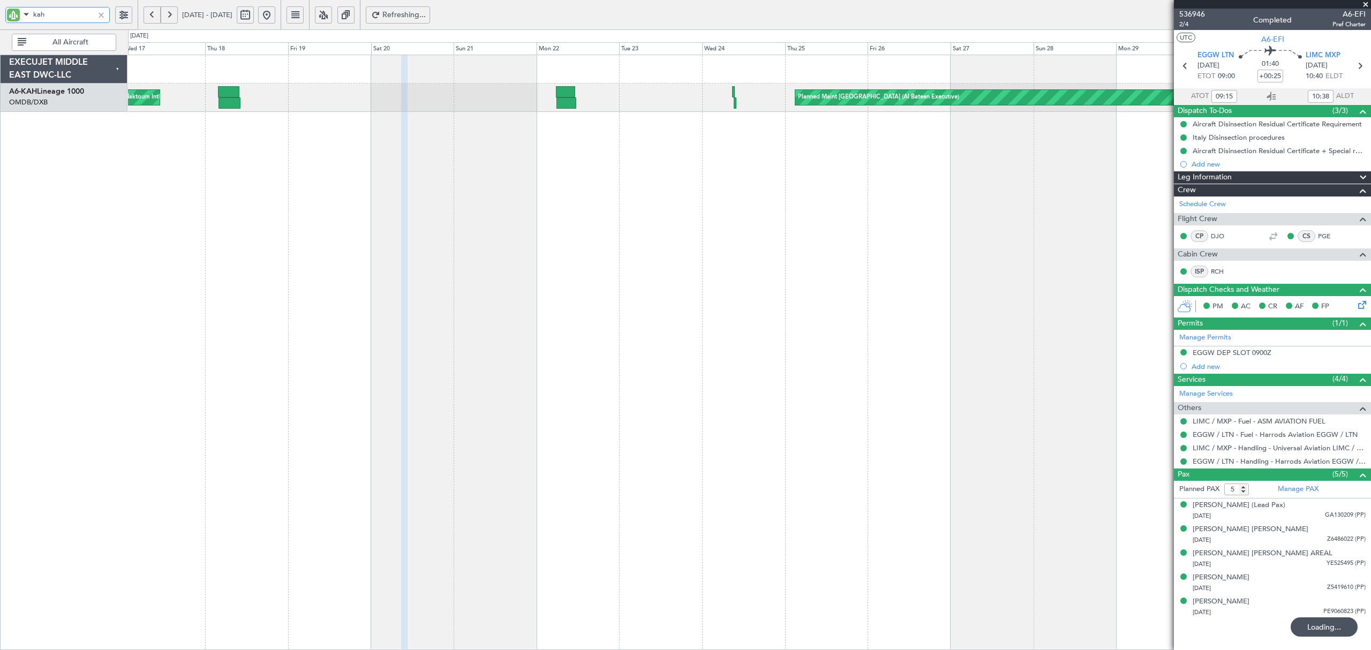
drag, startPoint x: 52, startPoint y: 12, endPoint x: -32, endPoint y: 18, distance: 84.8
click at [0, 18] on html "kah [DATE] - [DATE] Refreshing... Quick Links All Aircraft Planned Maint [GEOGR…" at bounding box center [685, 325] width 1371 height 650
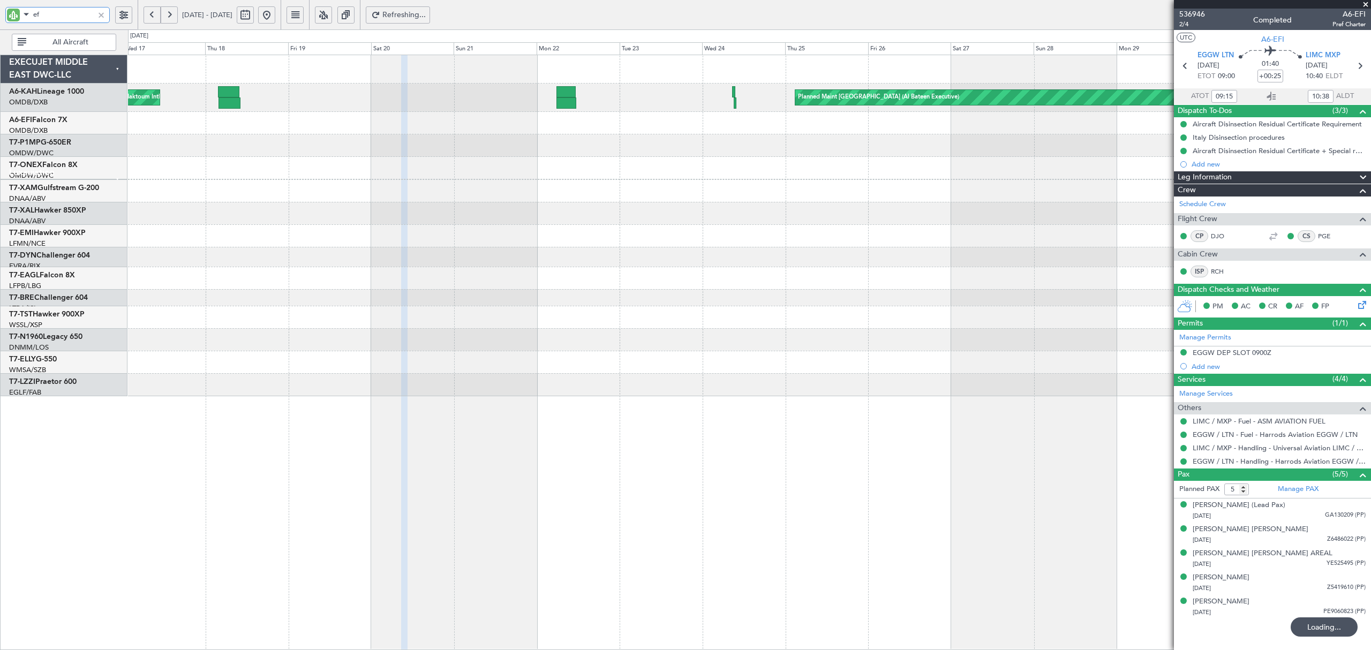
type input "efi"
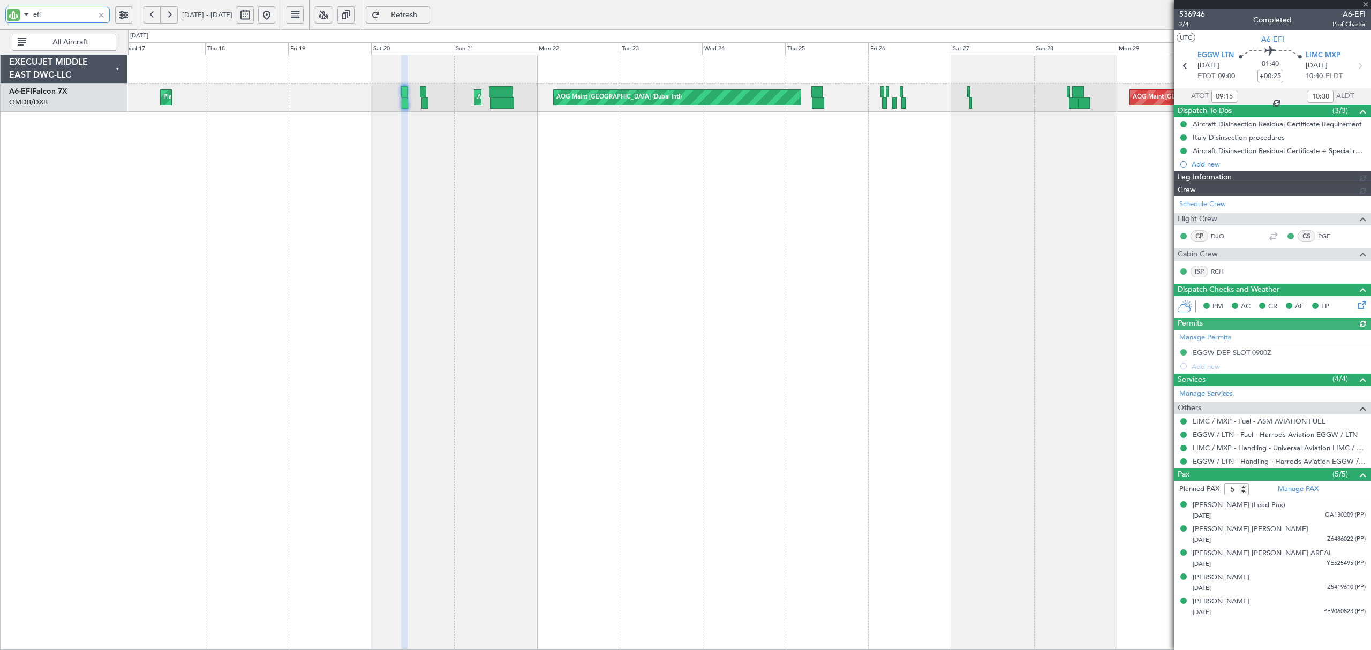
type input "[PERSON_NAME] ([PERSON_NAME])"
type input "7328"
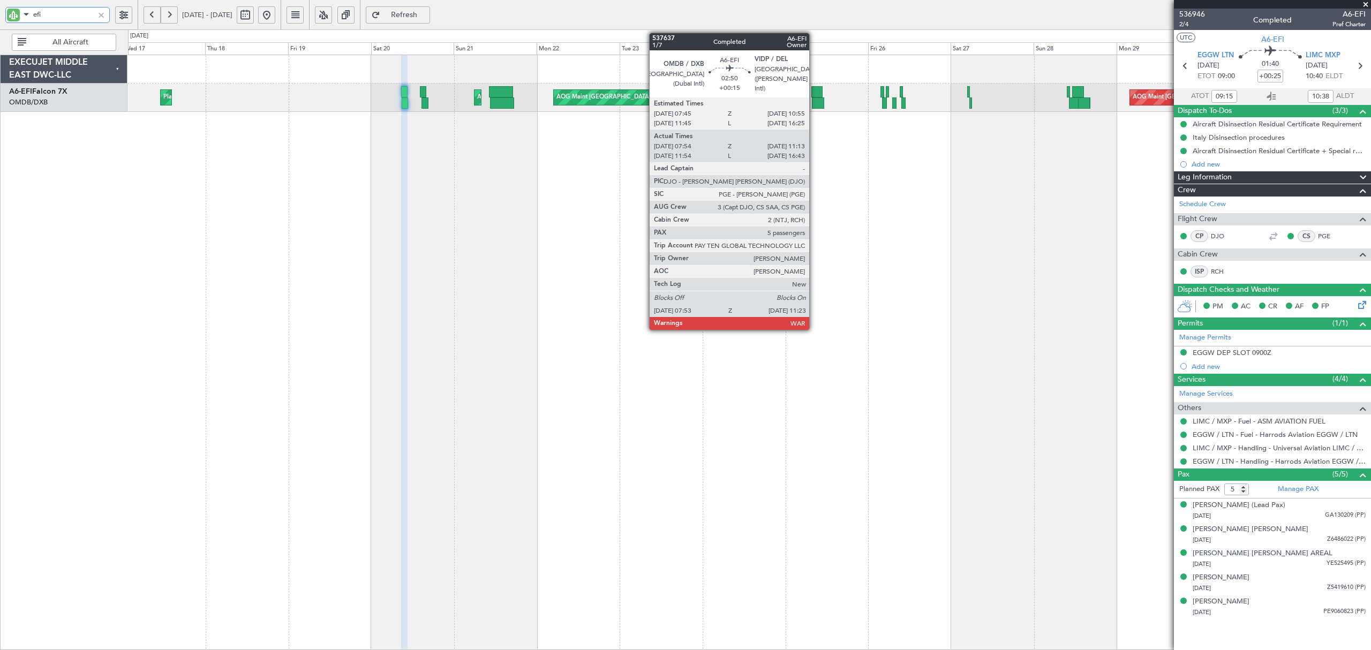
click at [814, 92] on div at bounding box center [816, 91] width 11 height 11
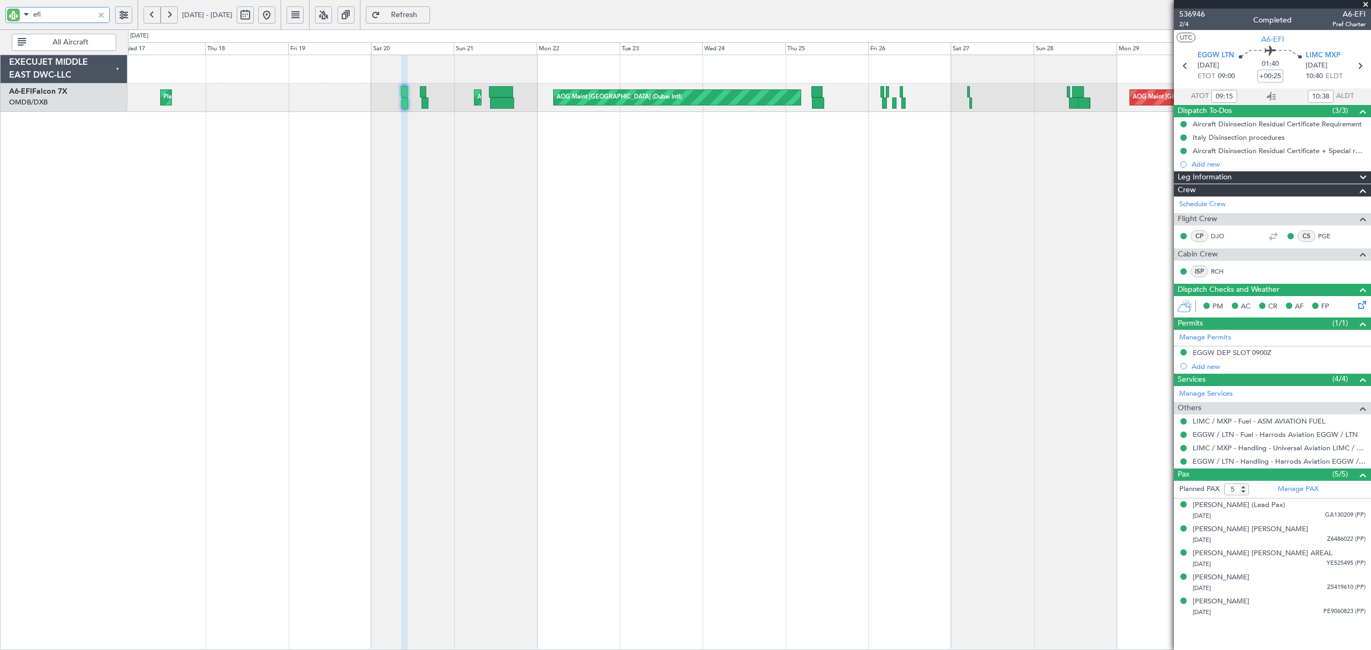
drag, startPoint x: 67, startPoint y: 10, endPoint x: -28, endPoint y: 9, distance: 95.3
click at [0, 9] on html "efi [DATE] - [DATE] Refresh Quick Links All Aircraft Planned Maint [GEOGRAPHIC_…" at bounding box center [685, 325] width 1371 height 650
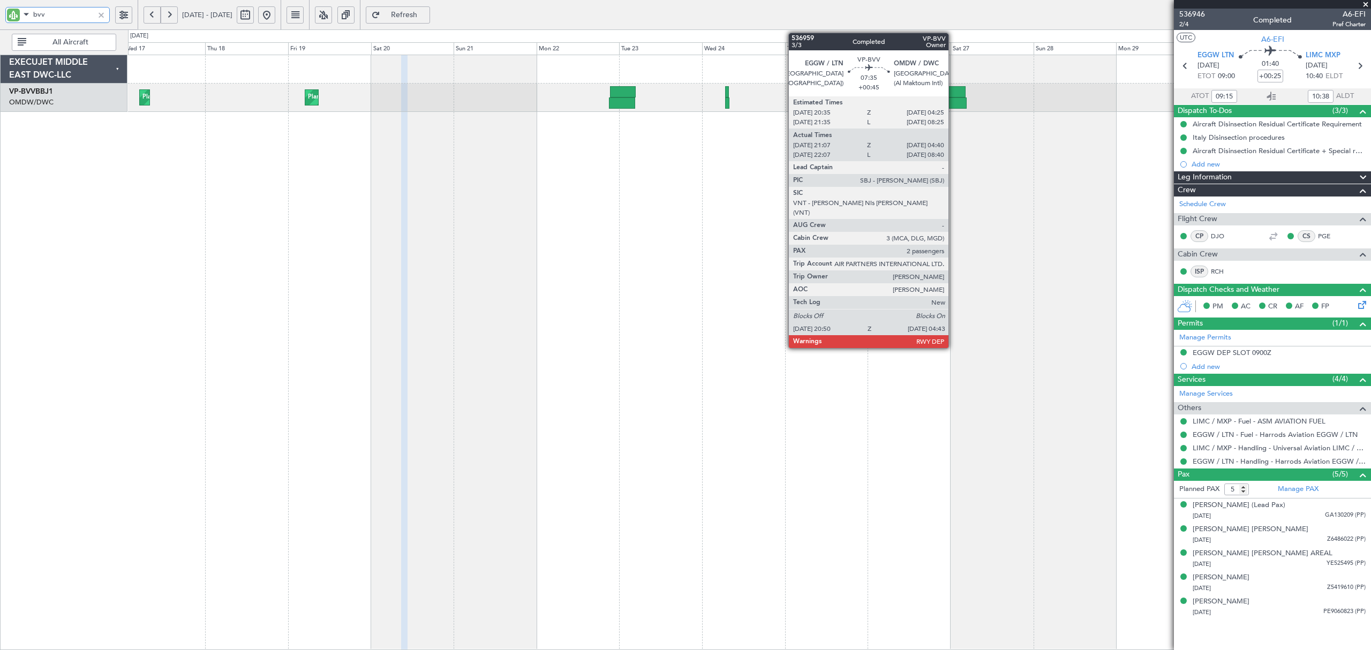
click at [953, 93] on div at bounding box center [951, 91] width 27 height 11
type input "bvv"
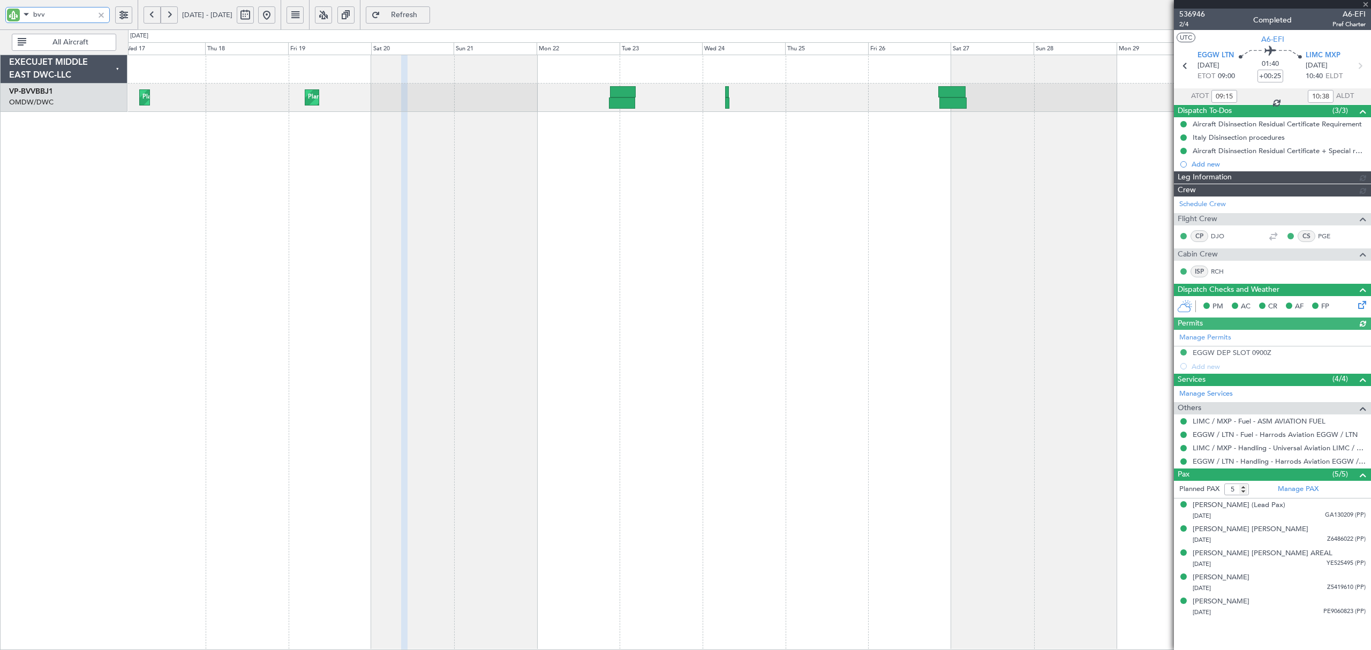
type input "[PERSON_NAME] ([PERSON_NAME])"
type input "7328"
drag, startPoint x: 73, startPoint y: 14, endPoint x: 1, endPoint y: 22, distance: 72.7
click at [1, 22] on div "bvv" at bounding box center [69, 14] width 138 height 29
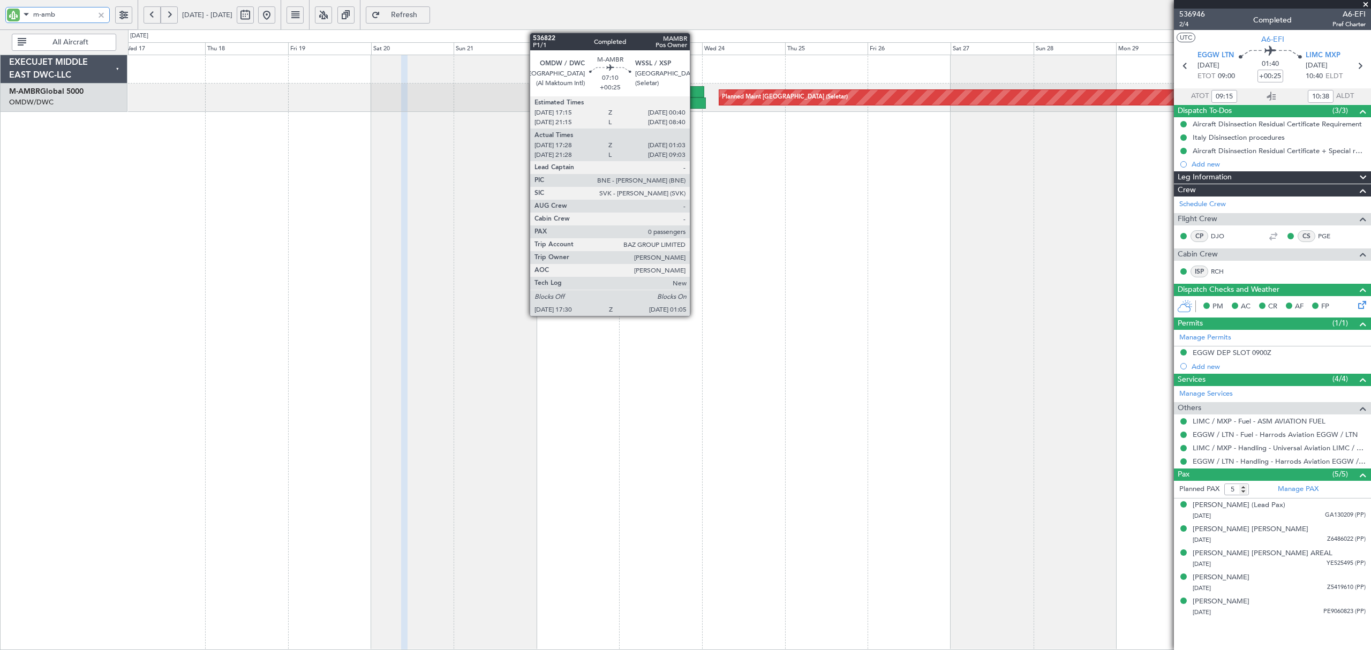
click at [695, 100] on div at bounding box center [692, 102] width 26 height 11
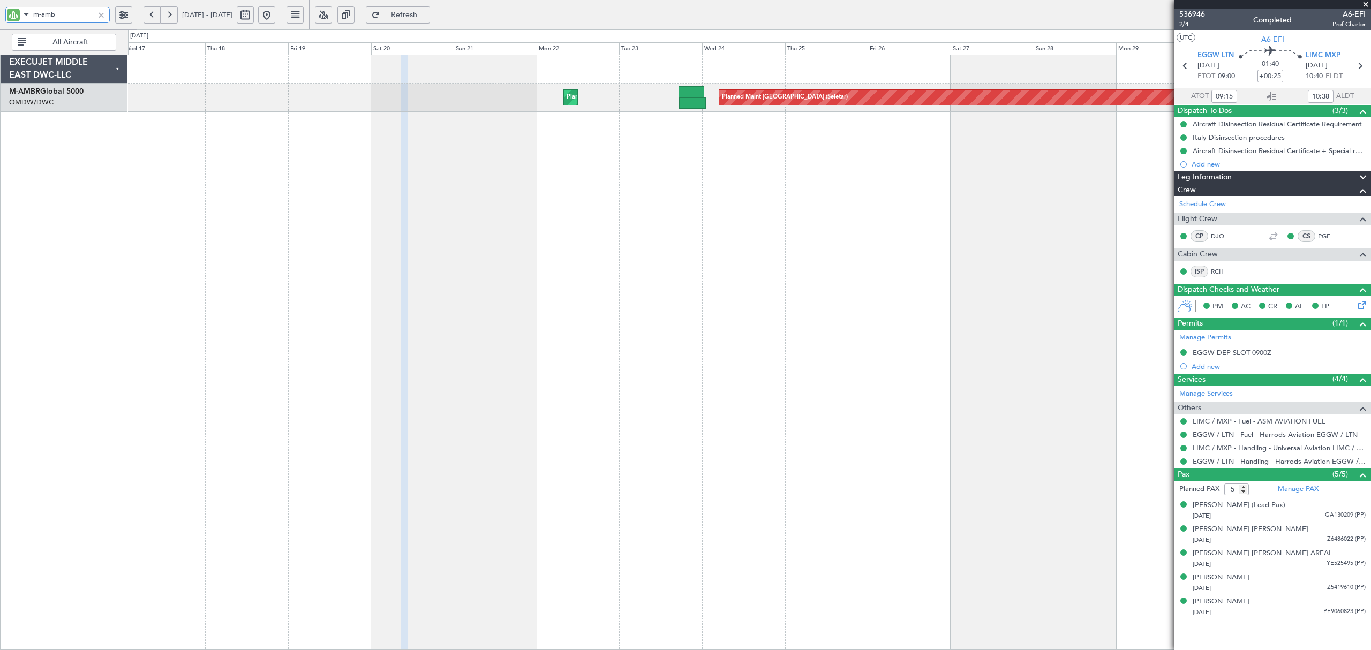
drag, startPoint x: 64, startPoint y: 16, endPoint x: -9, endPoint y: 27, distance: 73.7
click at [0, 27] on html "m-amb [DATE] - [DATE] Refresh Quick Links All Aircraft Planned Maint [GEOGRAPHI…" at bounding box center [685, 325] width 1371 height 650
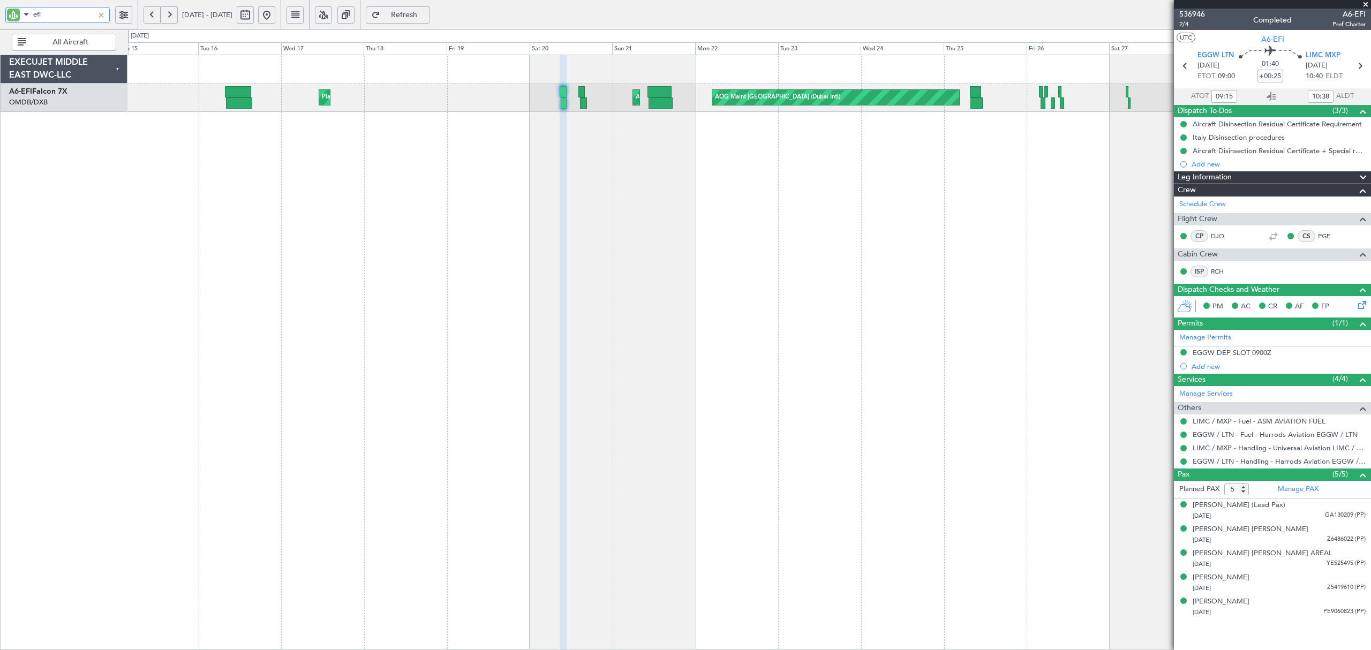
click at [748, 133] on div "AOG Maint AOG Maint [GEOGRAPHIC_DATA] (Dubai Intl) Planned Maint [GEOGRAPHIC_DA…" at bounding box center [749, 352] width 1242 height 595
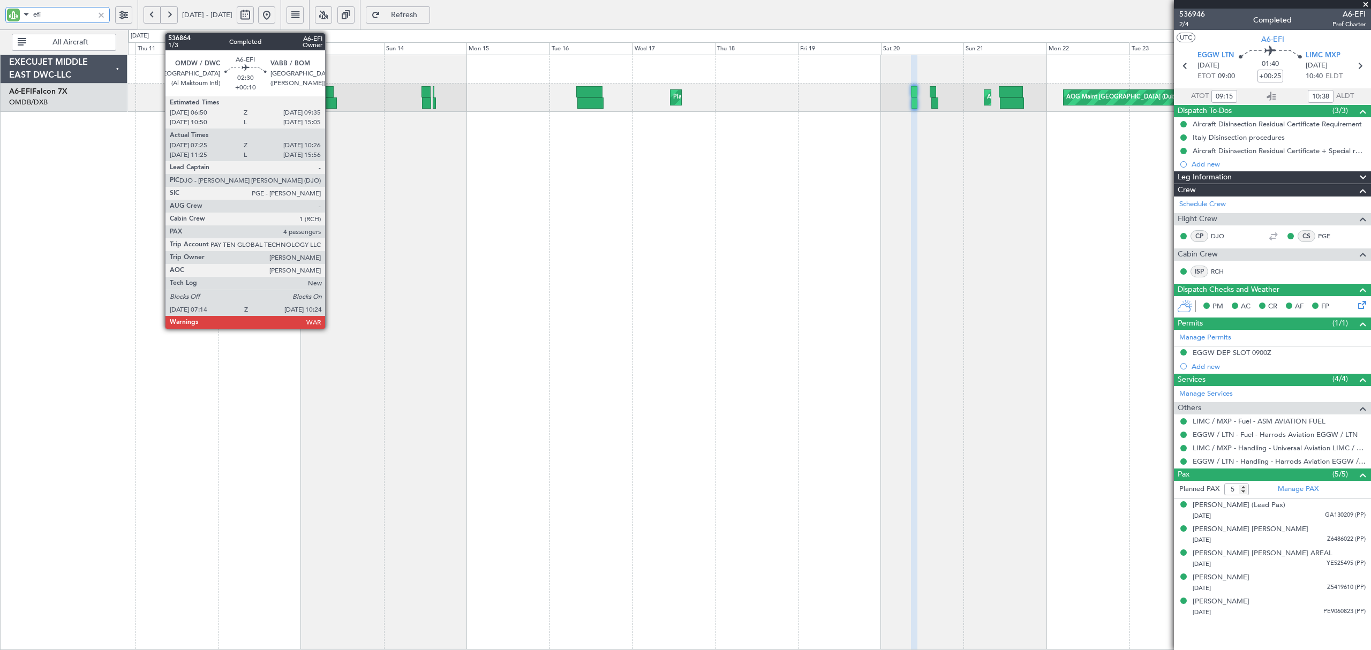
click at [330, 105] on div at bounding box center [331, 102] width 11 height 11
type input "efi"
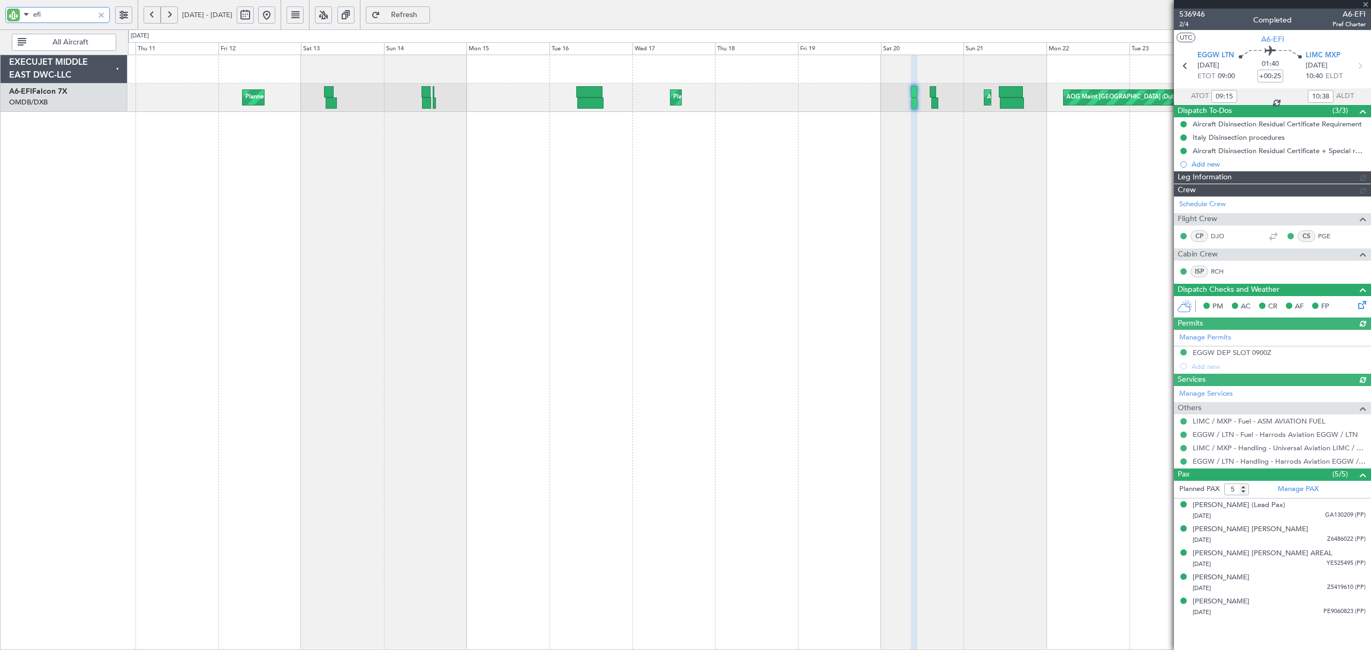
type input "[PERSON_NAME] ([PERSON_NAME])"
type input "7328"
drag, startPoint x: 47, startPoint y: 18, endPoint x: 16, endPoint y: 19, distance: 31.1
click at [16, 19] on div "efi" at bounding box center [57, 15] width 104 height 16
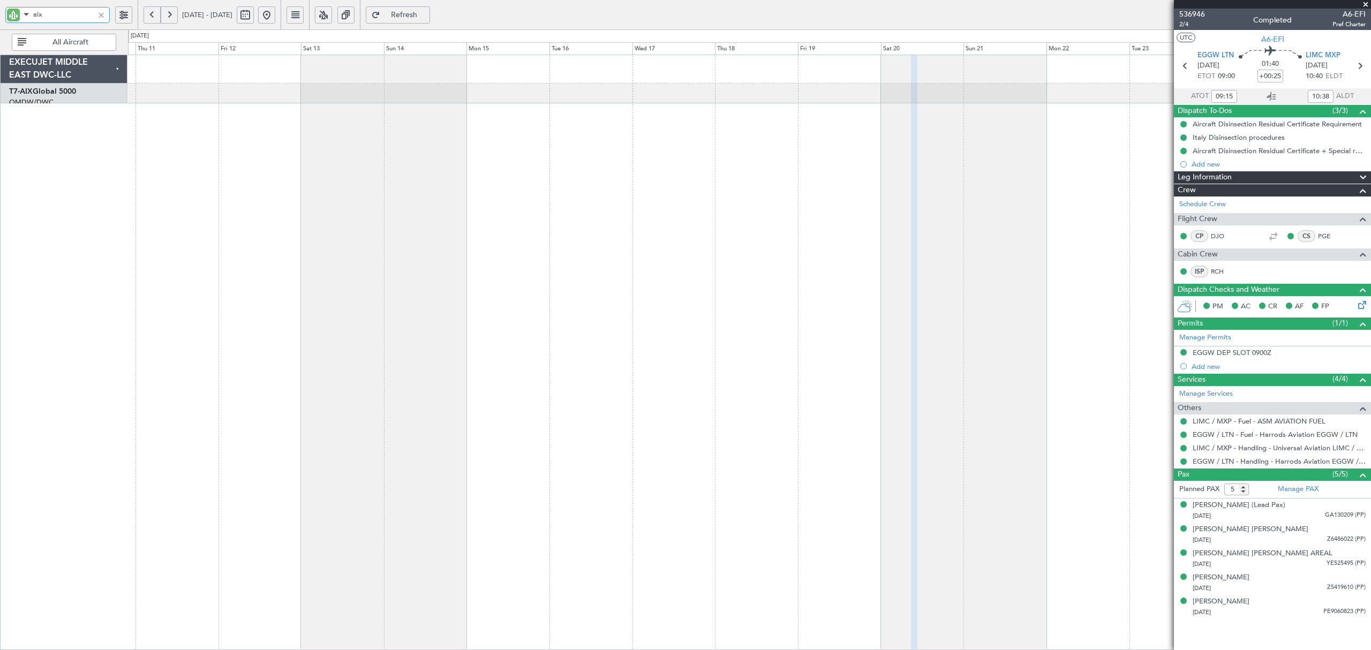
click at [364, 219] on div at bounding box center [749, 352] width 1242 height 595
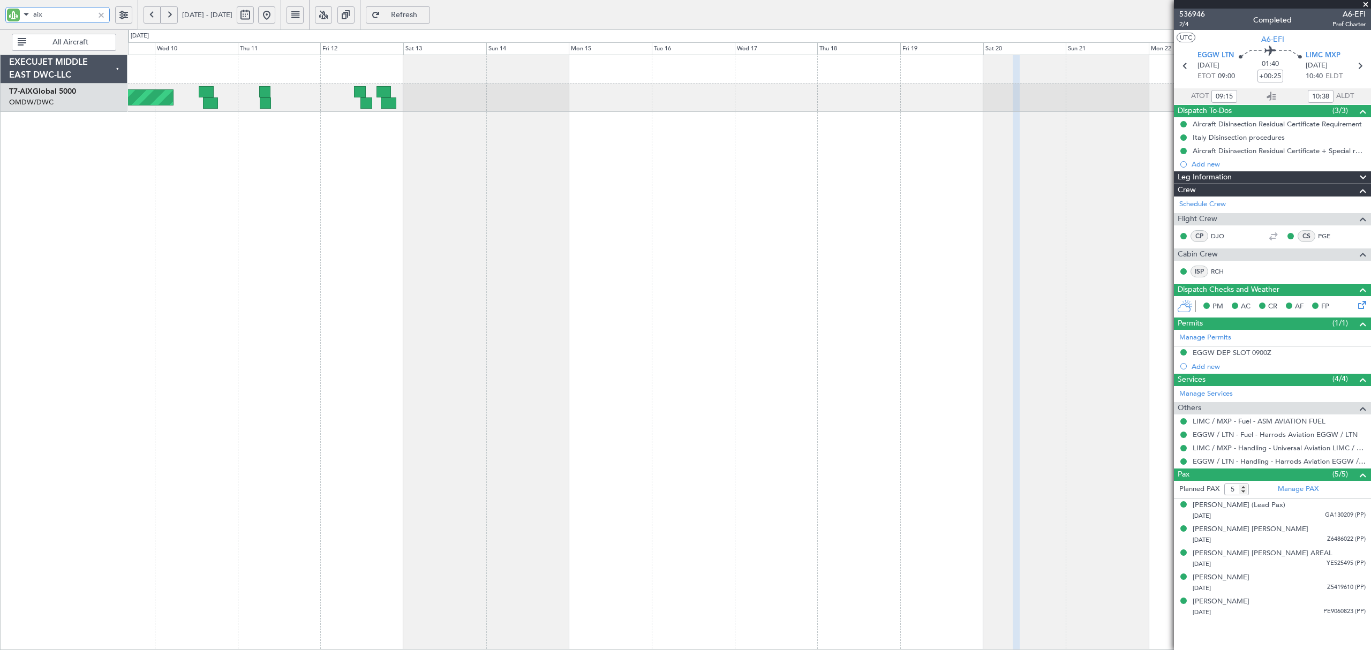
click at [322, 151] on div "AOG Maint Planned Maint [GEOGRAPHIC_DATA] (Al Maktoum Intl)" at bounding box center [749, 352] width 1242 height 595
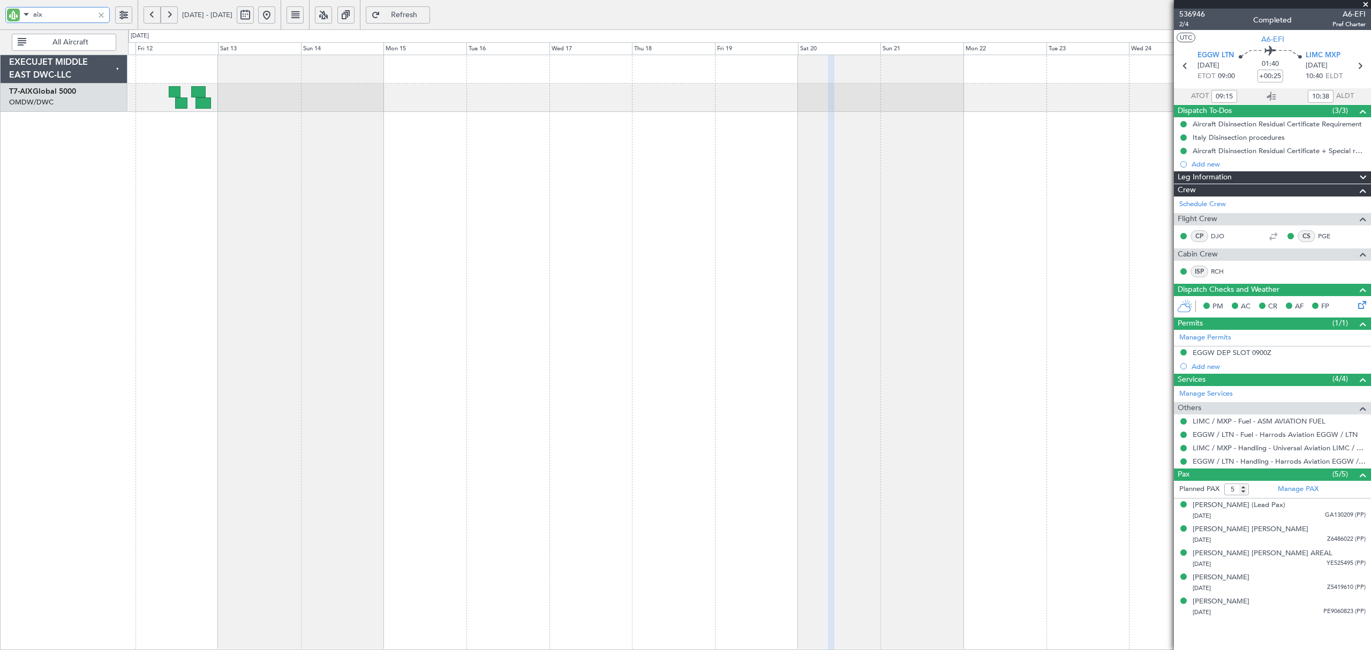
click at [562, 144] on div "Planned Maint Dubai (Al Maktoum Intl) AOG Maint" at bounding box center [749, 352] width 1242 height 595
drag, startPoint x: 55, startPoint y: 15, endPoint x: 13, endPoint y: 19, distance: 41.5
click at [13, 19] on div "aix" at bounding box center [57, 15] width 104 height 16
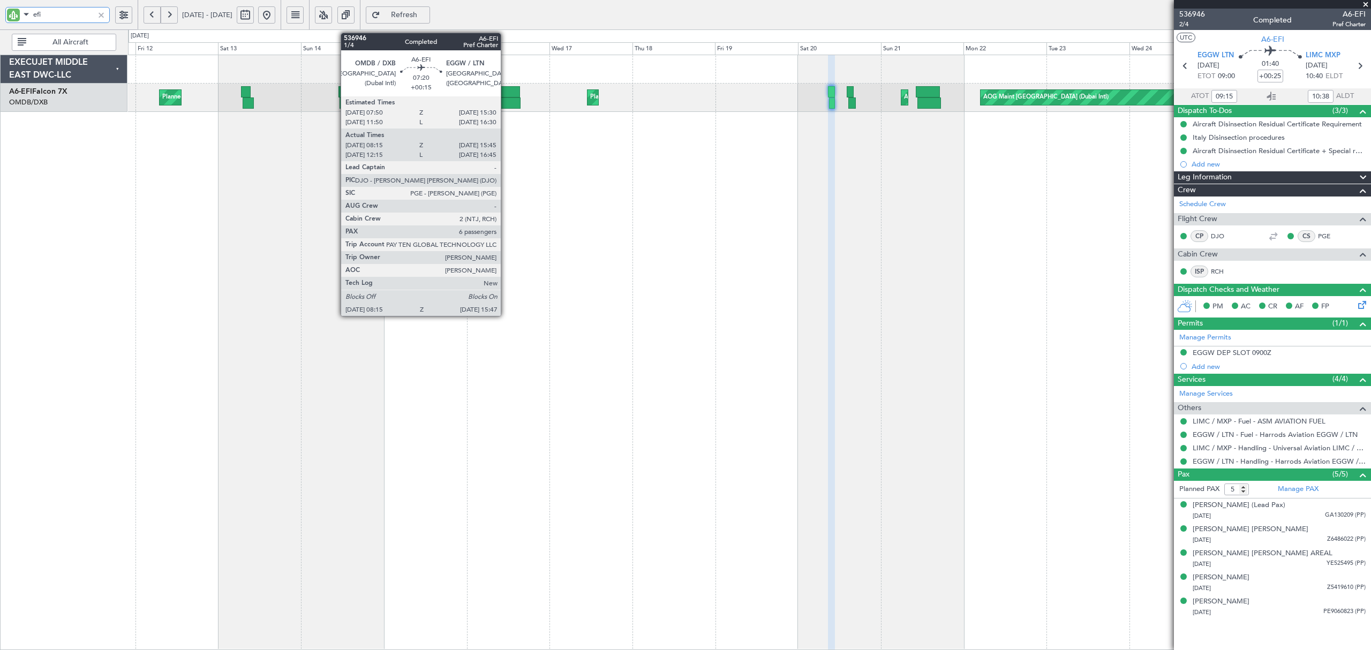
click at [506, 103] on div at bounding box center [507, 102] width 26 height 11
type input "efi"
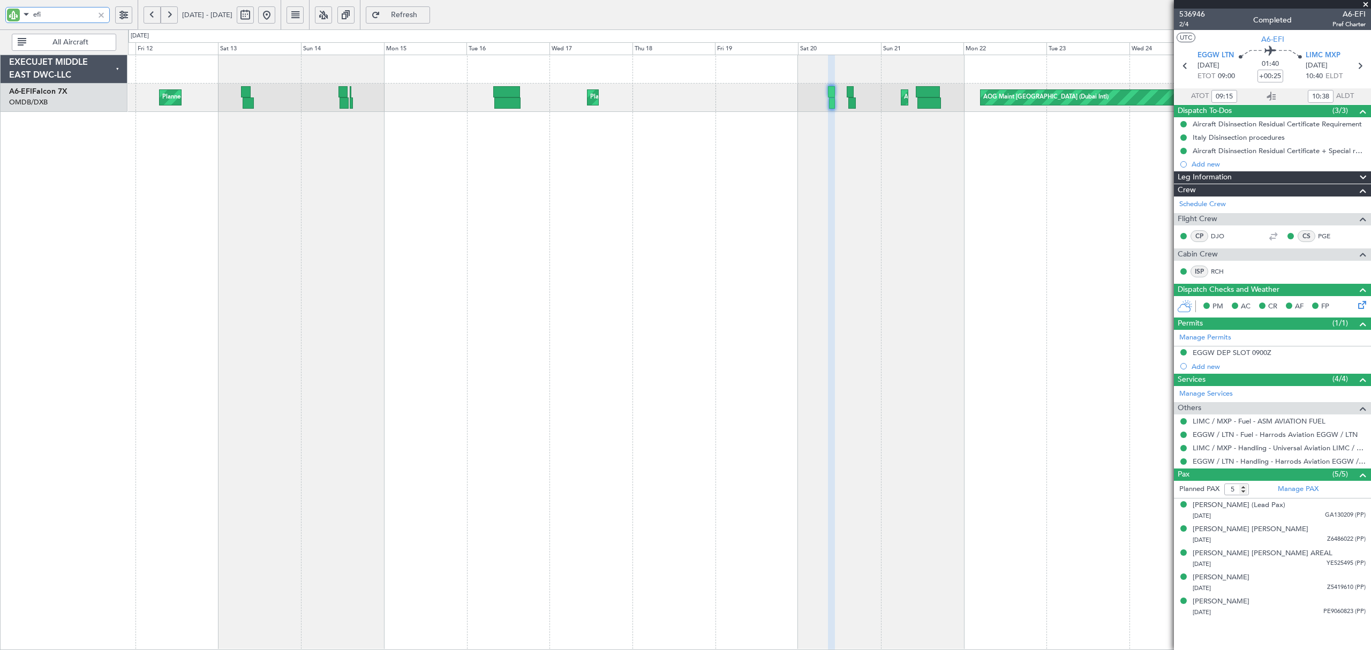
click at [546, 399] on div "AOG Maint AOG Maint [GEOGRAPHIC_DATA] (Dubai Intl) Planned Maint [GEOGRAPHIC_DA…" at bounding box center [749, 352] width 1242 height 595
type input "[PERSON_NAME] ([PERSON_NAME])"
type input "7328"
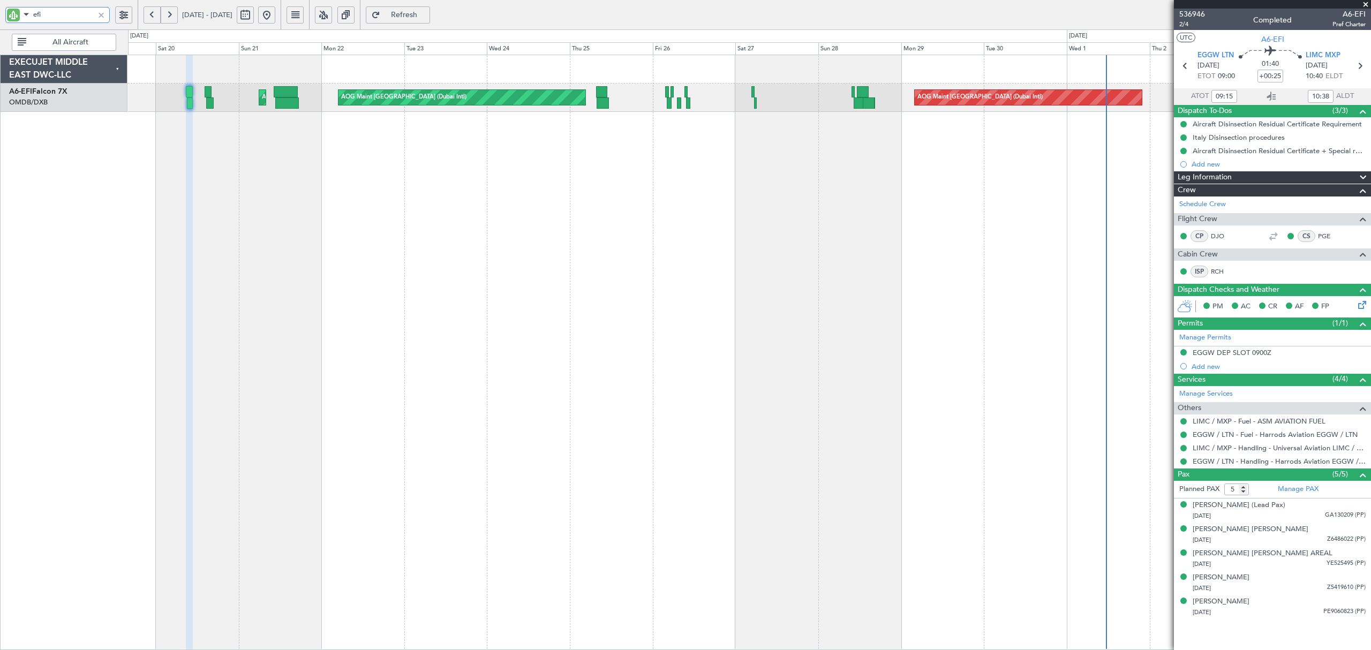
click at [221, 208] on div "AOG Maint [GEOGRAPHIC_DATA] (Dubai Intl) AOG Maint AOG Maint [GEOGRAPHIC_DATA] …" at bounding box center [749, 352] width 1242 height 595
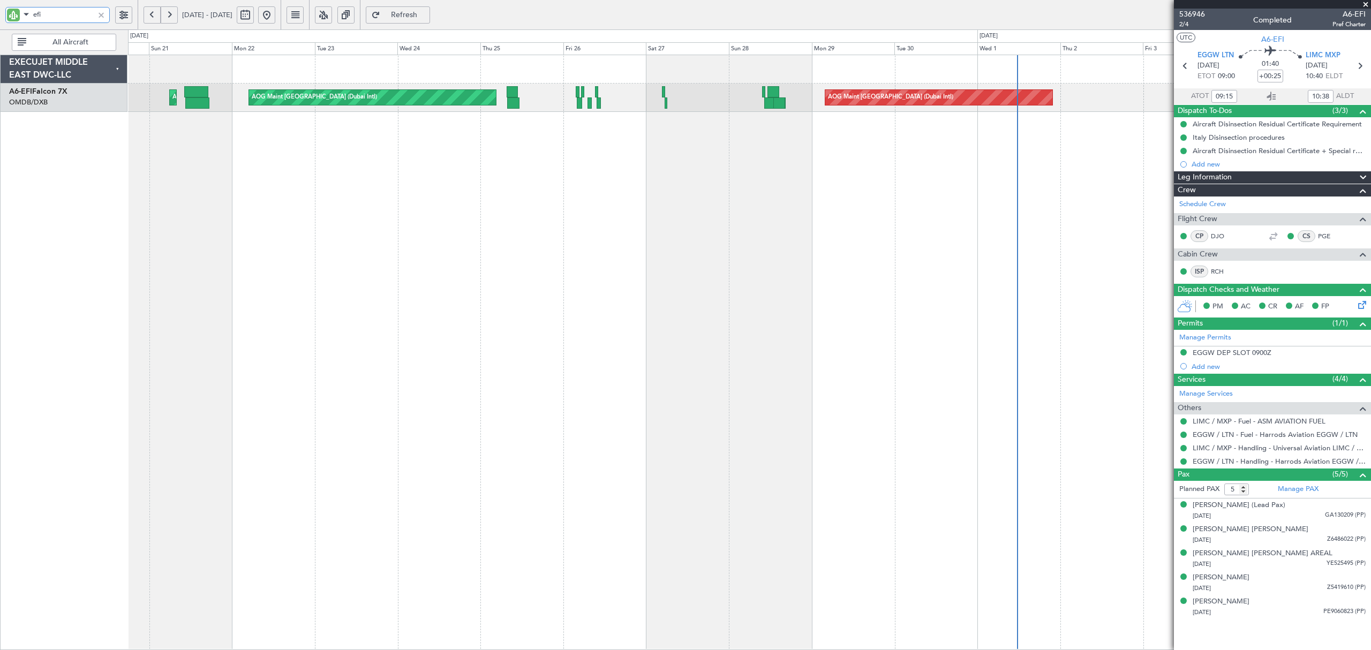
click at [485, 178] on div "AOG Maint [GEOGRAPHIC_DATA] (Dubai Intl) AOG Maint AOG Maint [GEOGRAPHIC_DATA] …" at bounding box center [749, 352] width 1242 height 595
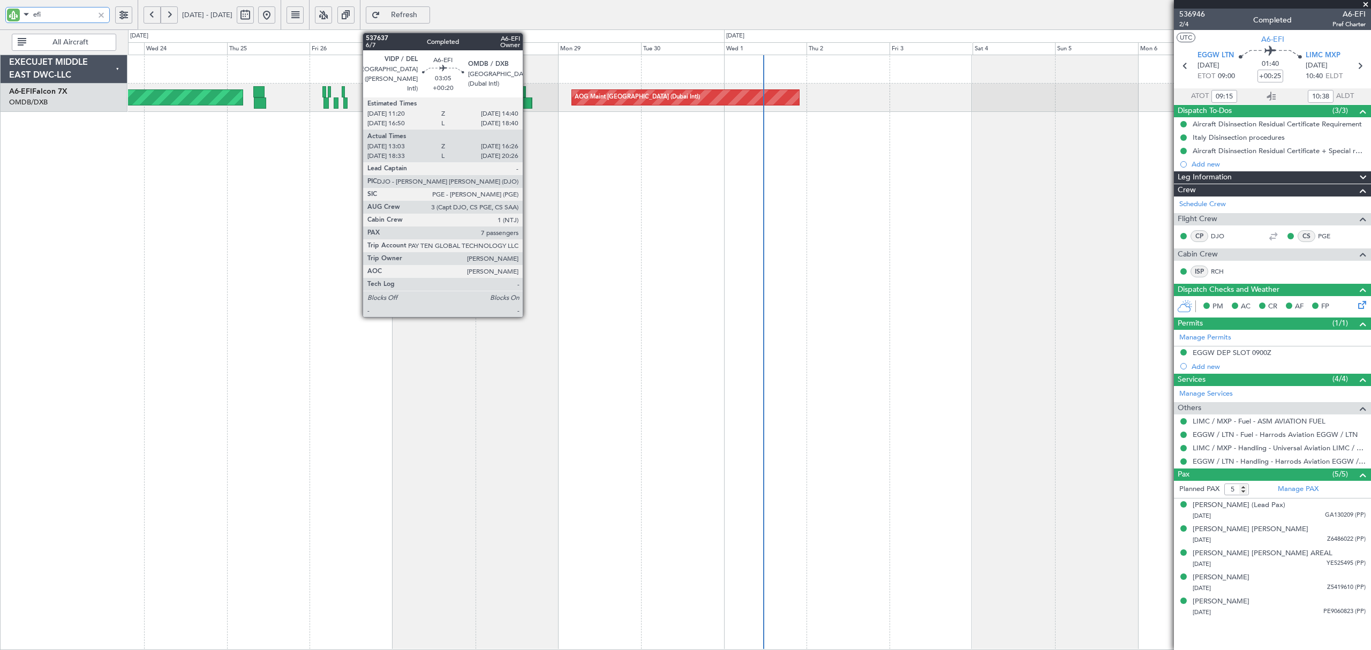
click at [527, 104] on div at bounding box center [526, 102] width 12 height 11
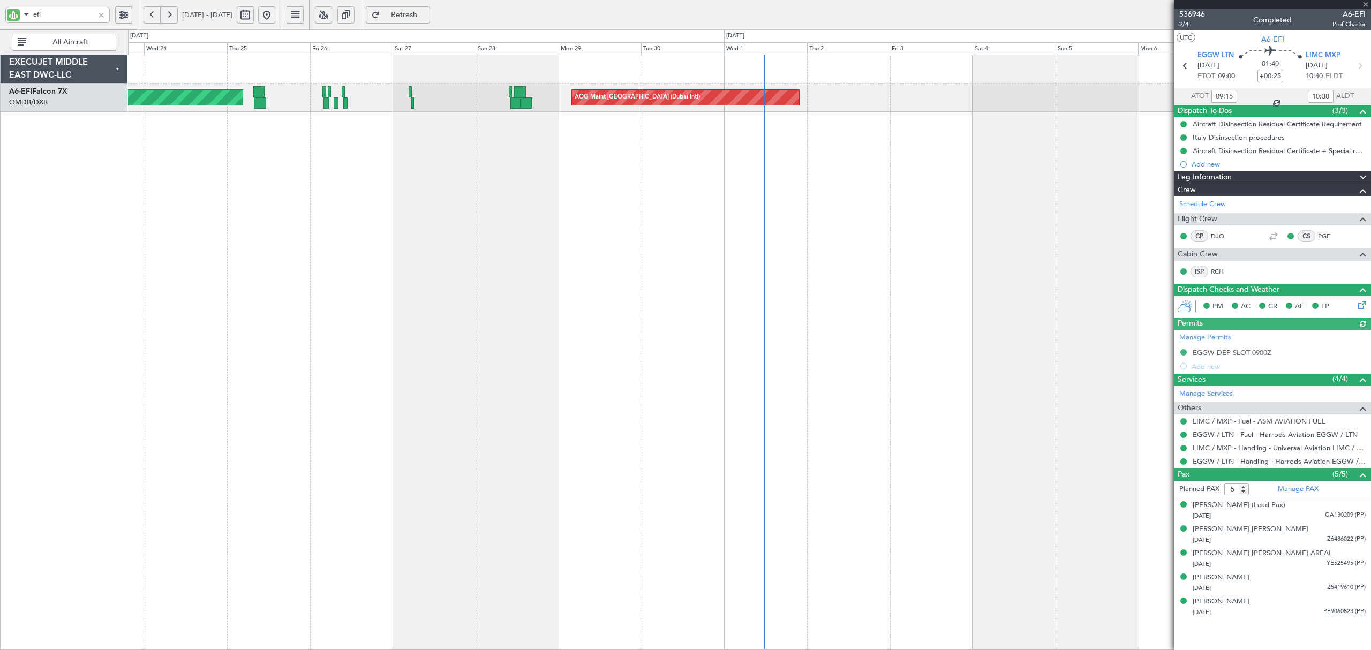
type input "[PERSON_NAME] ([PERSON_NAME])"
type input "7328"
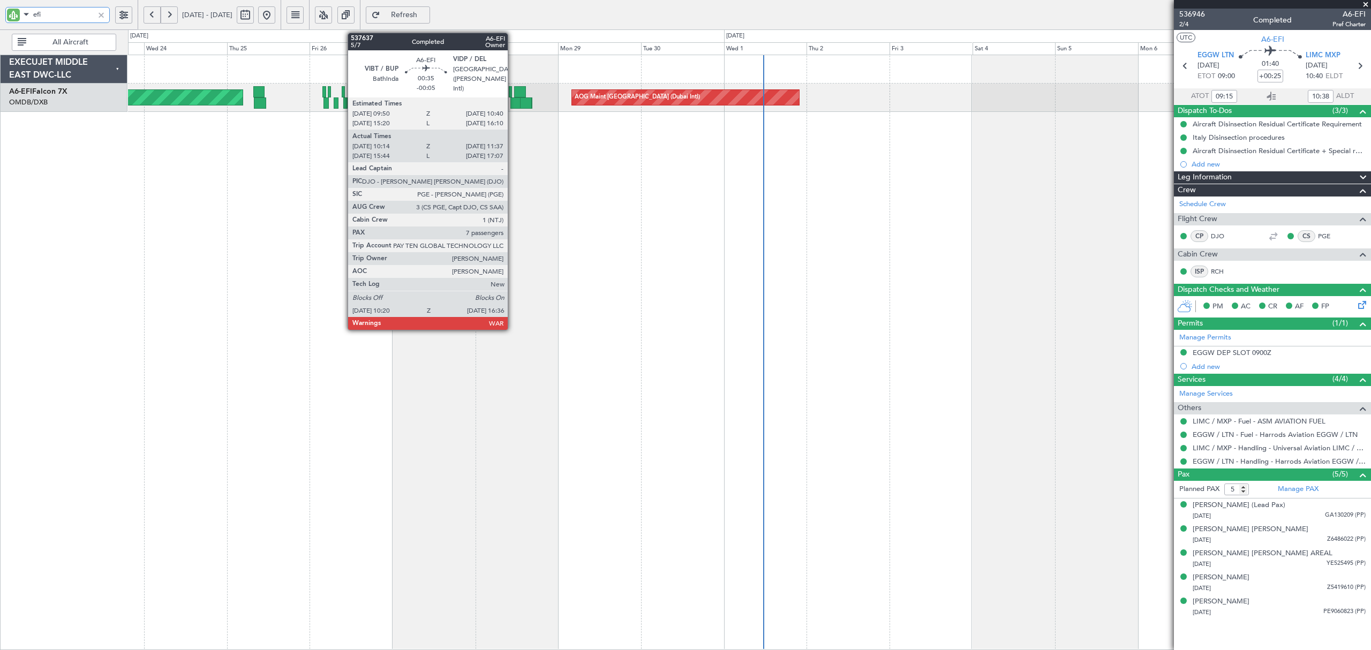
click at [512, 103] on div at bounding box center [521, 102] width 22 height 11
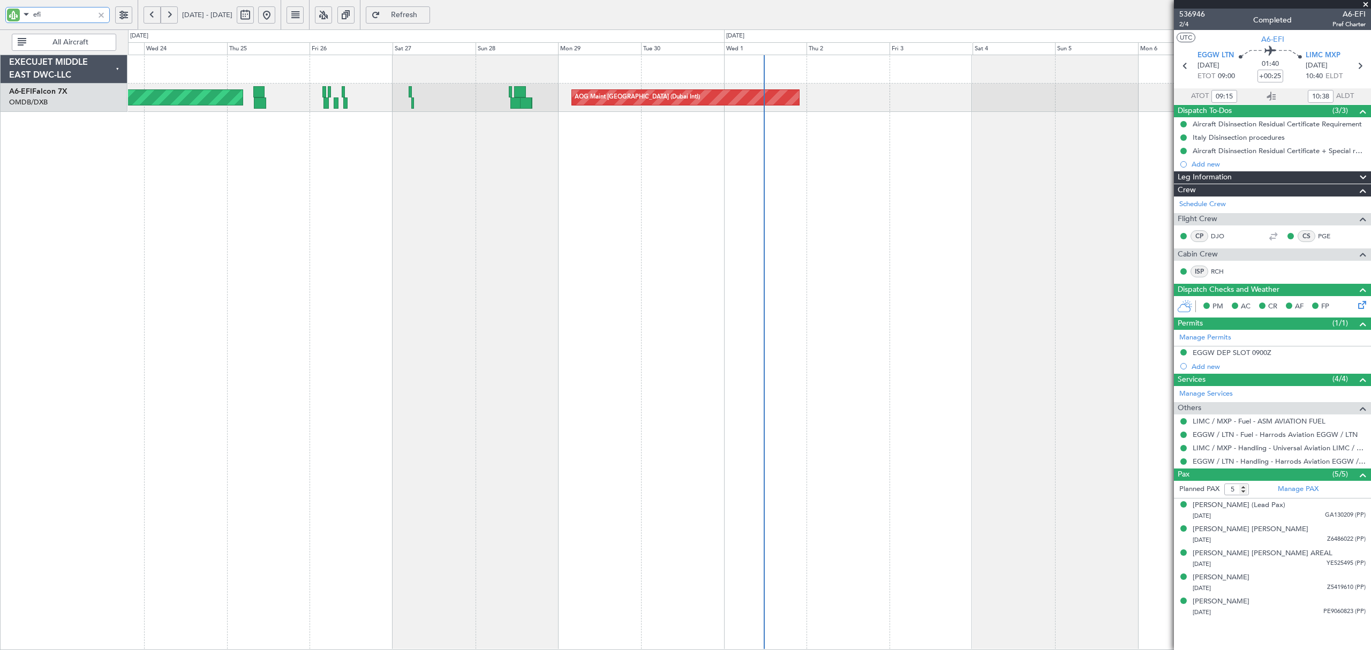
type input "[PERSON_NAME] ([PERSON_NAME])"
type input "7328"
click at [424, 7] on button "Refresh" at bounding box center [398, 14] width 64 height 17
type input "[PERSON_NAME] ([PERSON_NAME])"
type input "7328"
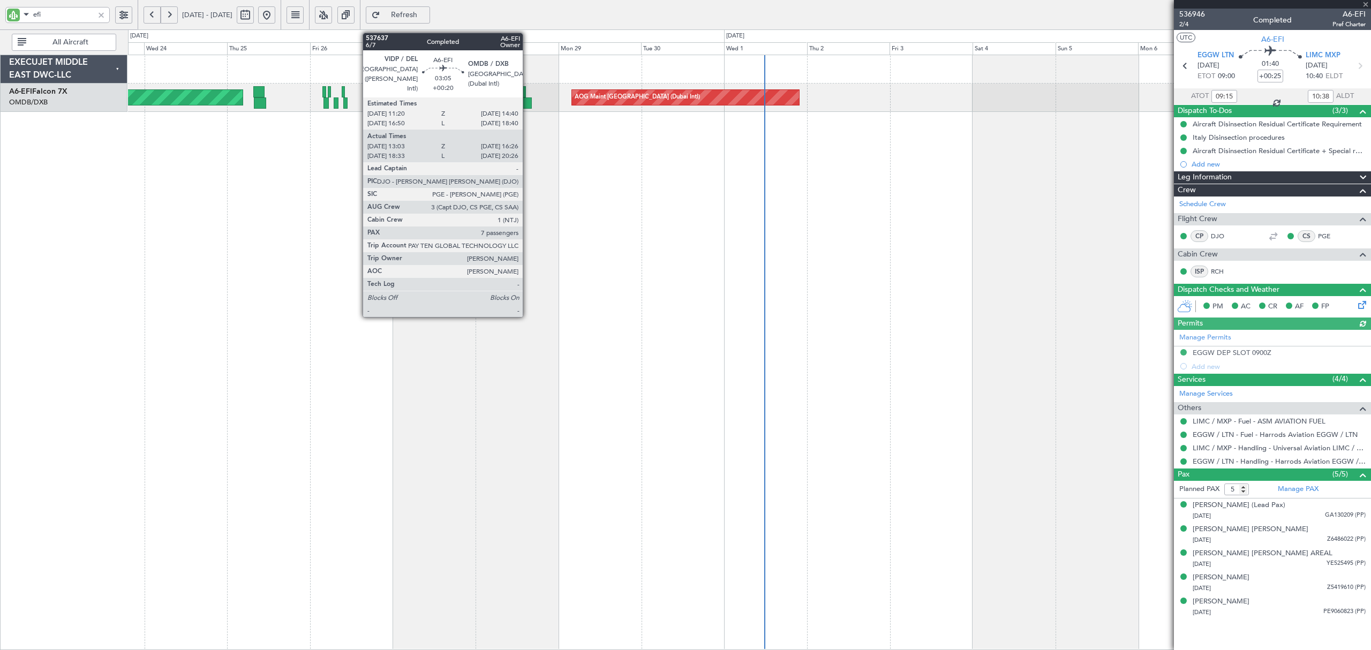
click at [527, 105] on div at bounding box center [526, 102] width 12 height 11
click at [523, 103] on div at bounding box center [526, 102] width 12 height 11
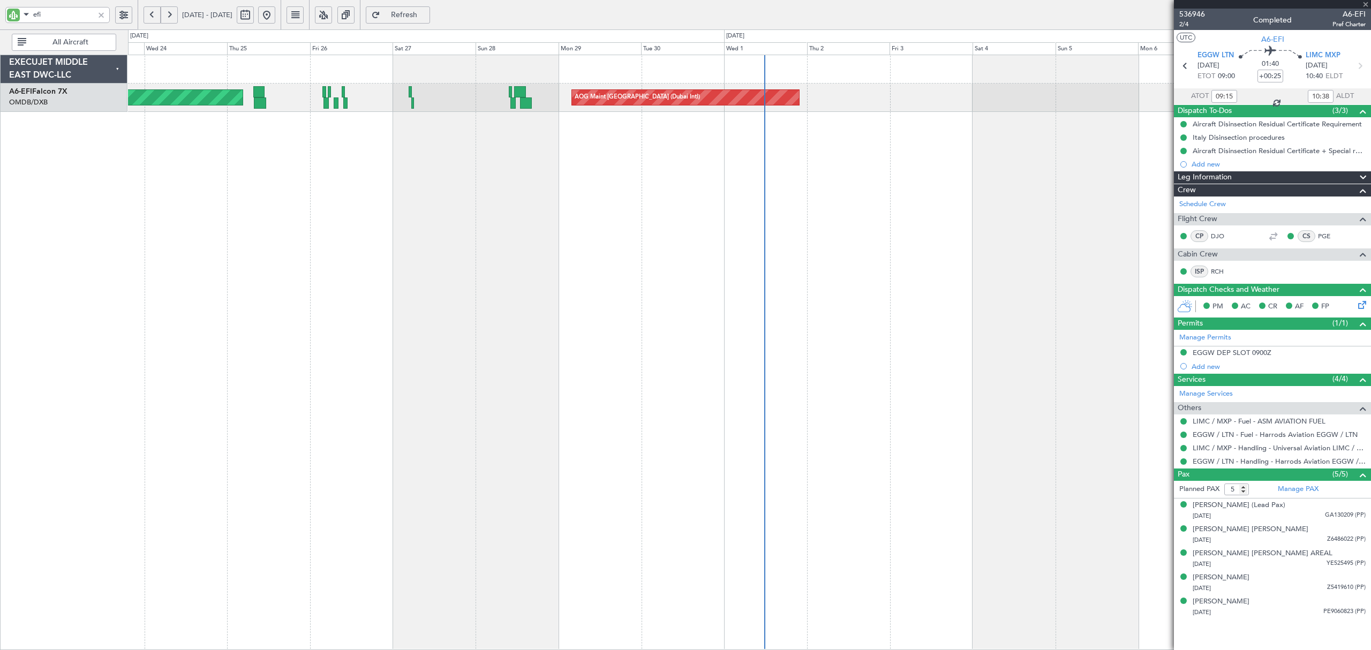
type input "+00:20"
type input "13:13"
type input "16:21"
type input "7"
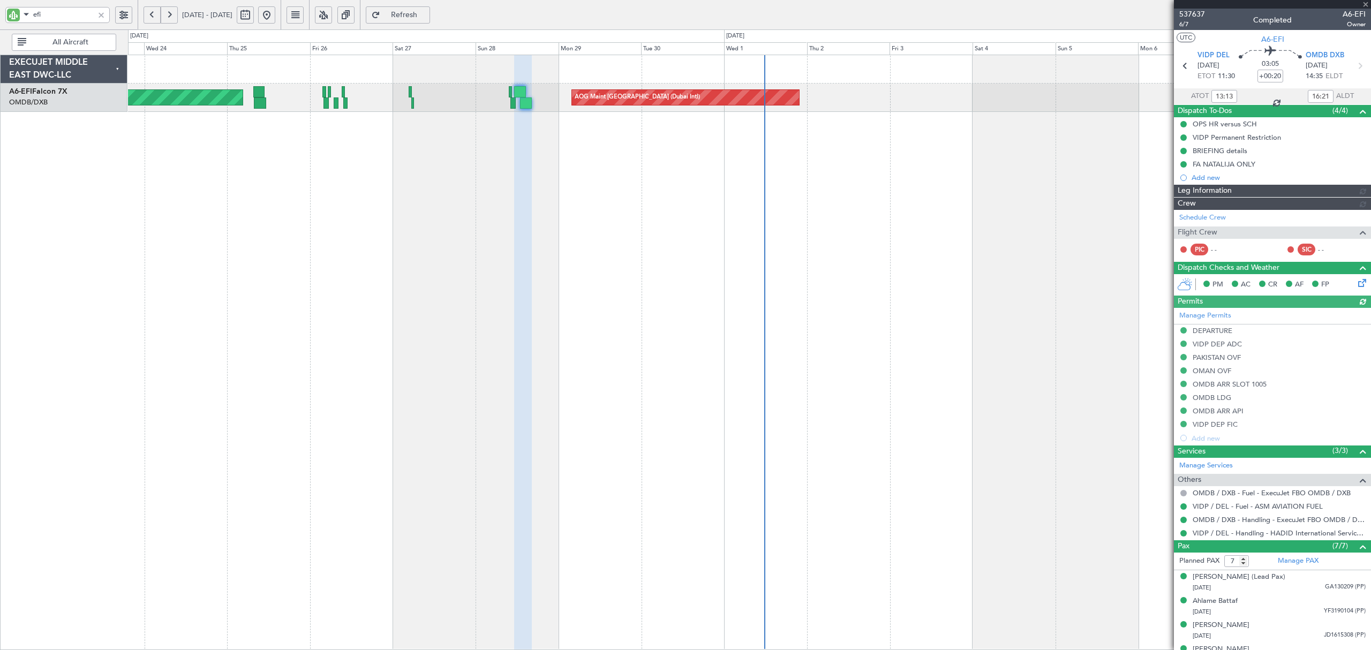
type input "[PERSON_NAME] (ANI)"
type input "7354"
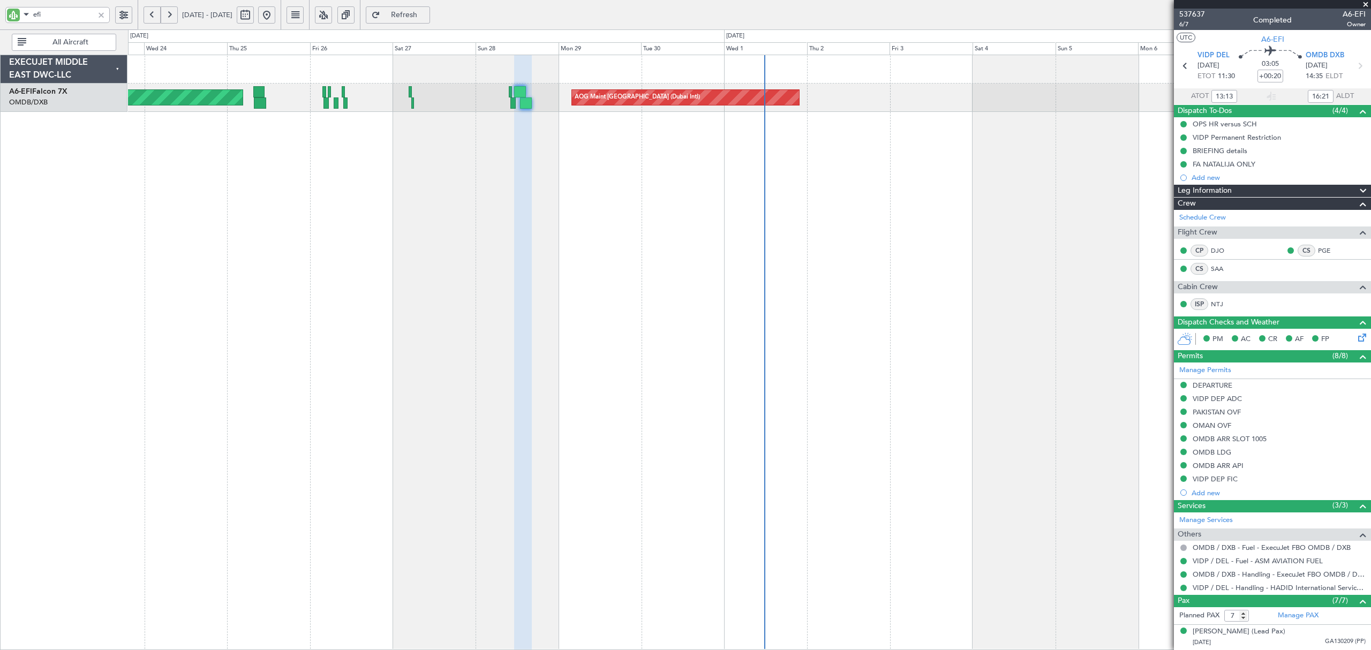
type input "[PERSON_NAME] (ANI)"
type input "7354"
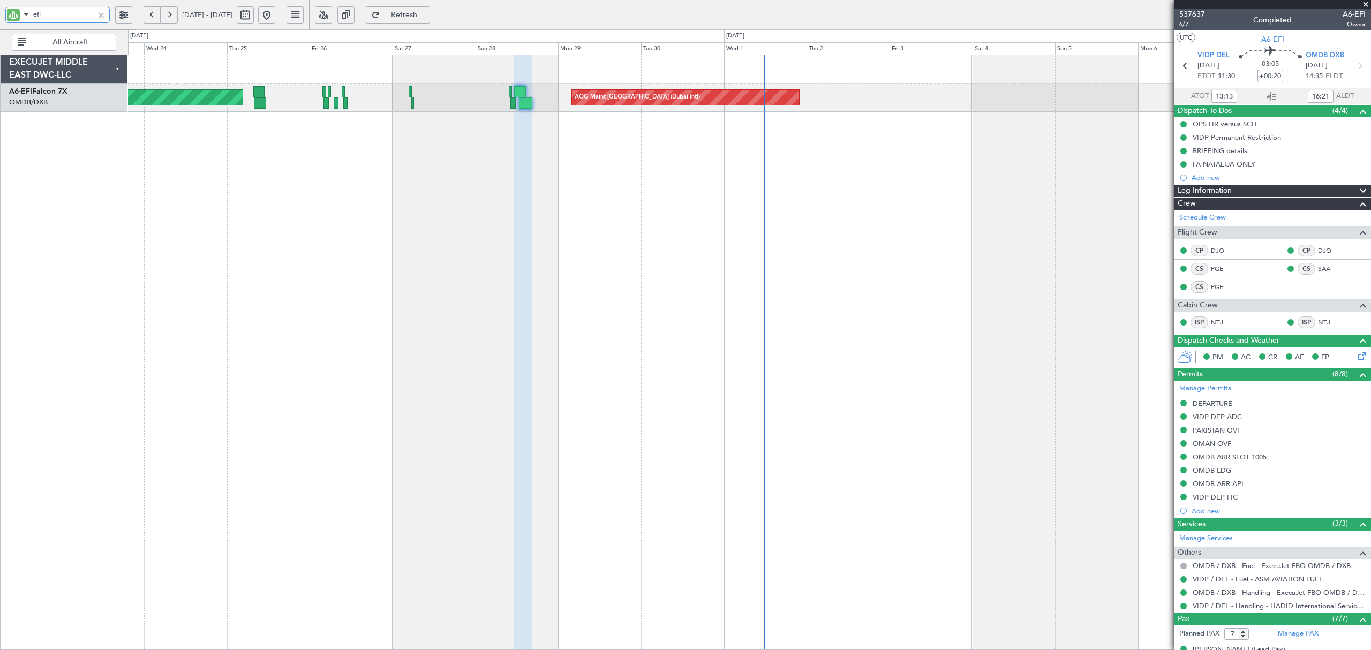
drag, startPoint x: 61, startPoint y: 13, endPoint x: -70, endPoint y: 10, distance: 130.2
click at [0, 10] on html "efi [DATE] - [DATE] Refresh Quick Links All Aircraft AOG Maint [GEOGRAPHIC_DATA…" at bounding box center [685, 325] width 1371 height 650
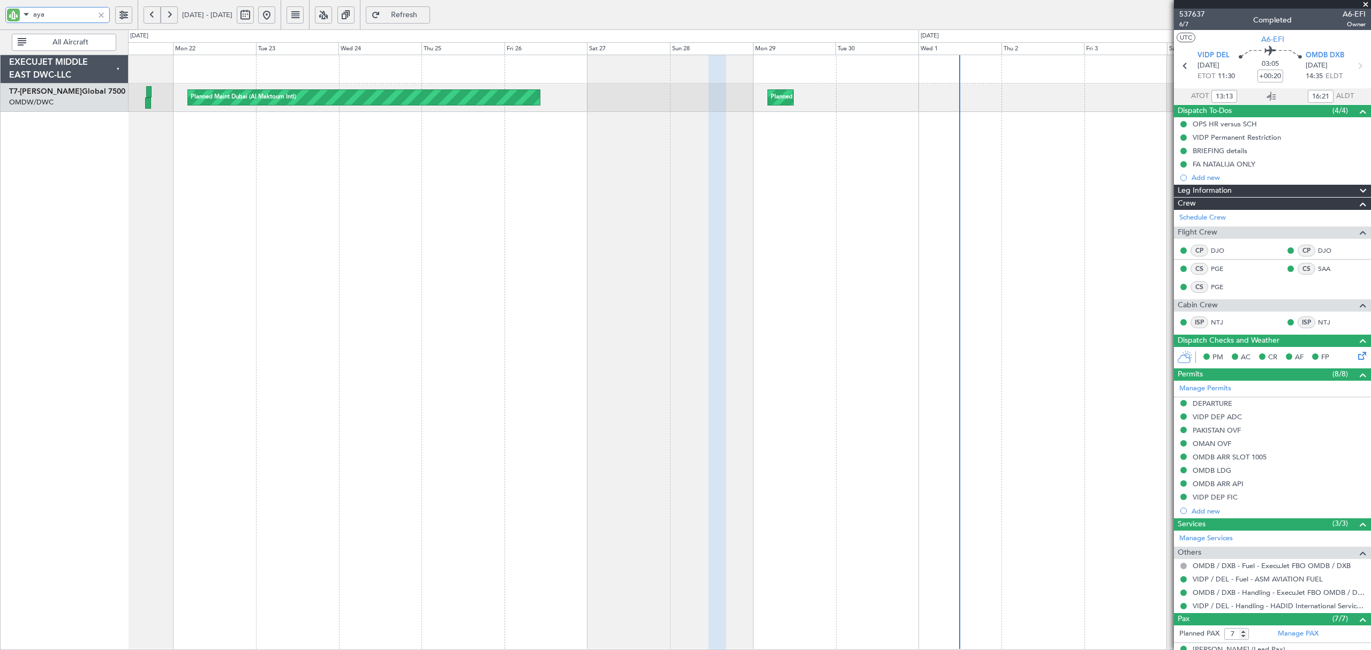
click at [521, 221] on div "Planned Maint Dubai (Al Maktoum Intl) Planned Maint [GEOGRAPHIC_DATA] (Al Makto…" at bounding box center [749, 352] width 1242 height 595
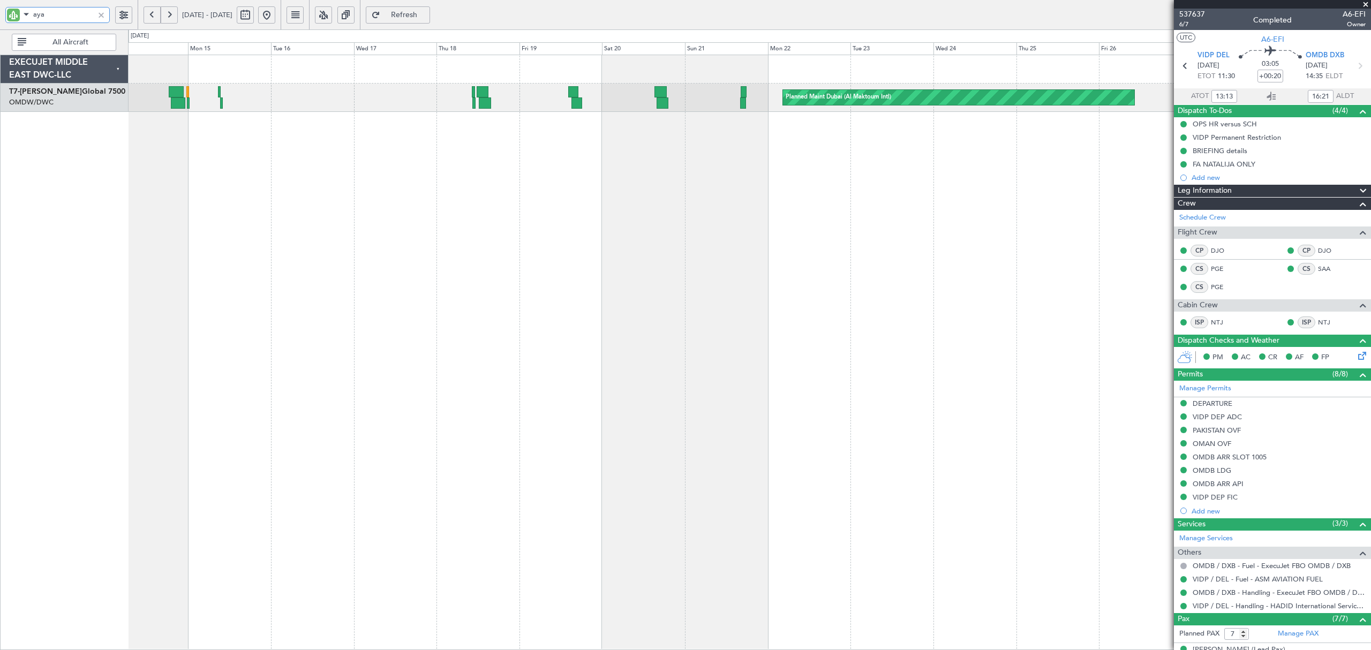
click at [901, 171] on div "Planned Maint Dubai (Al Maktoum Intl) Planned Maint [GEOGRAPHIC_DATA] (Al Makto…" at bounding box center [749, 352] width 1242 height 595
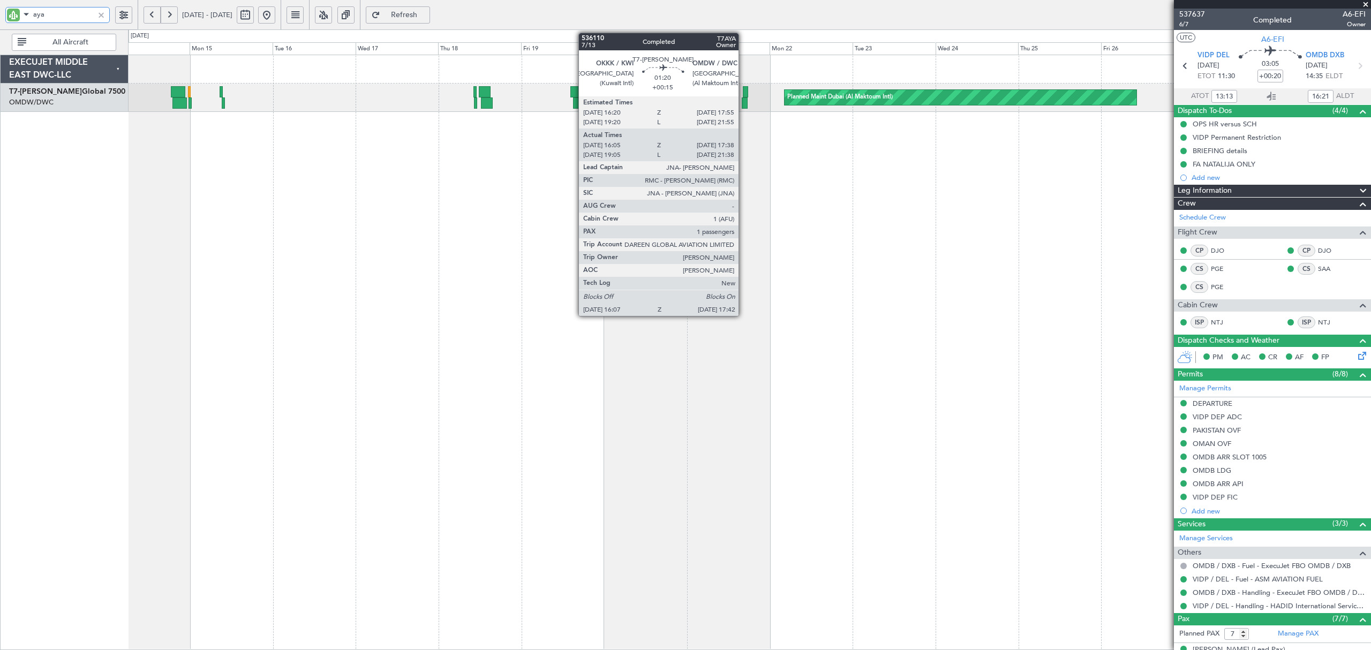
click at [743, 106] on div at bounding box center [745, 102] width 6 height 11
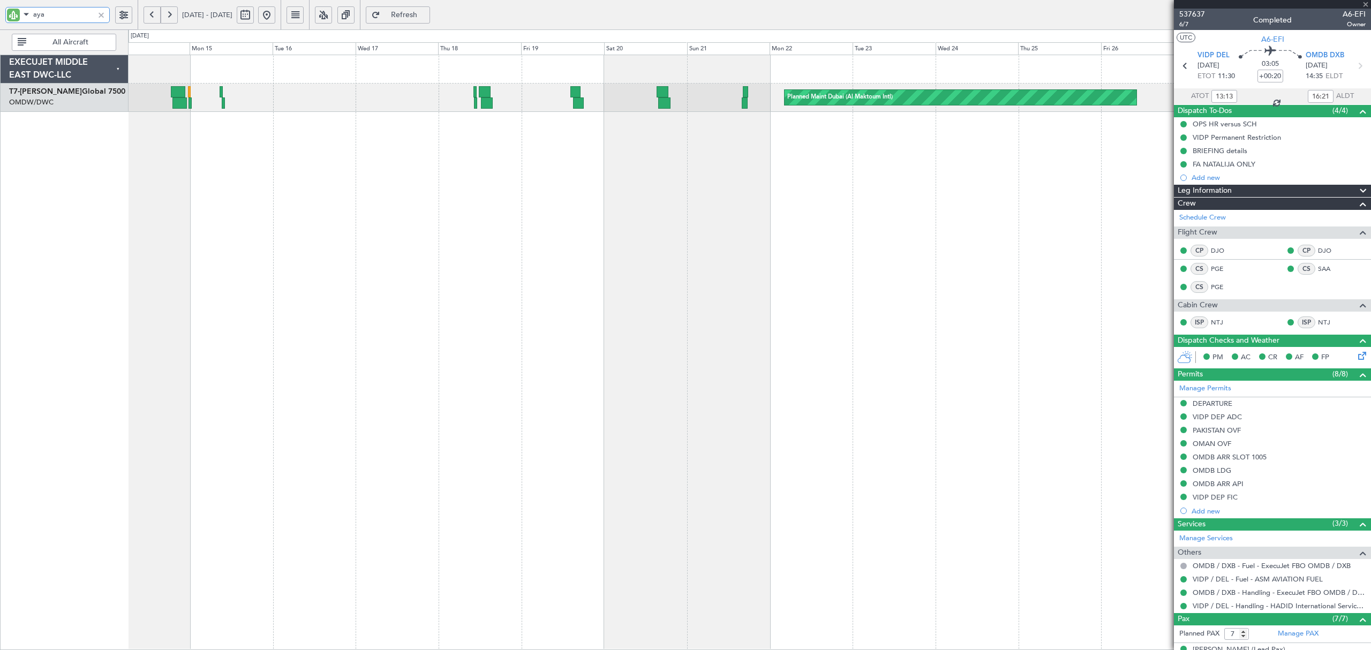
click at [743, 106] on div at bounding box center [745, 102] width 6 height 11
type input "aya"
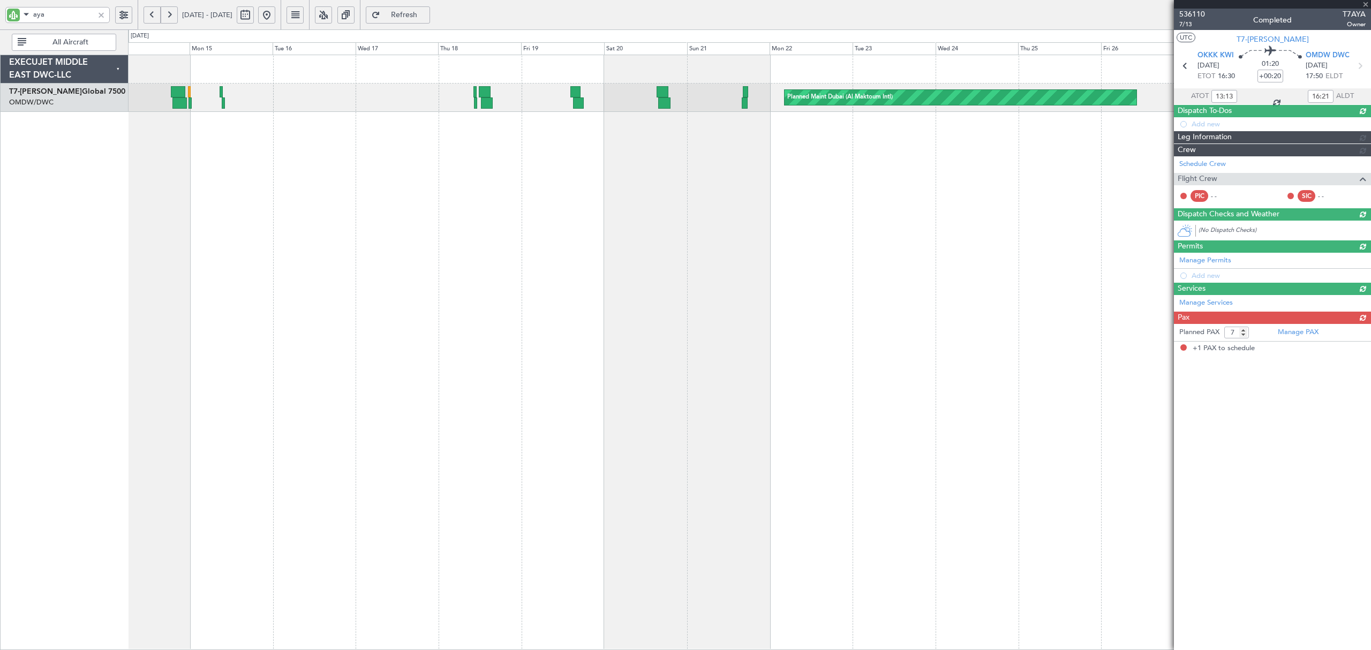
type input "+00:15"
type input "16:15"
type input "17:33"
type input "1"
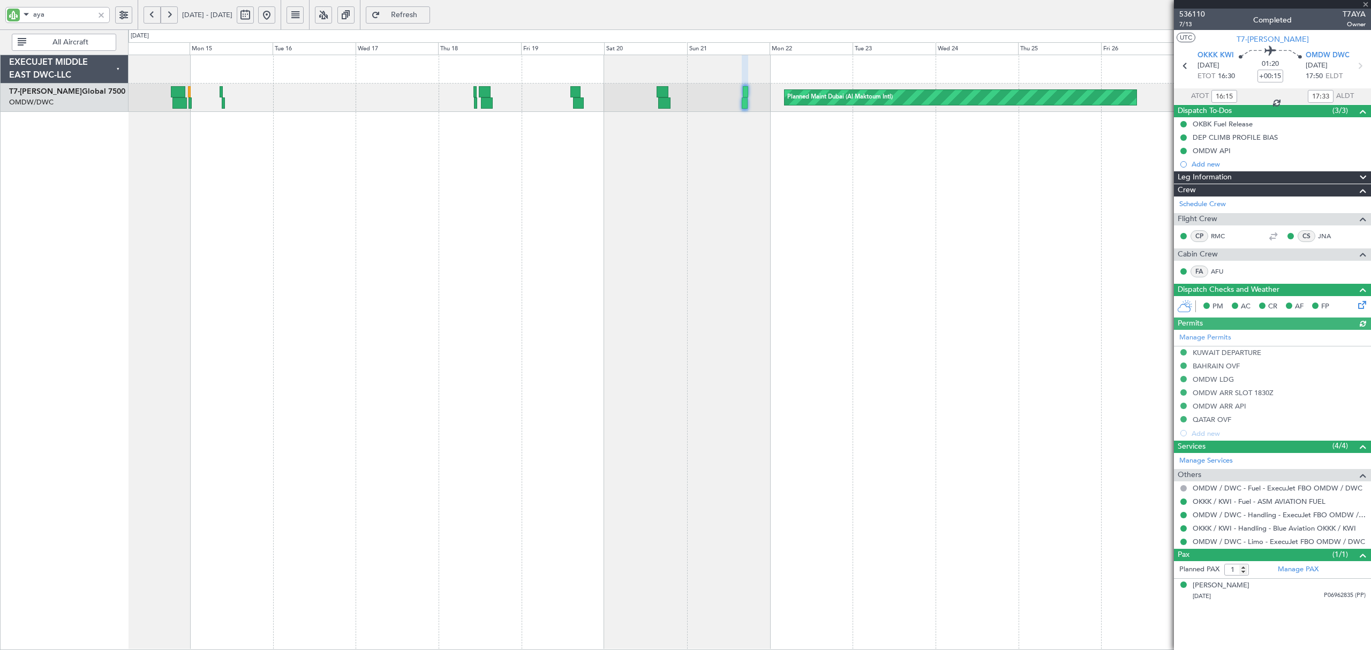
type input "[PERSON_NAME] ([PERSON_NAME])"
type input "7263"
type input "[PERSON_NAME] ([PERSON_NAME])"
type input "7263"
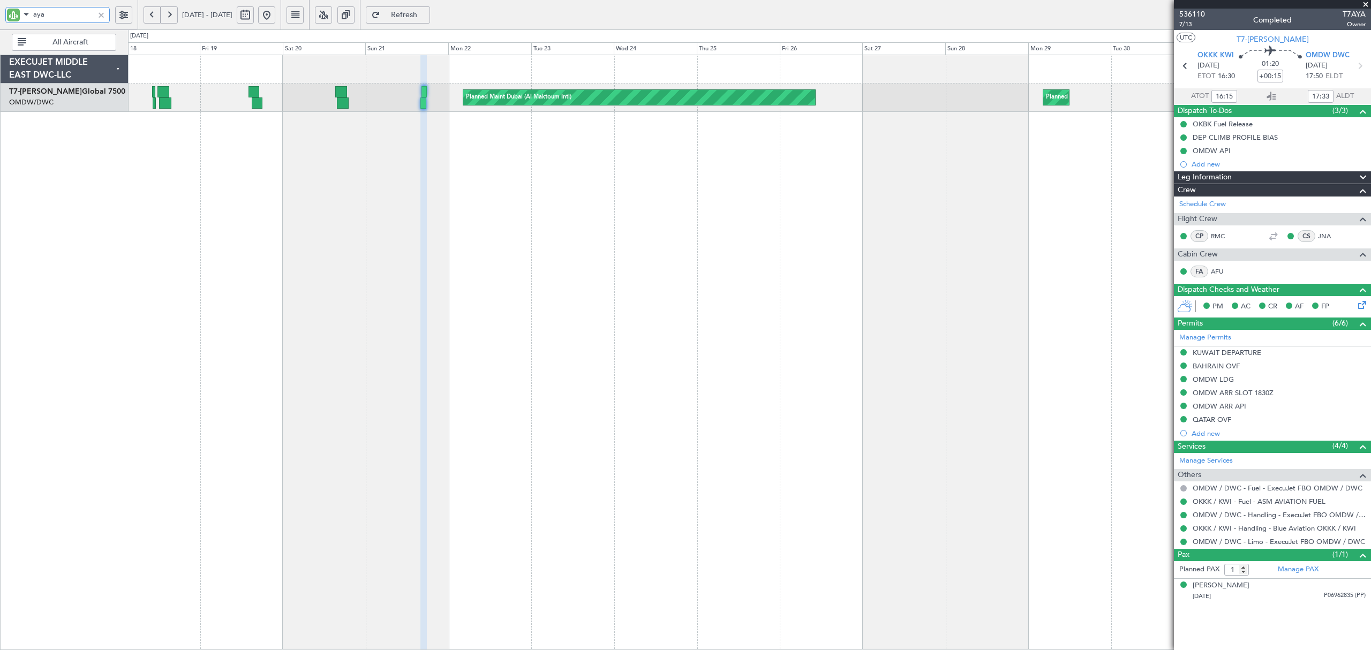
click at [411, 170] on div "Planned Maint Dubai (Al Maktoum Intl) Planned Maint [GEOGRAPHIC_DATA] (Al Makto…" at bounding box center [749, 352] width 1242 height 595
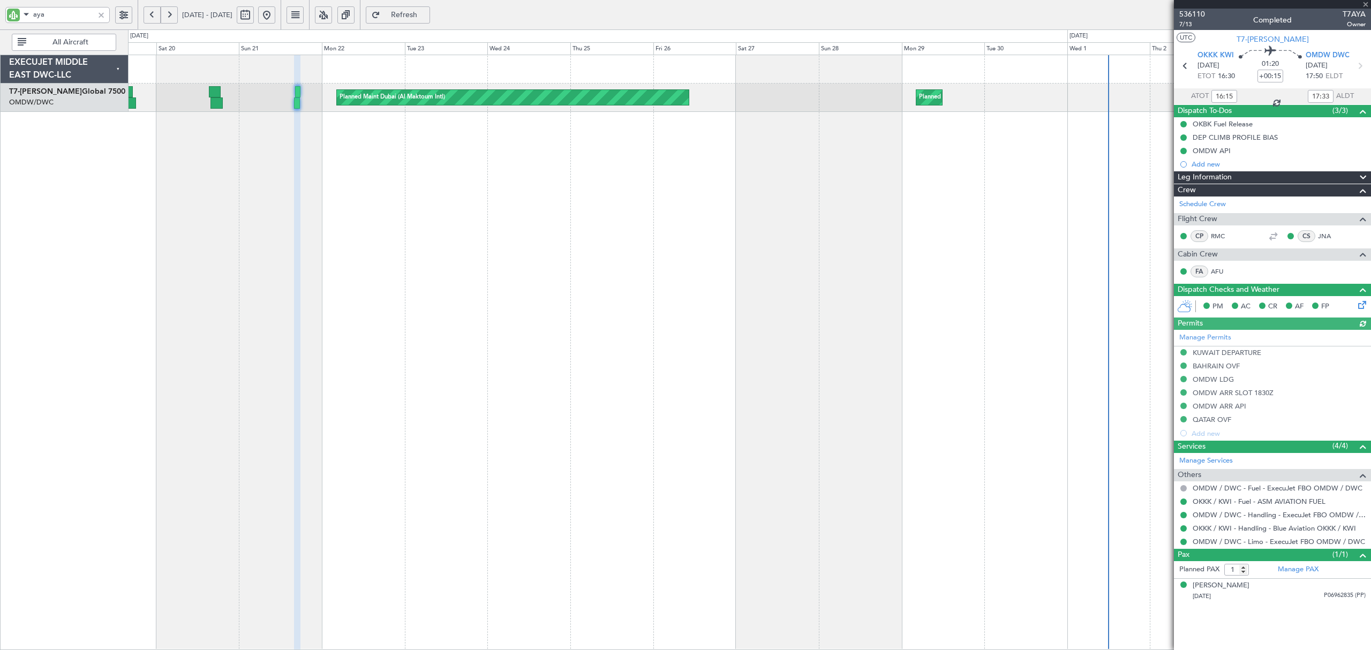
type input "[PERSON_NAME] ([PERSON_NAME])"
type input "7263"
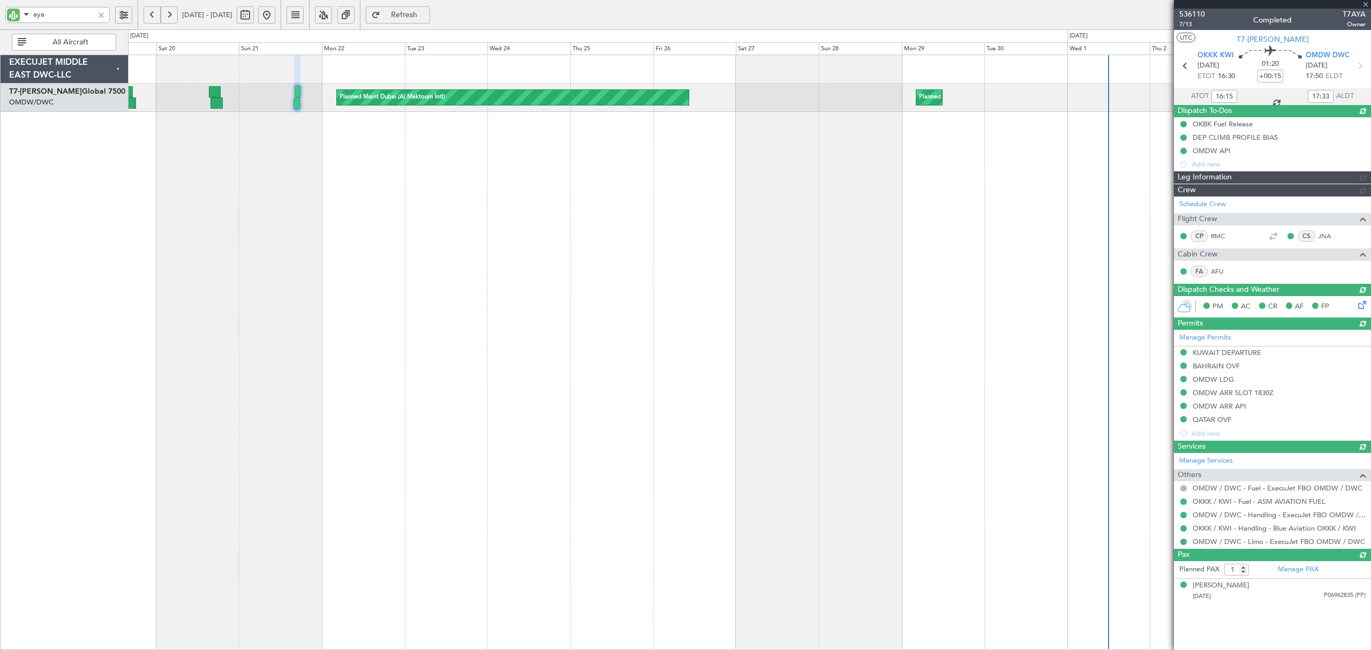
type input "[PERSON_NAME] ([PERSON_NAME])"
type input "7263"
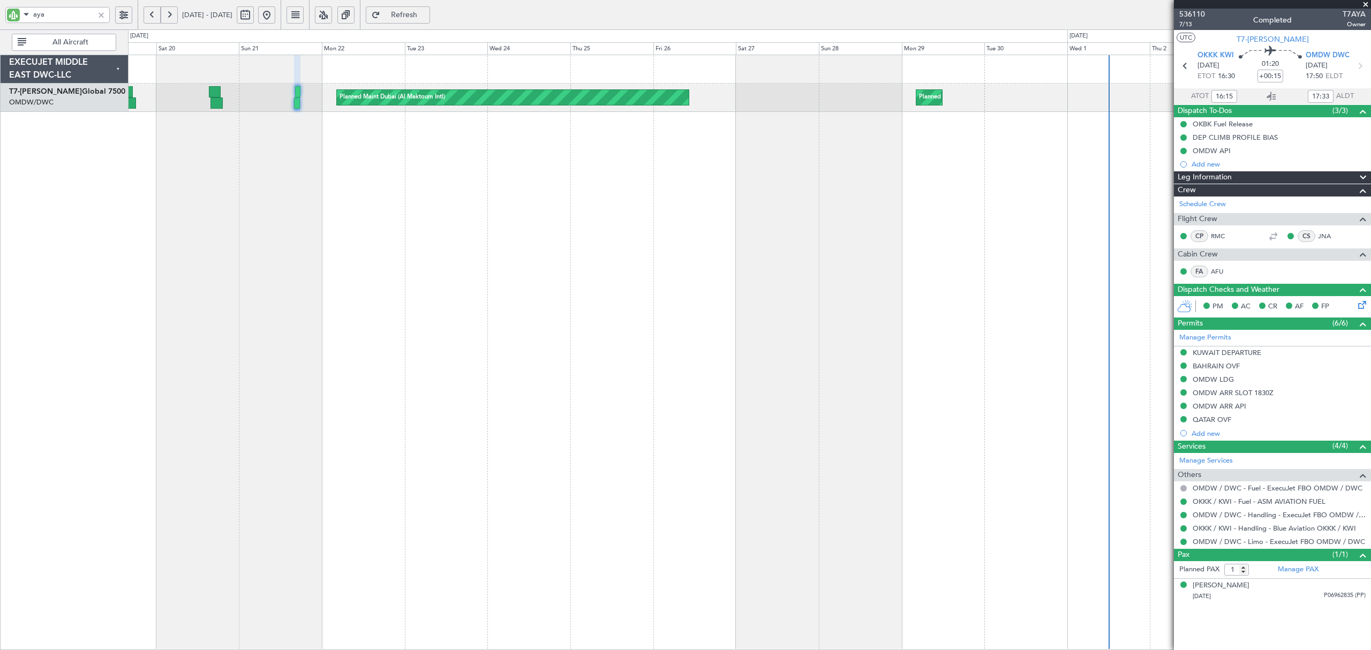
type input "[PERSON_NAME] ([PERSON_NAME])"
type input "7263"
type input "[PERSON_NAME] ([PERSON_NAME])"
type input "7263"
type input "[PERSON_NAME] ([PERSON_NAME])"
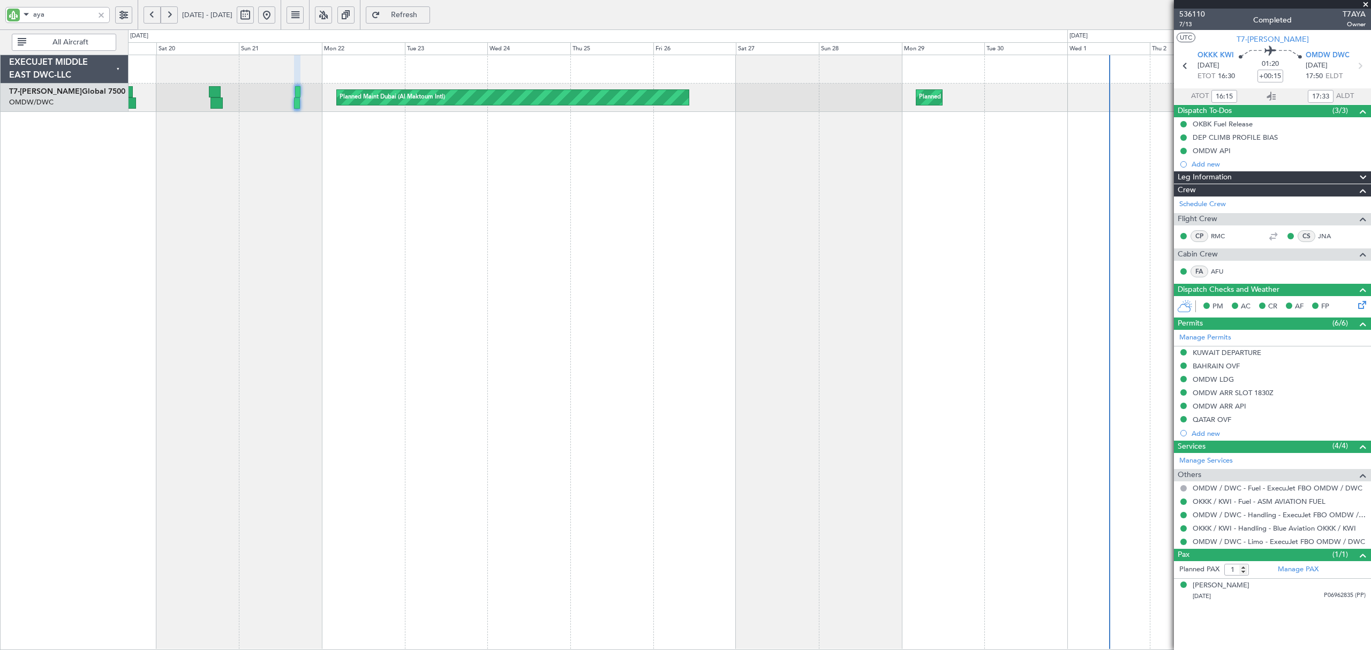
type input "7263"
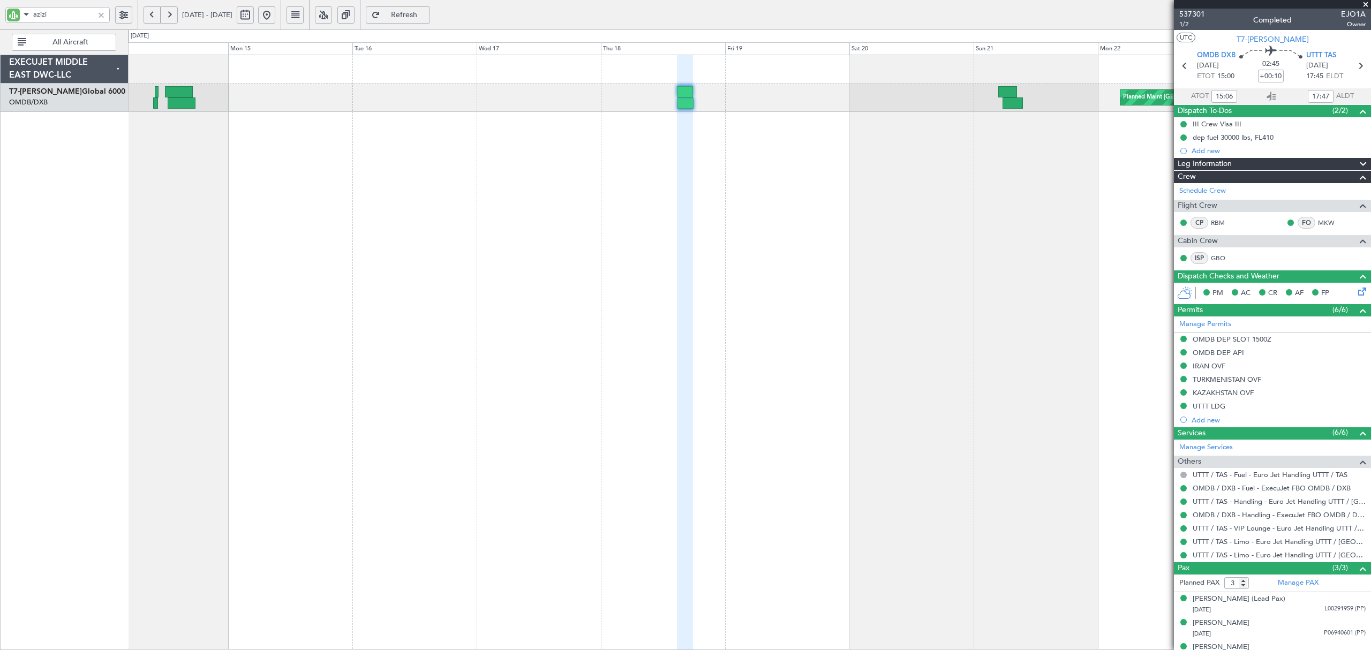
drag, startPoint x: 12, startPoint y: 11, endPoint x: 0, endPoint y: 11, distance: 11.8
click at [3, 11] on div "azizi" at bounding box center [69, 14] width 138 height 29
type input "efi"
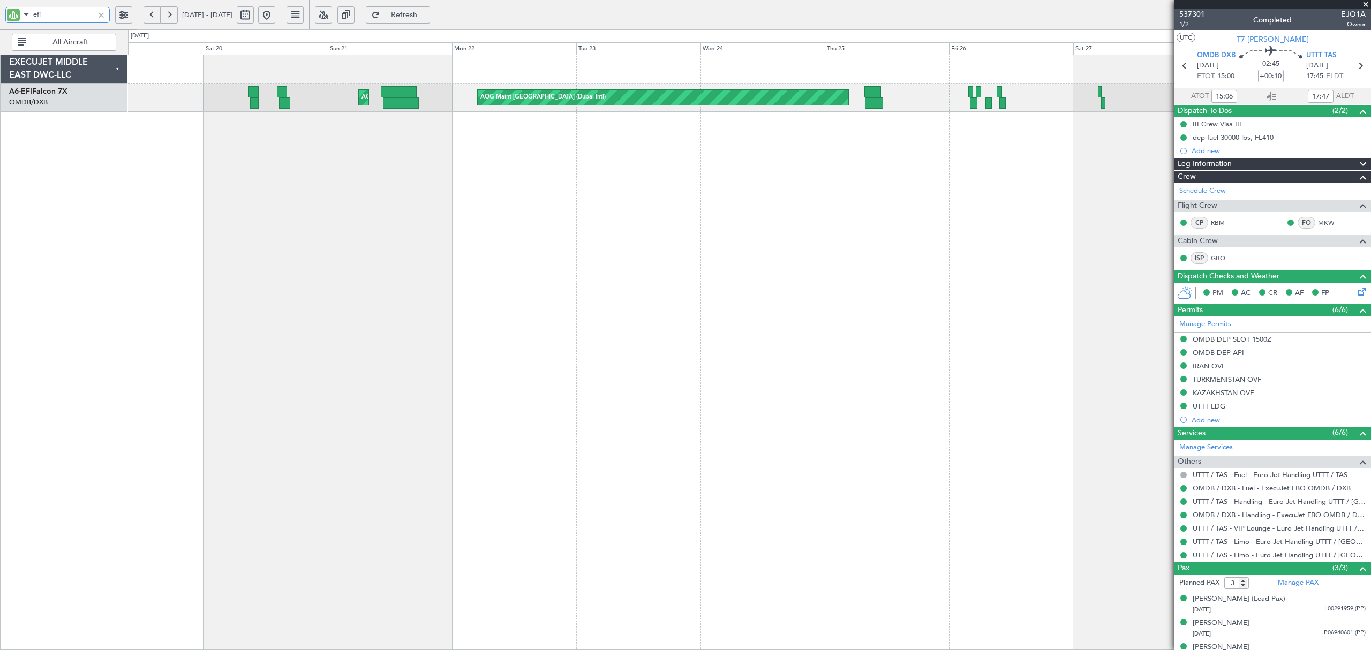
click at [52, 178] on div "AOG Maint Dubai (Dubai Intl) AOG Maint AOG Maint Dubai (Dubai Intl) Planned Mai…" at bounding box center [685, 339] width 1371 height 621
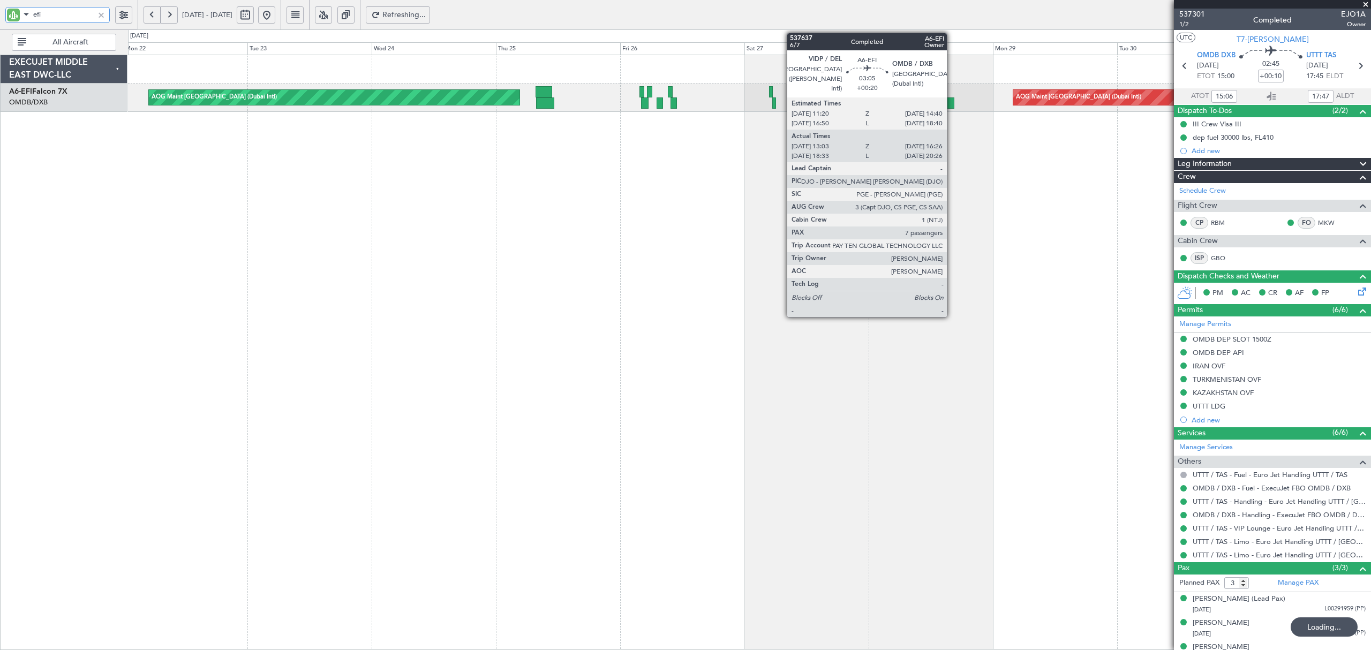
click at [952, 106] on div at bounding box center [945, 102] width 18 height 11
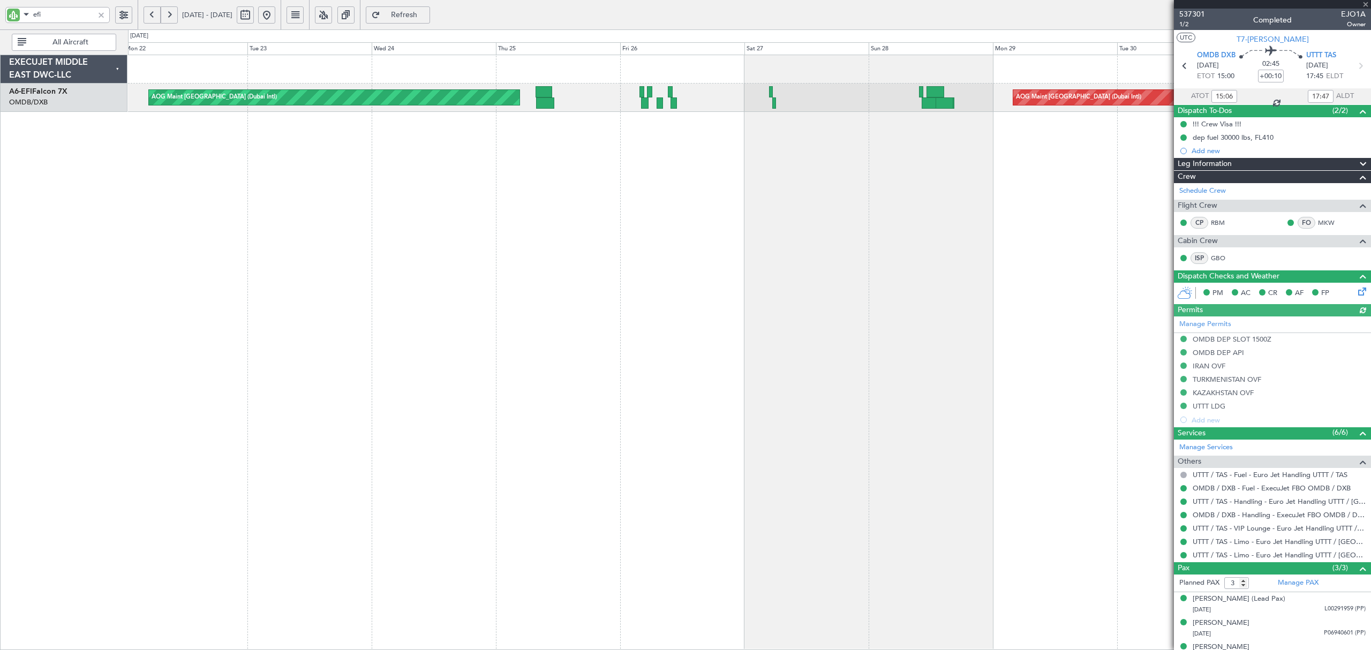
type input "Dherander Fithani (DHF)"
type input "7332"
type input "Dherander Fithani (DHF)"
type input "7332"
type input "Dherander Fithani (DHF)"
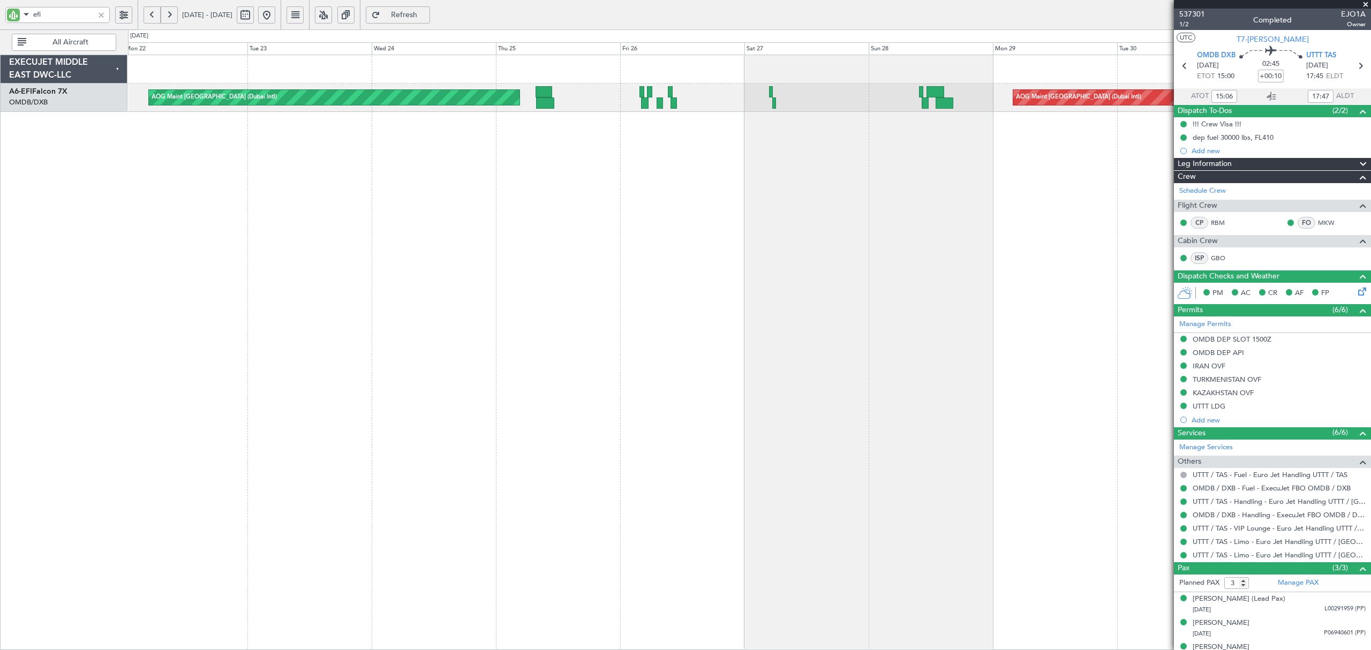
type input "7332"
type input "Dherander Fithani (DHF)"
type input "7332"
type input "Dherander Fithani (DHF)"
type input "7332"
